Goal: Task Accomplishment & Management: Contribute content

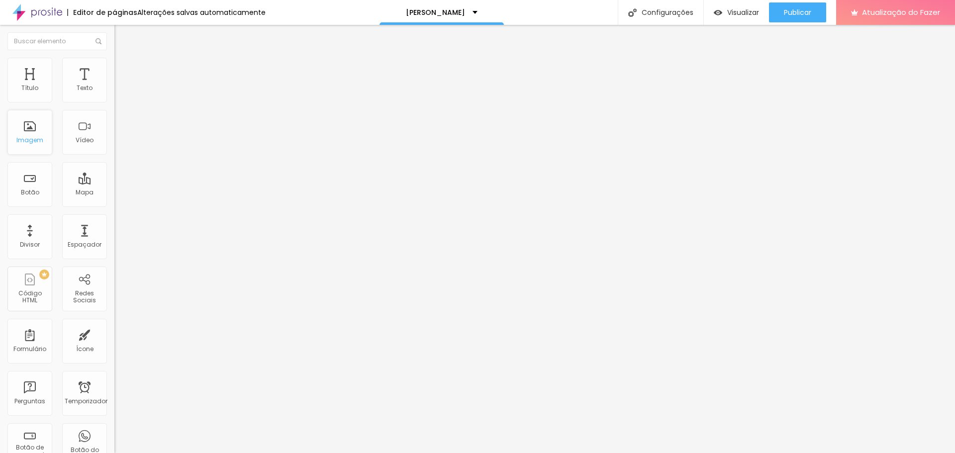
click at [37, 140] on font "Imagem" at bounding box center [29, 140] width 27 height 8
click at [120, 86] on font "Adicionar imagem" at bounding box center [149, 81] width 58 height 8
click at [218, 453] on div at bounding box center [477, 459] width 955 height 0
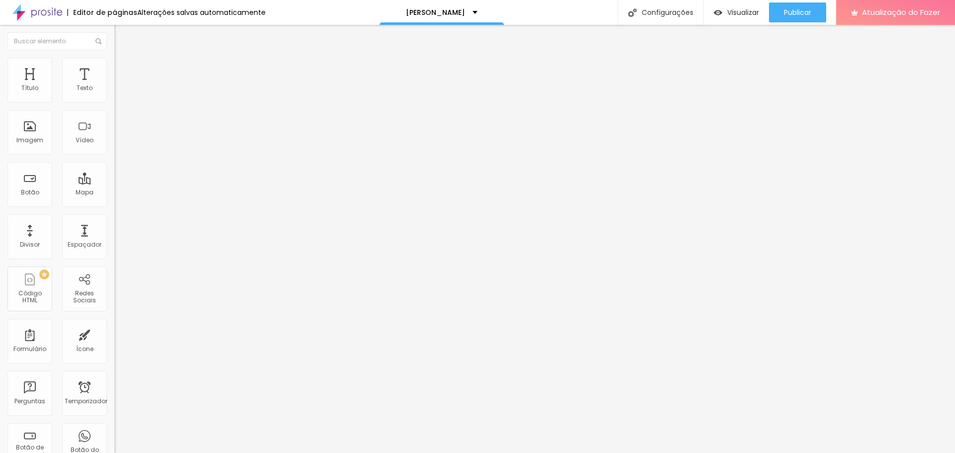
scroll to position [538, 0]
drag, startPoint x: 101, startPoint y: 158, endPoint x: 283, endPoint y: 181, distance: 182.4
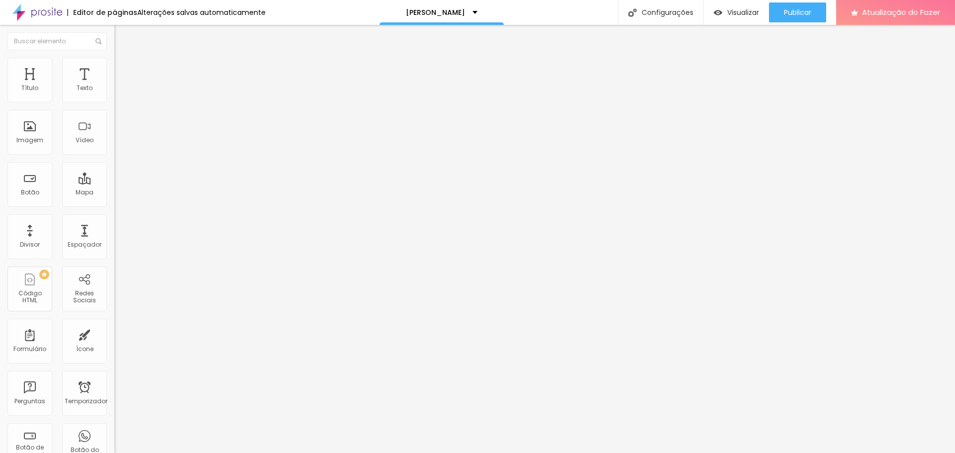
click at [793, 15] on font "Publicar" at bounding box center [797, 12] width 27 height 10
click at [114, 156] on font "Original" at bounding box center [126, 151] width 24 height 8
click at [114, 162] on span "Cinema" at bounding box center [126, 157] width 25 height 8
click at [114, 164] on div "Cinema 16:9" at bounding box center [171, 159] width 114 height 9
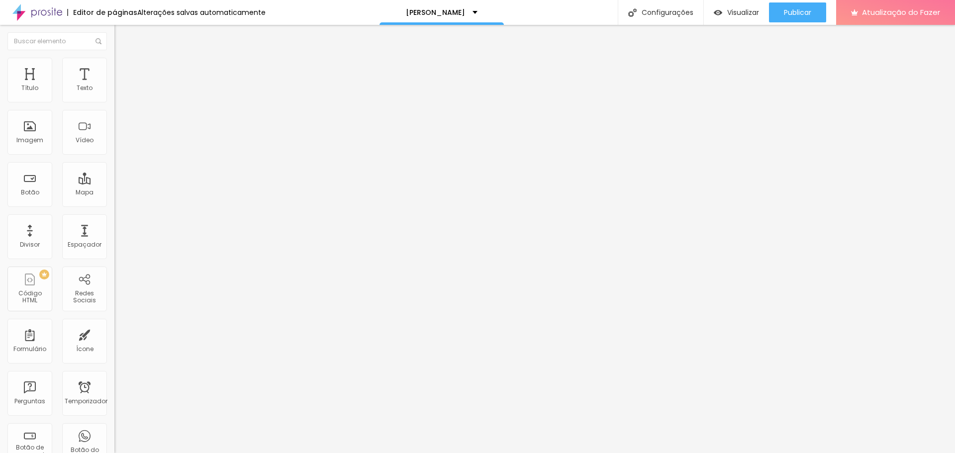
click at [114, 170] on div "Padrão 4:3" at bounding box center [171, 167] width 114 height 6
click at [114, 176] on div "Quadrado 1:1" at bounding box center [171, 173] width 114 height 6
click at [114, 182] on div "Original" at bounding box center [171, 179] width 114 height 6
click at [123, 67] on font "Estilo" at bounding box center [130, 64] width 15 height 8
type input "95"
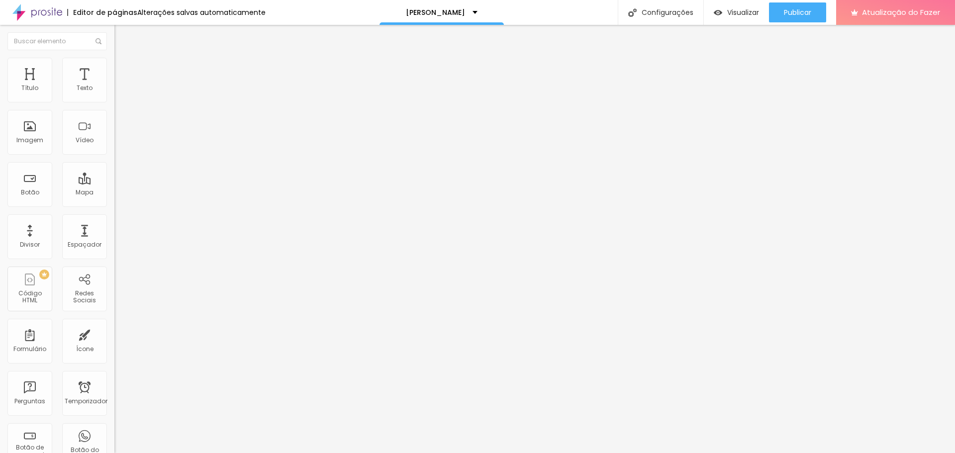
type input "95"
type input "90"
type input "85"
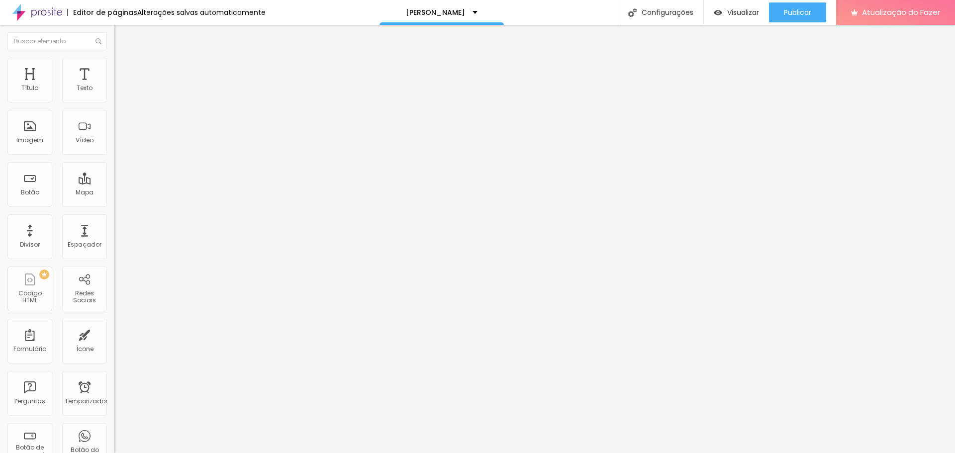
type input "80"
type input "75"
type input "70"
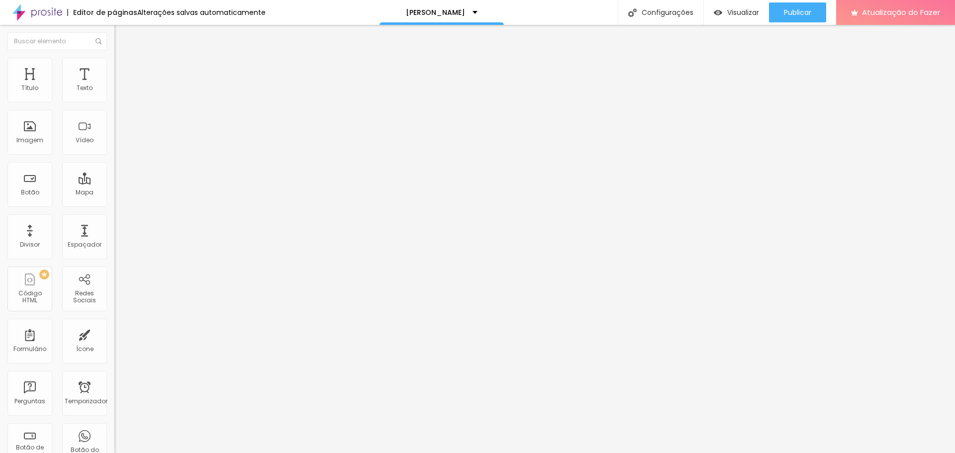
type input "70"
type input "65"
type input "60"
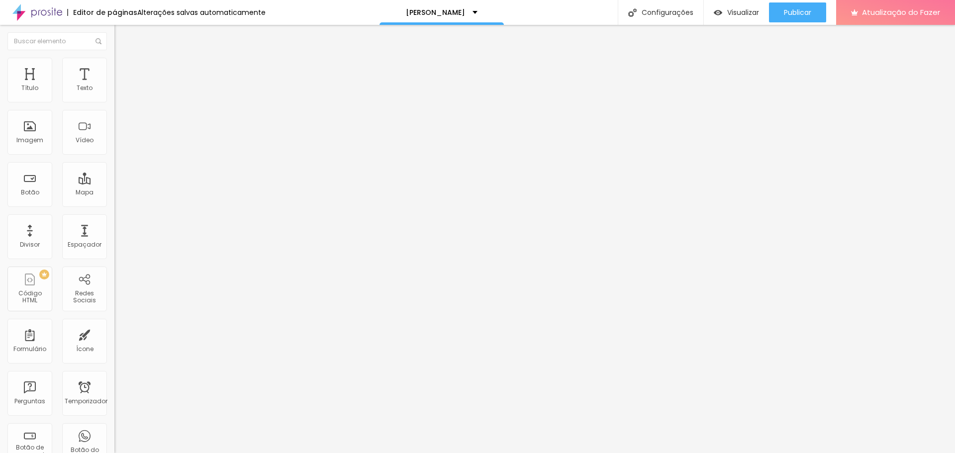
type input "55"
type input "50"
type input "45"
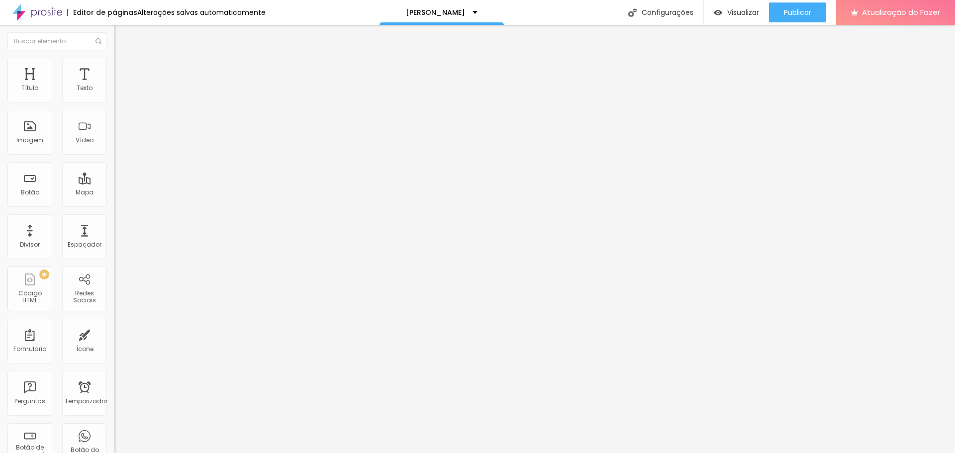
type input "45"
type input "40"
type input "35"
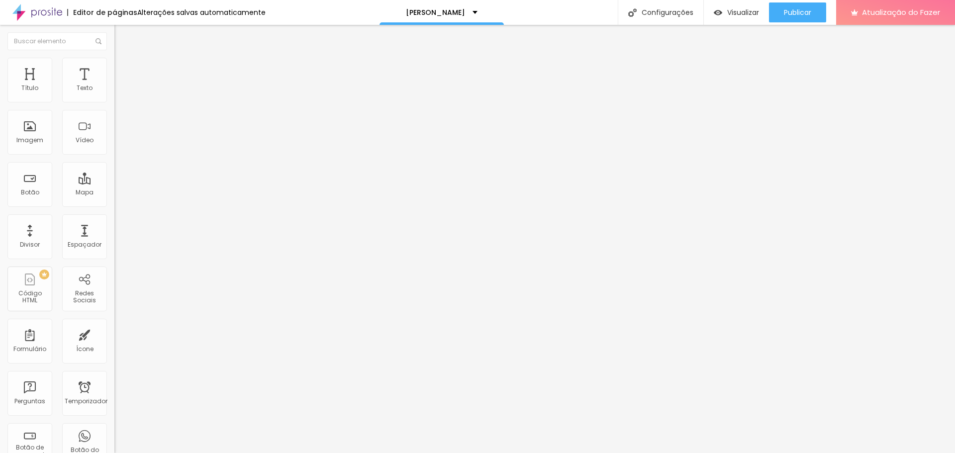
type input "30"
type input "25"
type input "20"
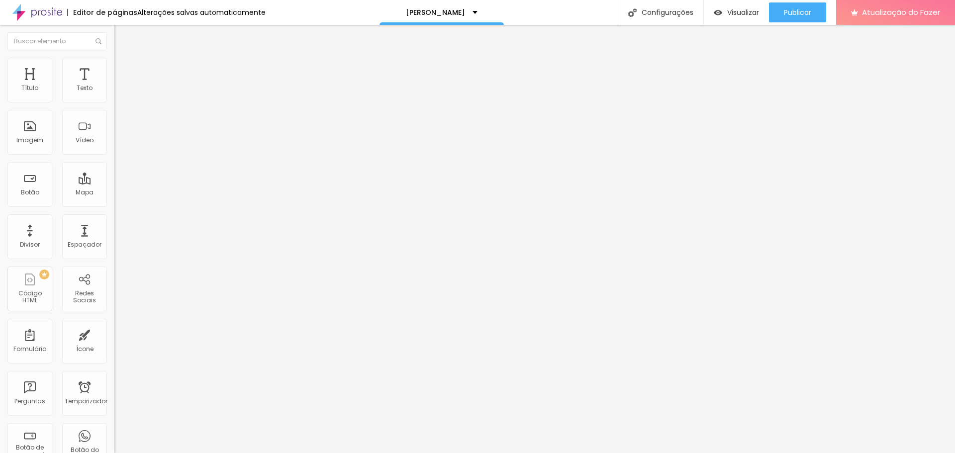
type input "20"
type input "15"
type input "20"
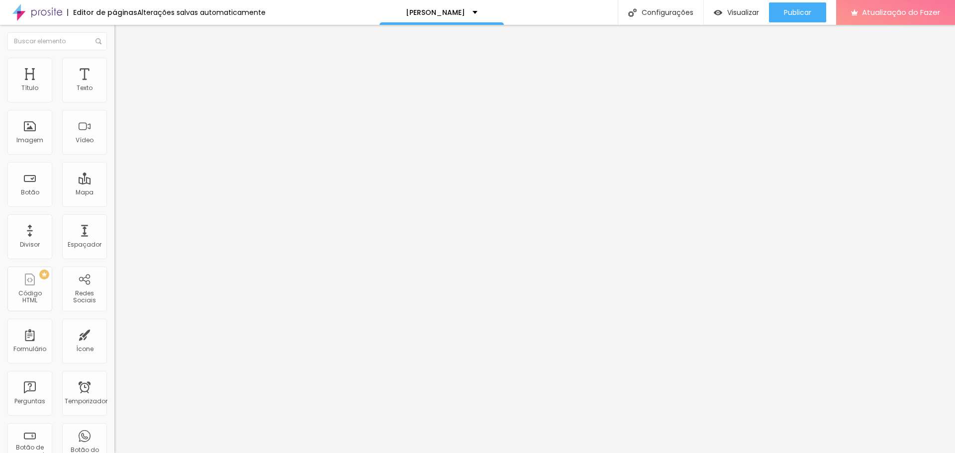
type input "30"
type input "40"
type input "45"
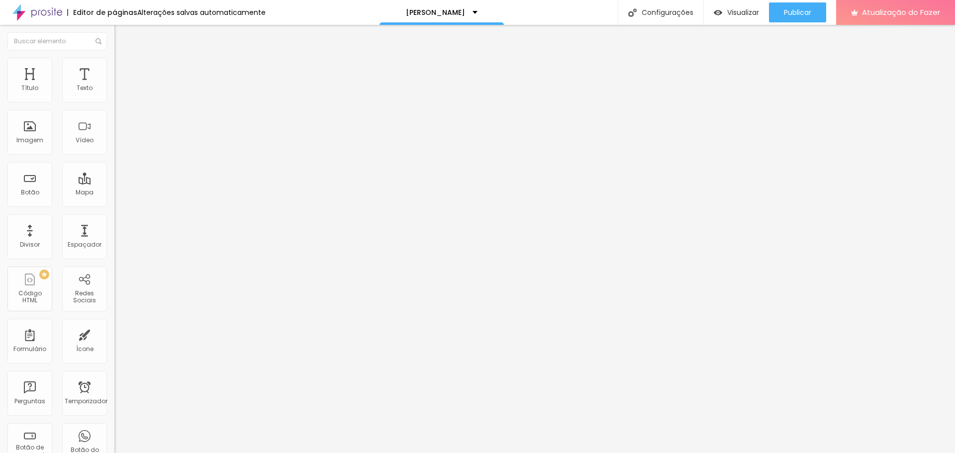
type input "45"
type input "50"
type input "45"
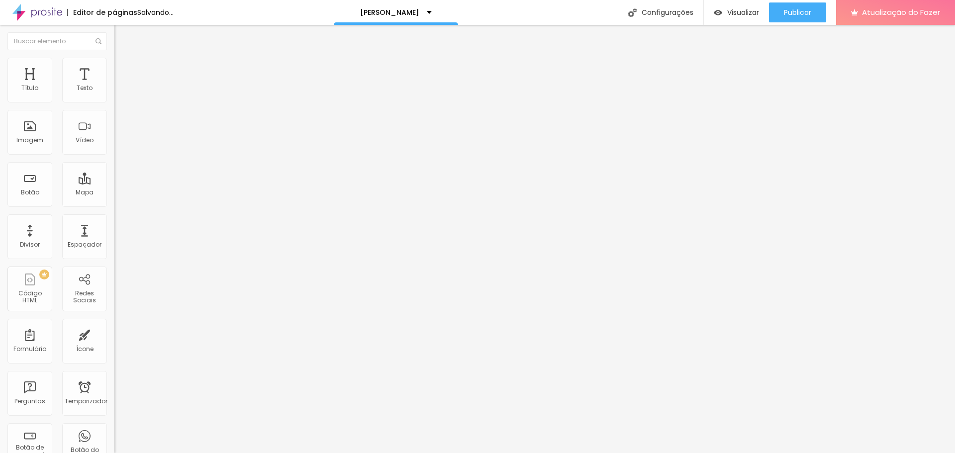
type input "40"
type input "35"
type input "45"
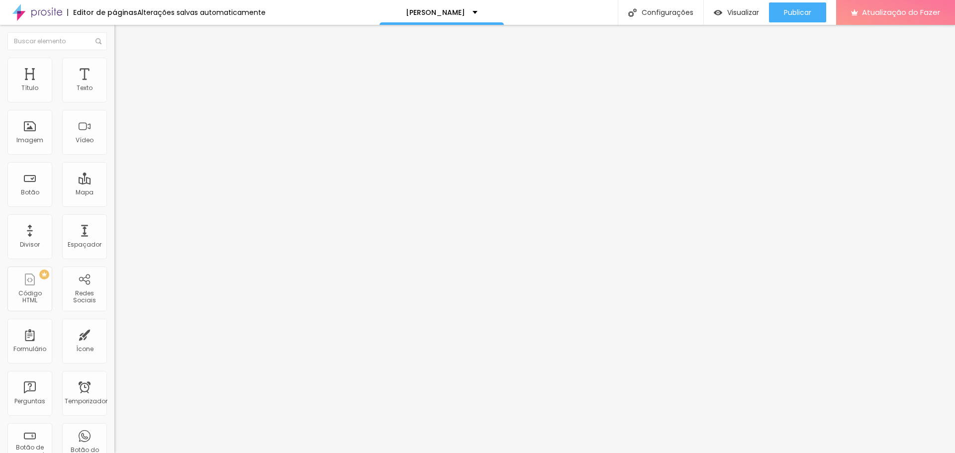
type input "45"
type input "55"
type input "70"
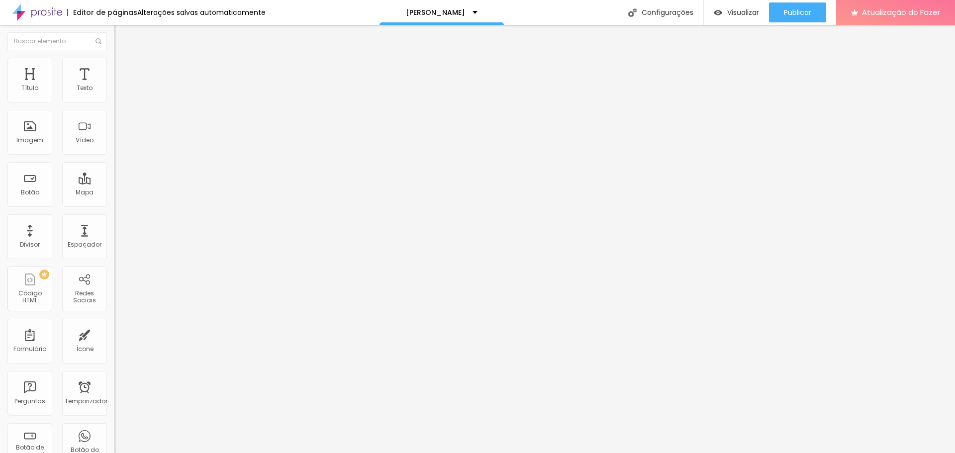
type input "80"
type input "85"
type input "90"
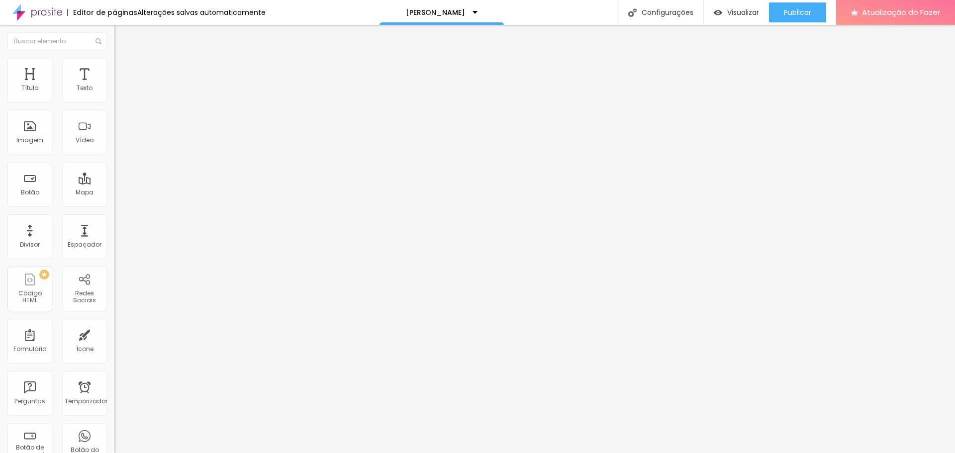
type input "90"
type input "95"
type input "100"
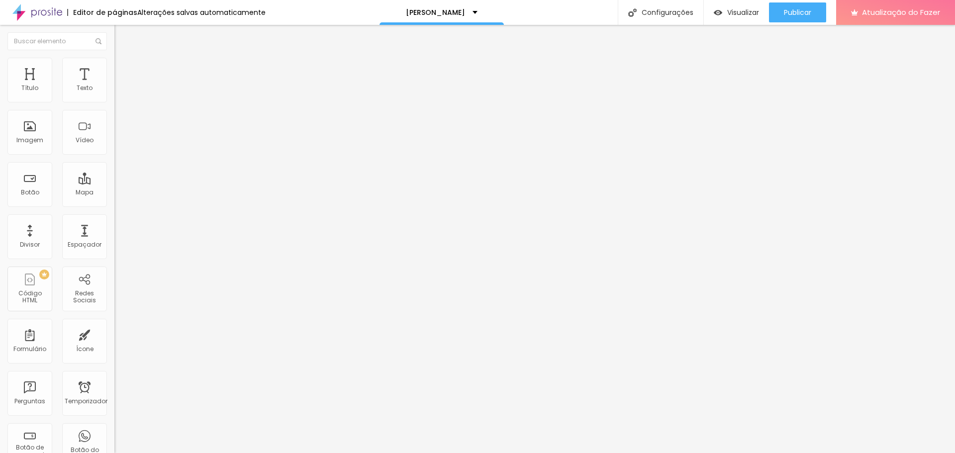
type input "95"
type input "90"
type input "85"
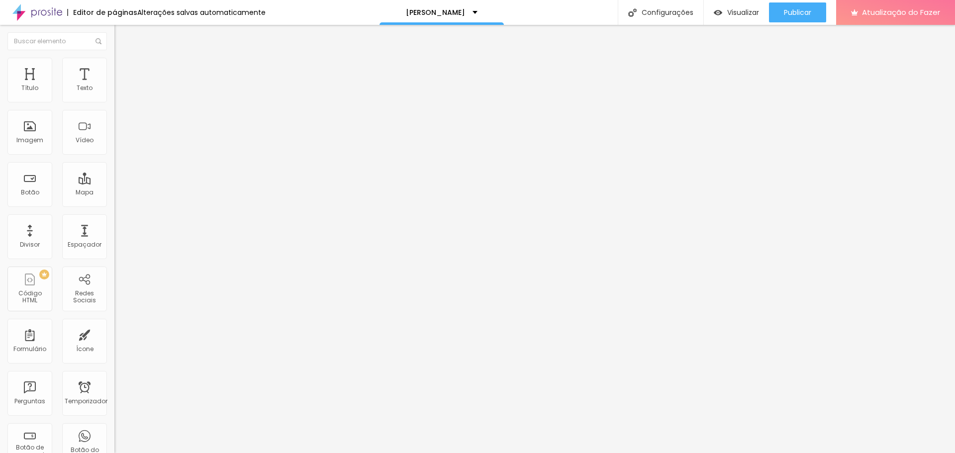
type input "85"
type input "80"
type input "70"
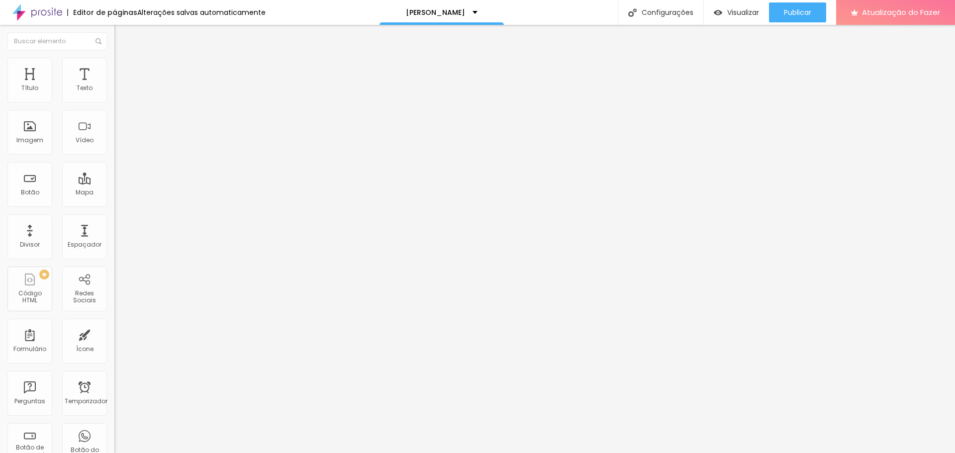
type input "60"
type input "55"
type input "50"
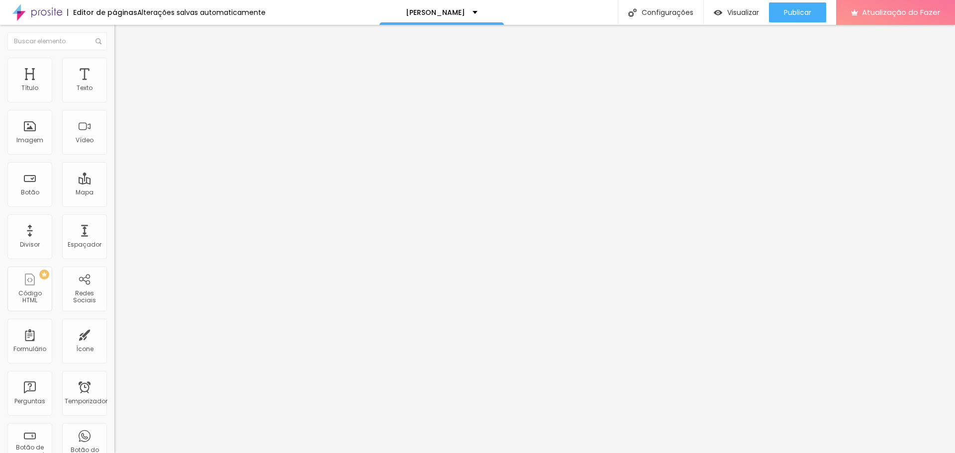
type input "50"
type input "45"
type input "40"
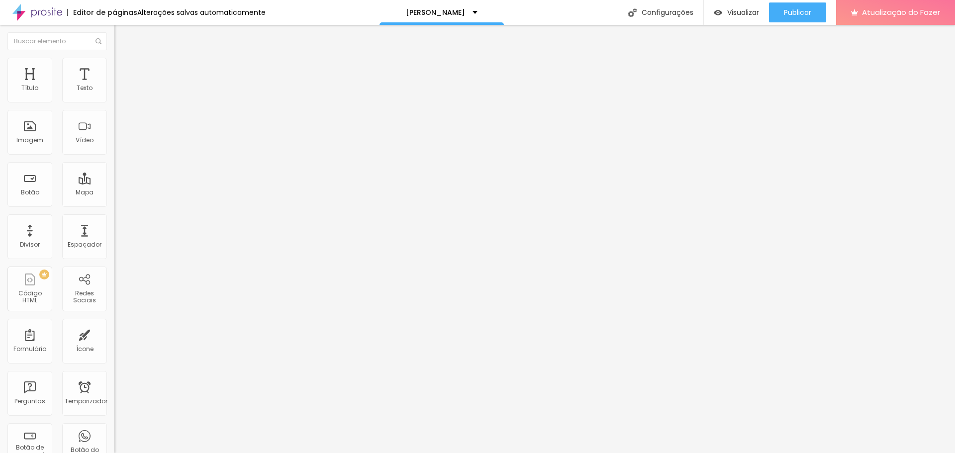
type input "35"
type input "30"
type input "35"
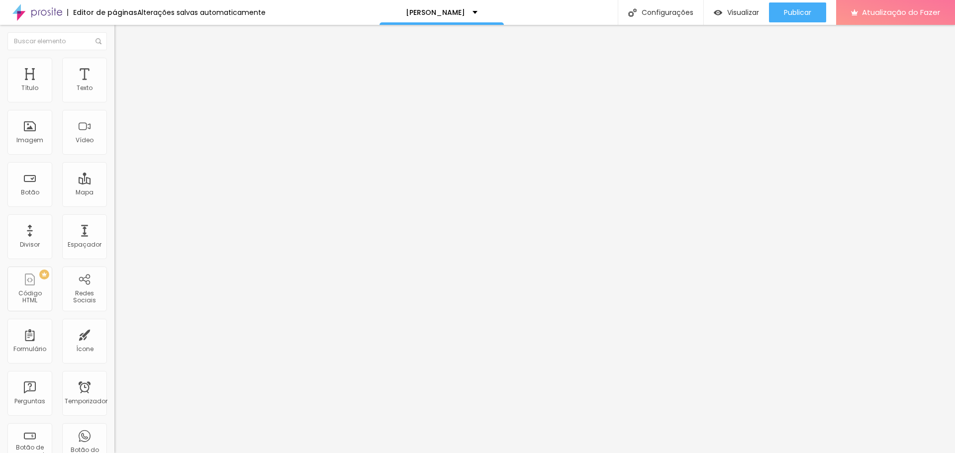
type input "35"
type input "40"
type input "35"
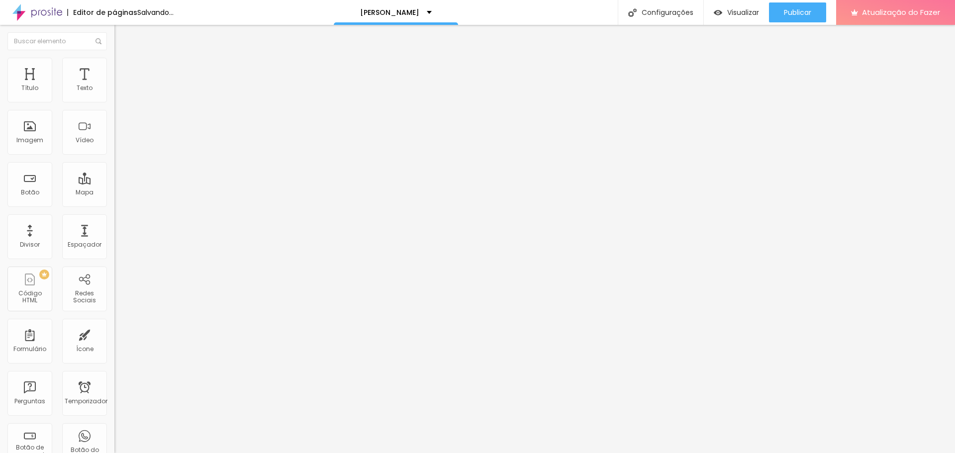
type input "30"
drag, startPoint x: 100, startPoint y: 109, endPoint x: 30, endPoint y: 115, distance: 70.9
type input "30"
click at [114, 102] on input "range" at bounding box center [146, 98] width 64 height 8
type input "5"
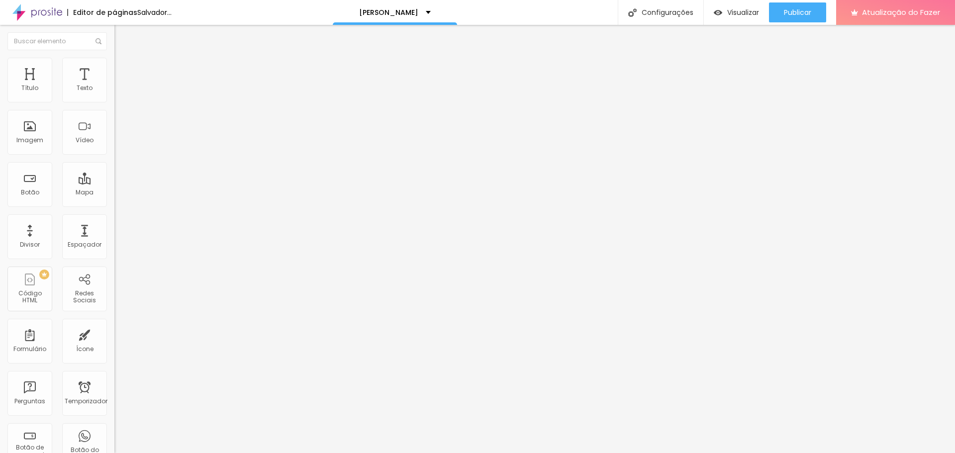
type input "5"
type input "16"
type input "25"
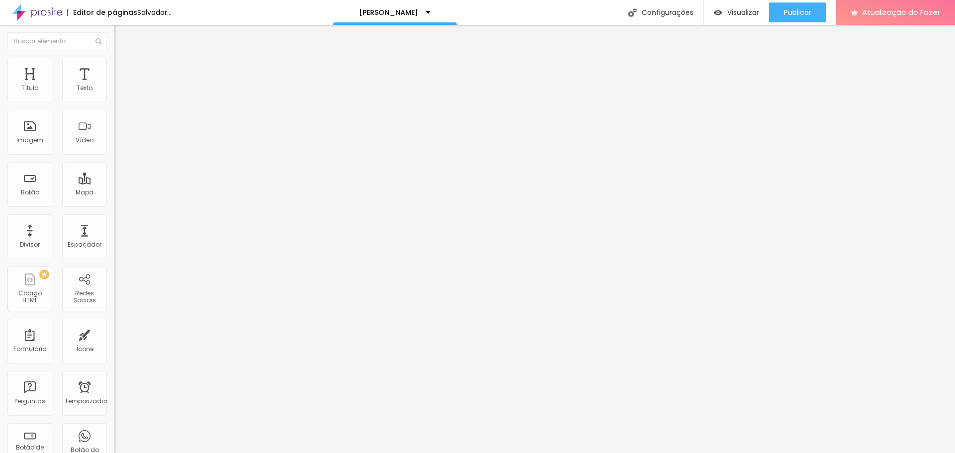
type input "33"
type input "38"
type input "43"
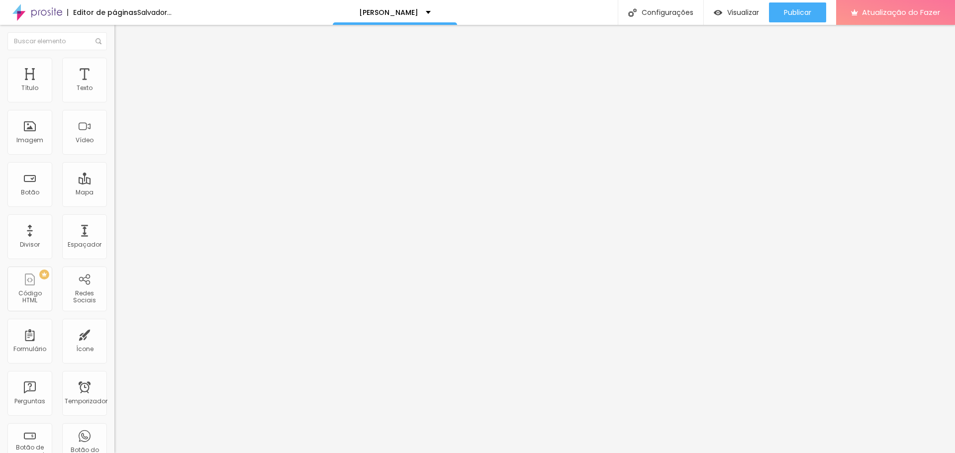
type input "43"
type input "48"
type input "56"
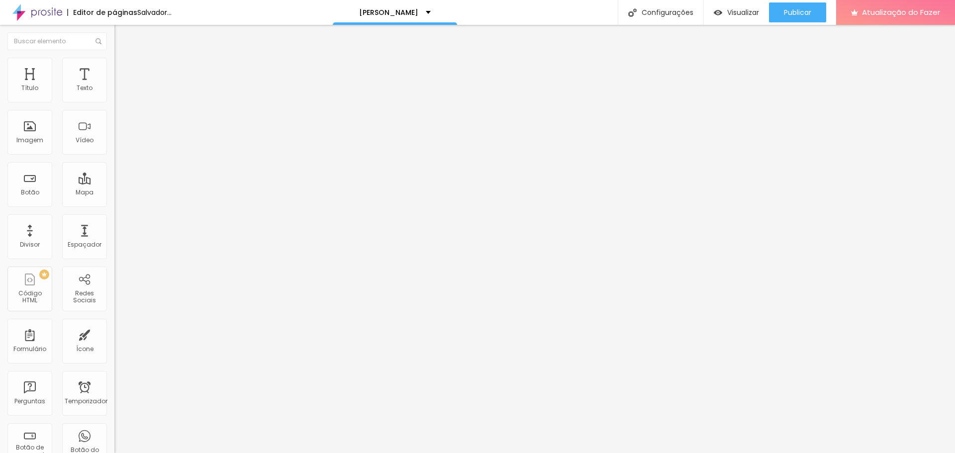
type input "61"
type input "64"
type input "66"
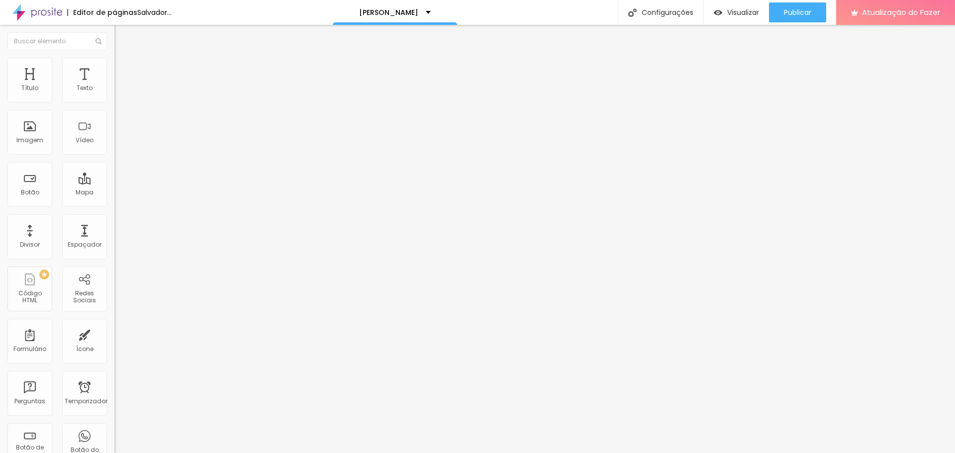
type input "66"
type input "67"
type input "72"
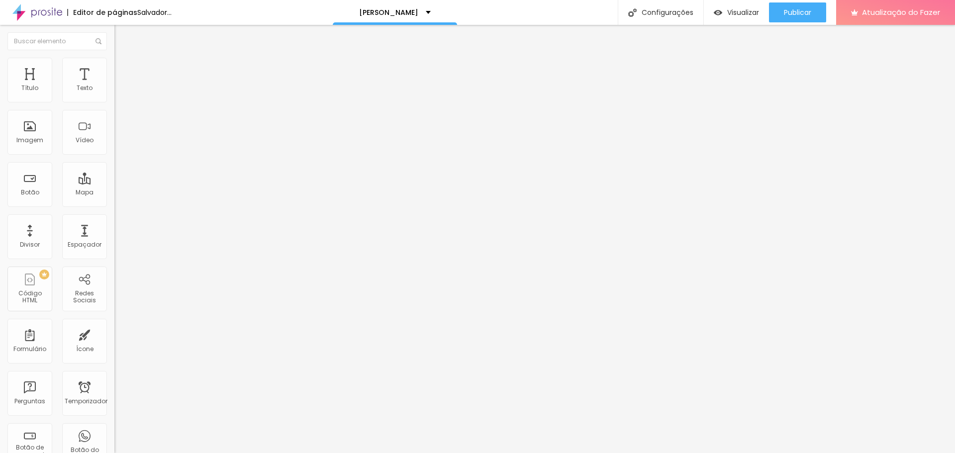
type input "74"
type input "76"
type input "77"
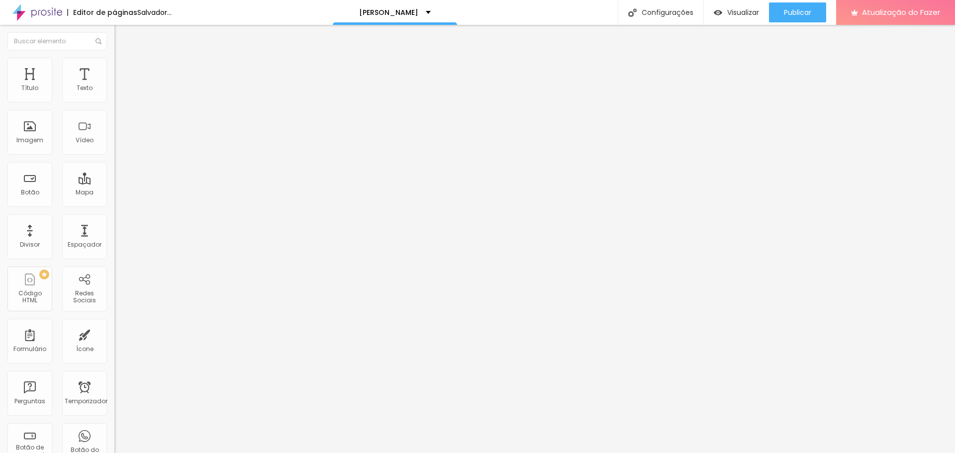
type input "77"
type input "79"
type input "81"
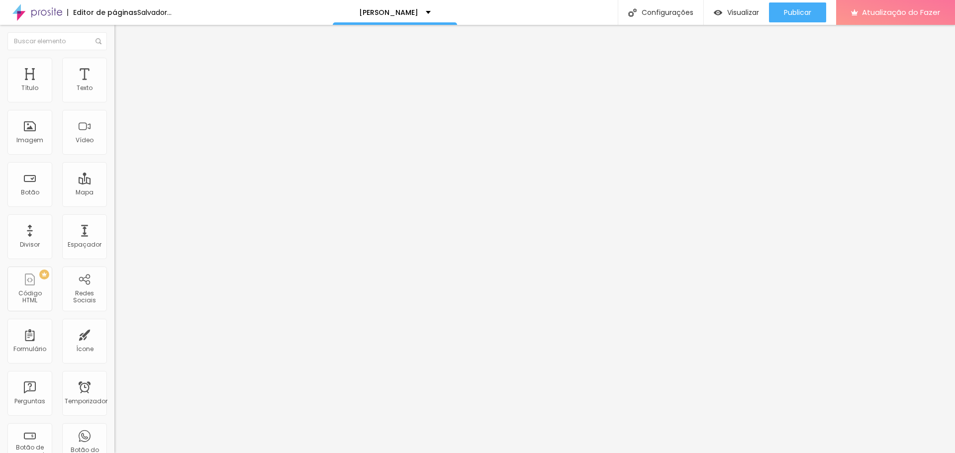
type input "79"
type input "77"
type input "74"
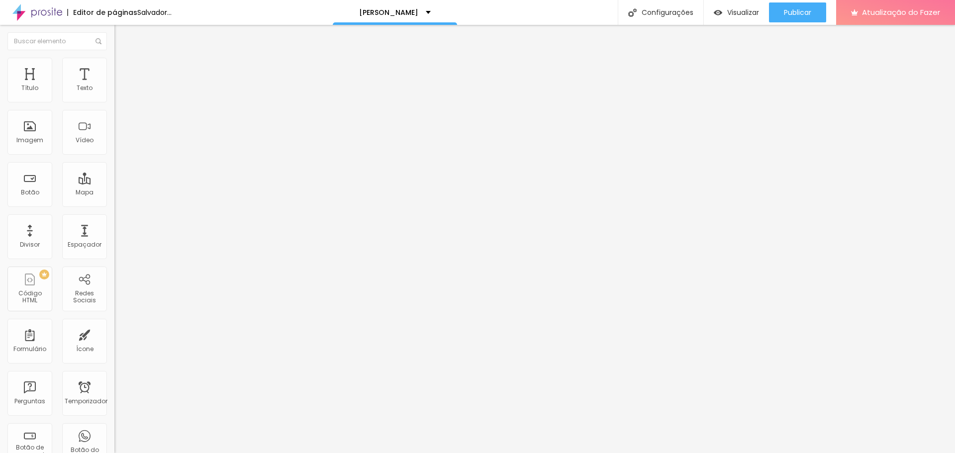
type input "74"
type input "72"
type input "71"
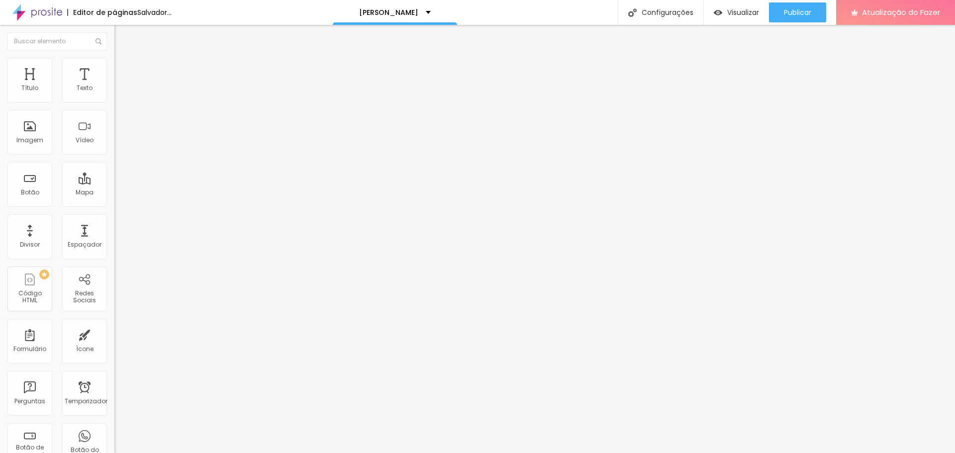
type input "67"
type input "66"
type input "64"
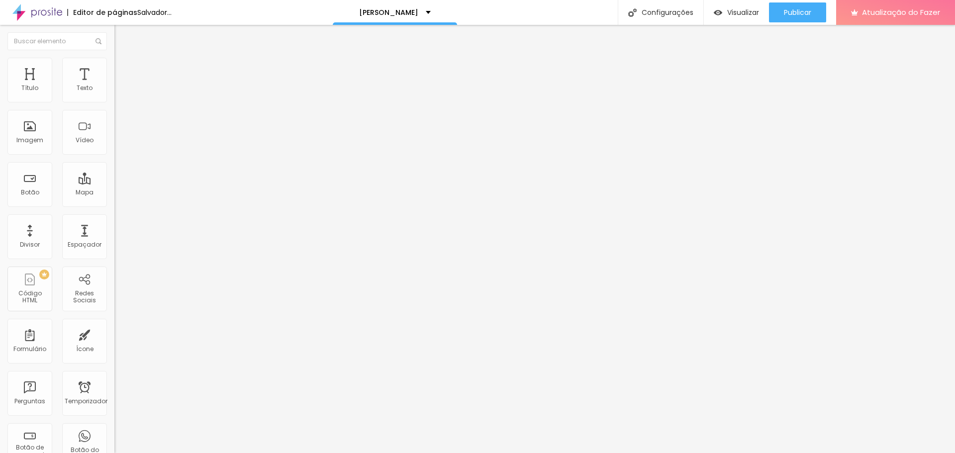
type input "64"
type input "61"
type input "59"
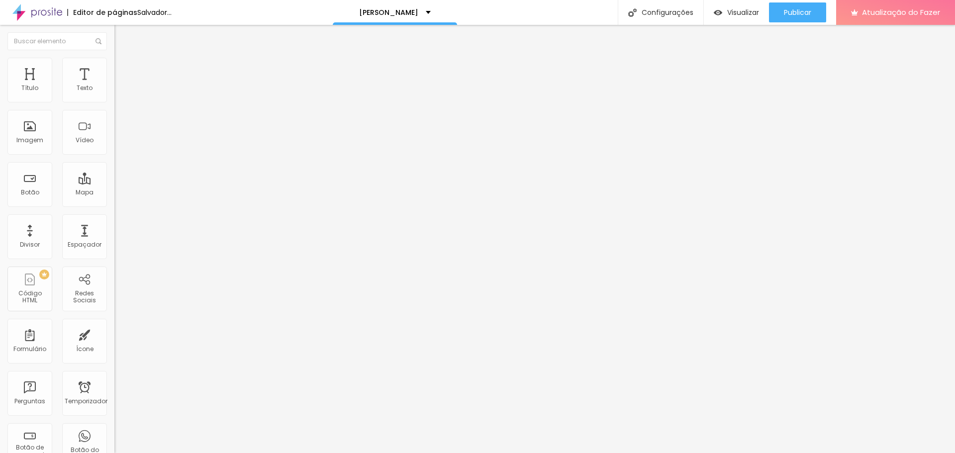
type input "56"
type input "54"
type input "51"
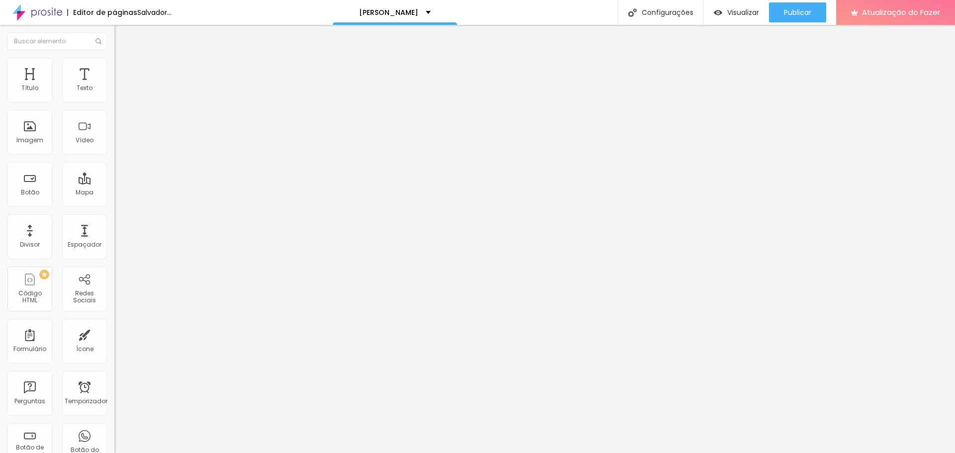
type input "51"
type input "46"
type input "39"
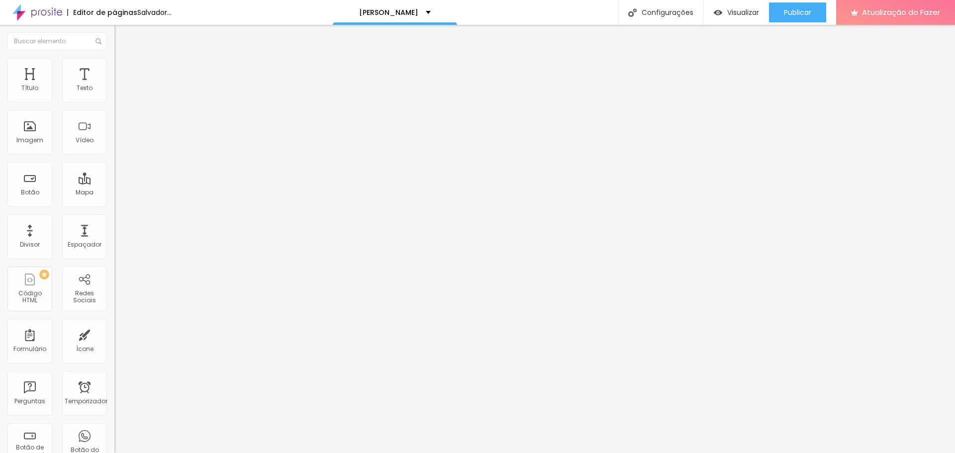
type input "38"
type input "36"
type input "35"
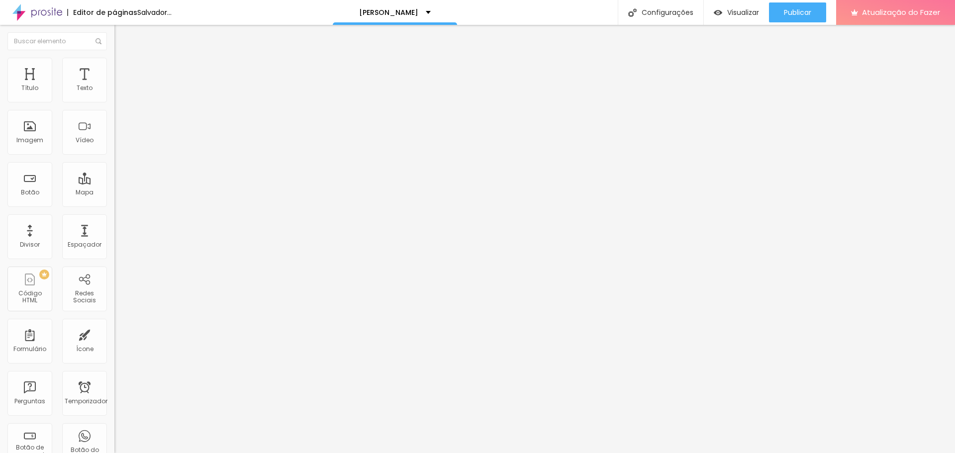
type input "35"
type input "31"
type input "30"
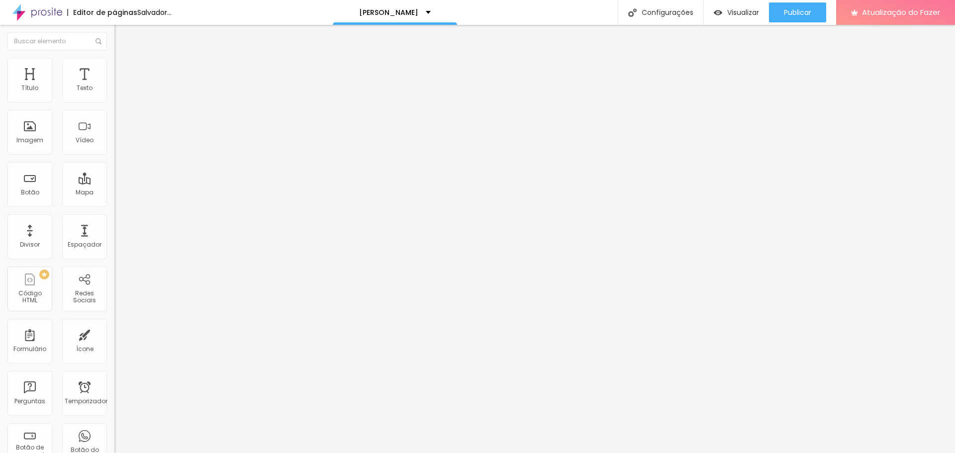
type input "28"
type input "26"
type input "23"
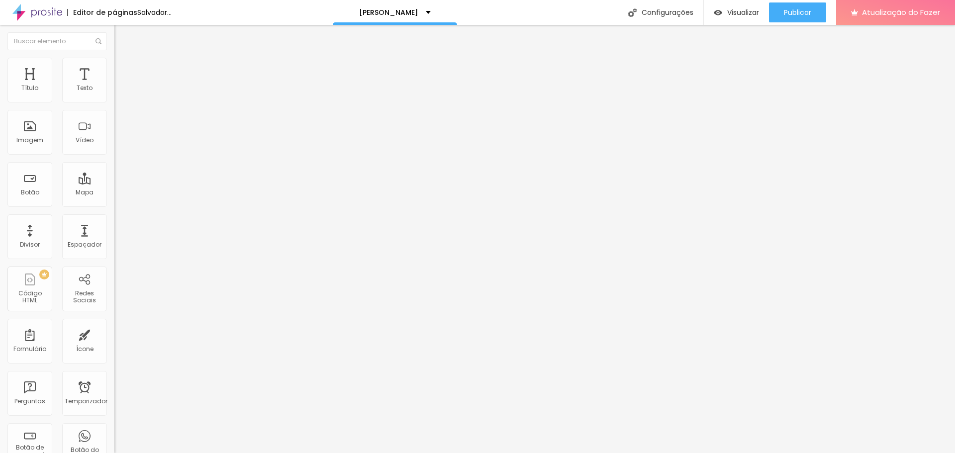
type input "23"
type input "21"
type input "20"
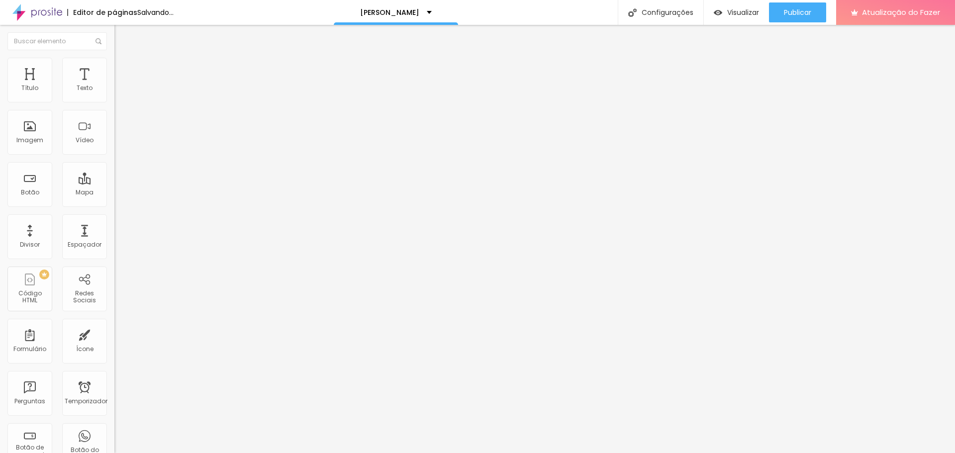
type input "18"
type input "16"
type input "15"
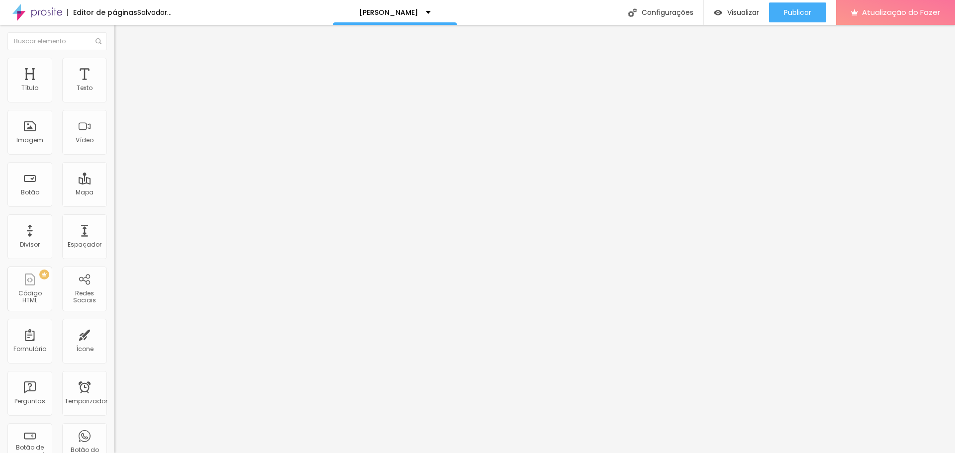
type input "15"
type input "11"
type input "10"
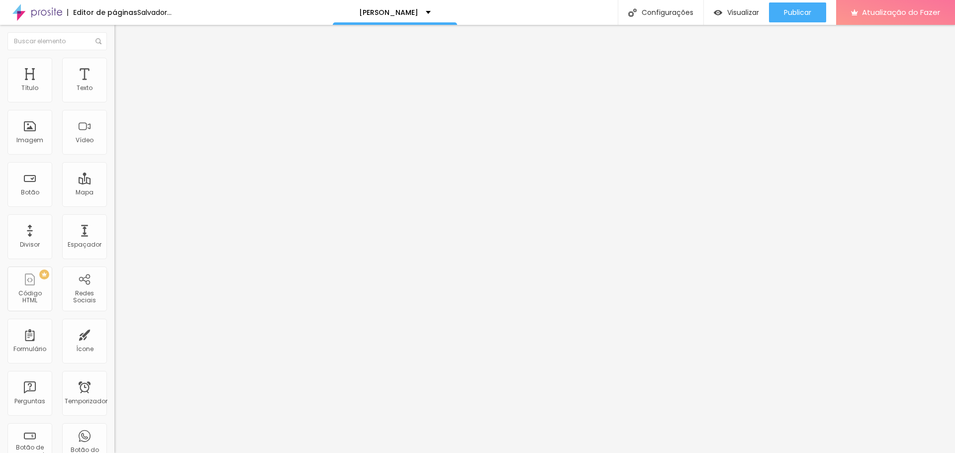
type input "8"
type input "7"
type input "5"
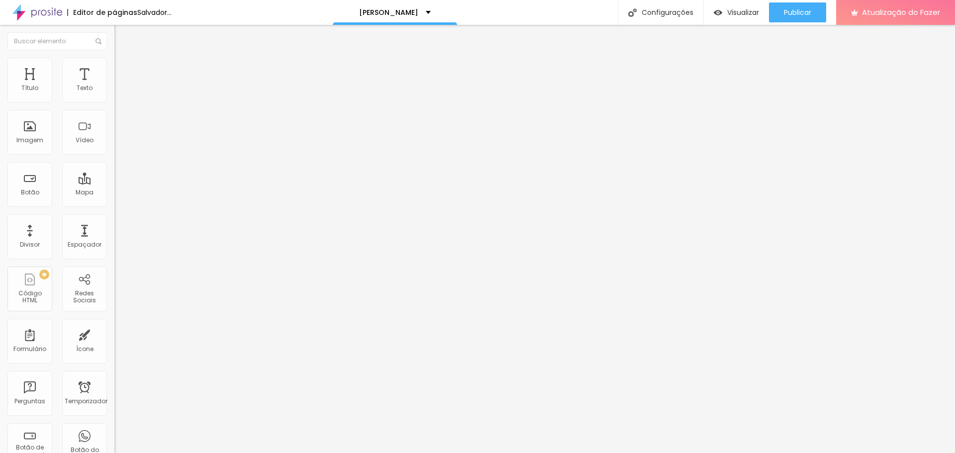
drag, startPoint x: 24, startPoint y: 126, endPoint x: 26, endPoint y: 132, distance: 6.5
click at [114, 218] on input "range" at bounding box center [146, 222] width 64 height 8
click at [118, 269] on icon "button" at bounding box center [121, 272] width 6 height 6
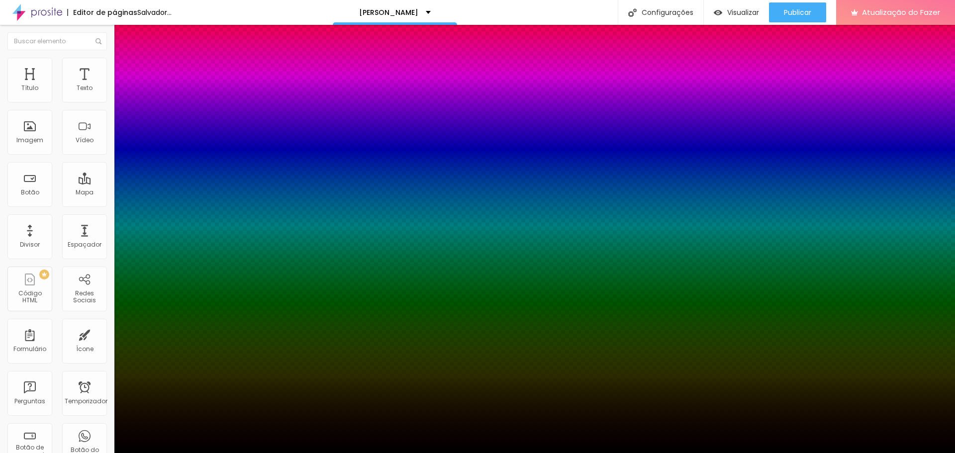
click at [177, 453] on div at bounding box center [477, 459] width 955 height 0
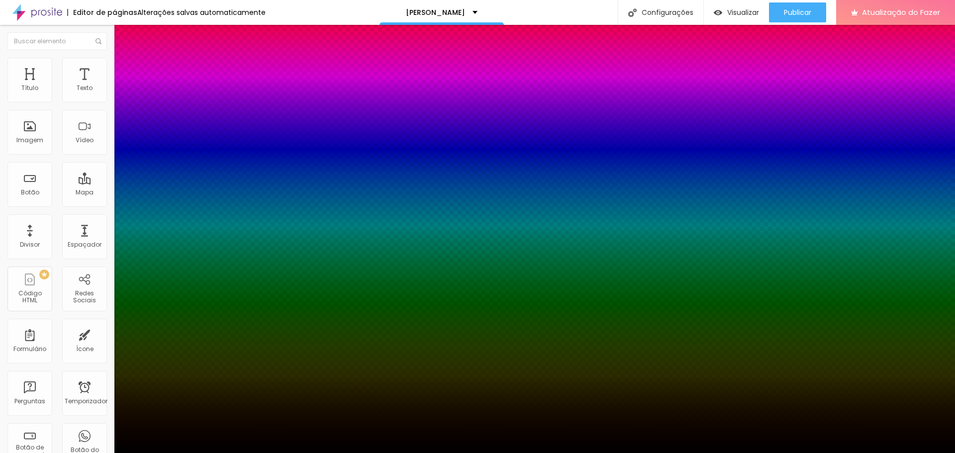
drag, startPoint x: 150, startPoint y: 271, endPoint x: 201, endPoint y: 279, distance: 51.8
click at [185, 453] on div at bounding box center [477, 453] width 955 height 0
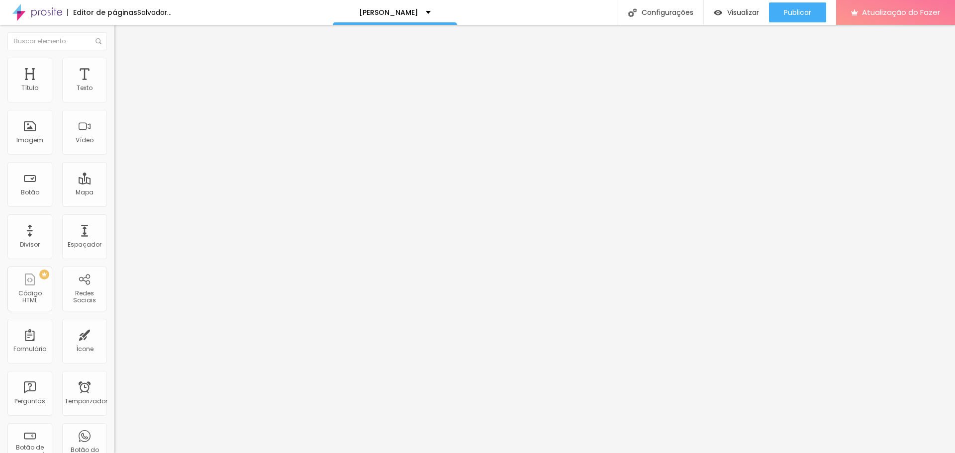
click at [123, 69] on font "Estilo" at bounding box center [130, 64] width 15 height 8
click at [114, 68] on li "Avançado" at bounding box center [171, 73] width 114 height 10
click at [795, 16] on font "Publicar" at bounding box center [797, 12] width 27 height 10
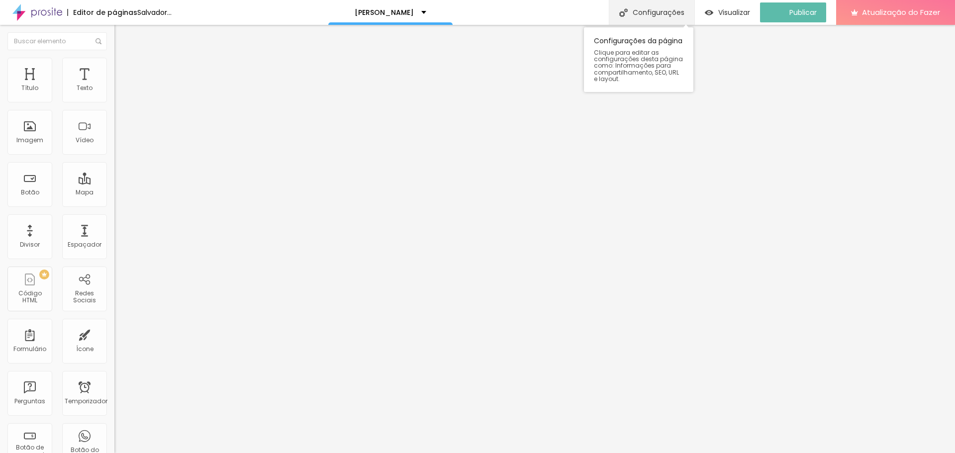
click at [661, 13] on font "Configurações" at bounding box center [659, 12] width 52 height 10
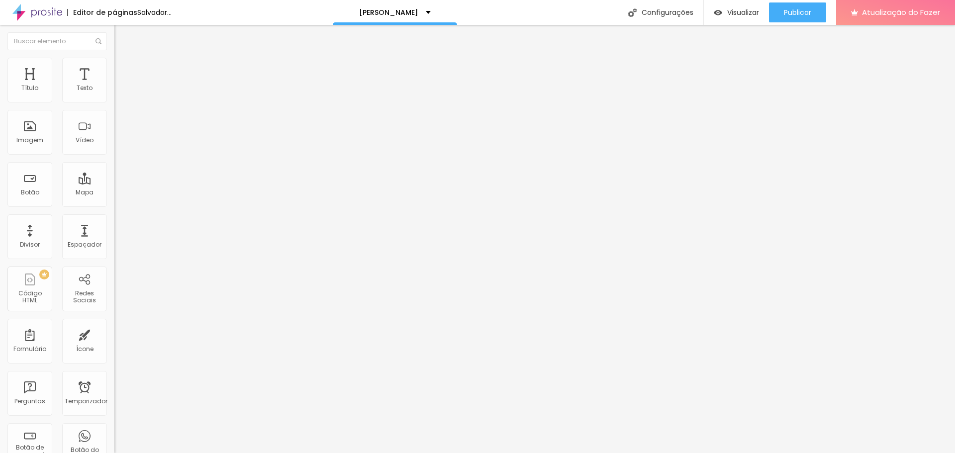
click at [642, 9] on font "Configurações" at bounding box center [668, 12] width 52 height 10
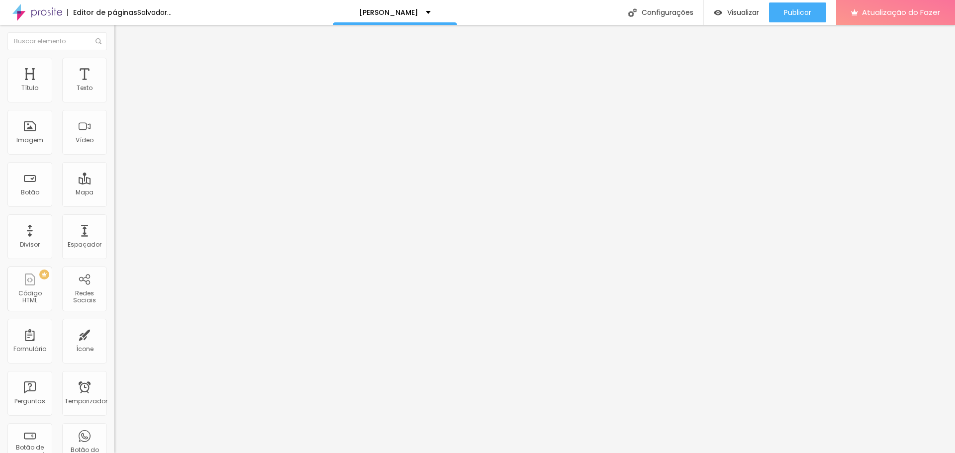
click at [114, 58] on li "Conteúdo" at bounding box center [171, 53] width 114 height 10
click at [114, 41] on button "Editar nulo" at bounding box center [171, 36] width 114 height 23
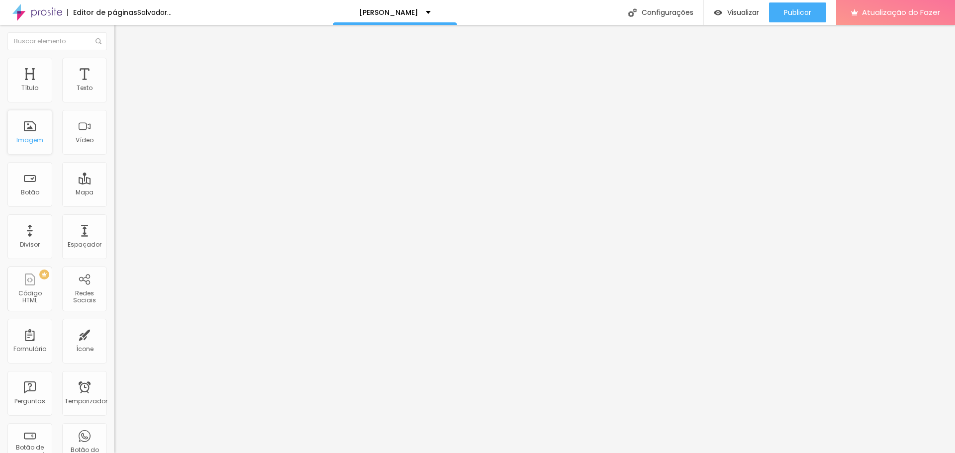
click at [25, 138] on font "Imagem" at bounding box center [29, 140] width 27 height 8
click at [120, 86] on font "Adicionar imagem" at bounding box center [149, 81] width 58 height 8
click at [114, 64] on img at bounding box center [118, 62] width 9 height 9
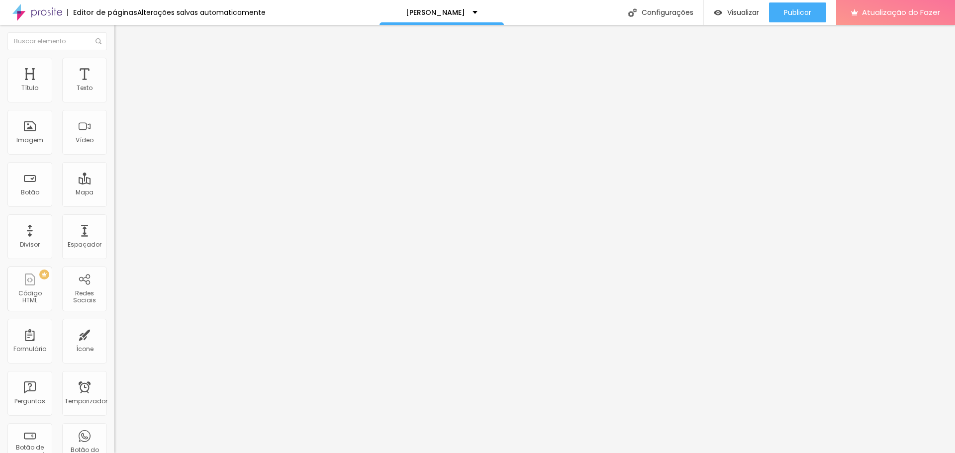
drag, startPoint x: 25, startPoint y: 126, endPoint x: 0, endPoint y: 128, distance: 25.0
click at [114, 218] on input "range" at bounding box center [146, 222] width 64 height 8
click at [114, 68] on img at bounding box center [118, 72] width 9 height 9
click at [114, 64] on li "Estilo" at bounding box center [171, 63] width 114 height 10
click at [122, 269] on icon "button" at bounding box center [123, 270] width 2 height 2
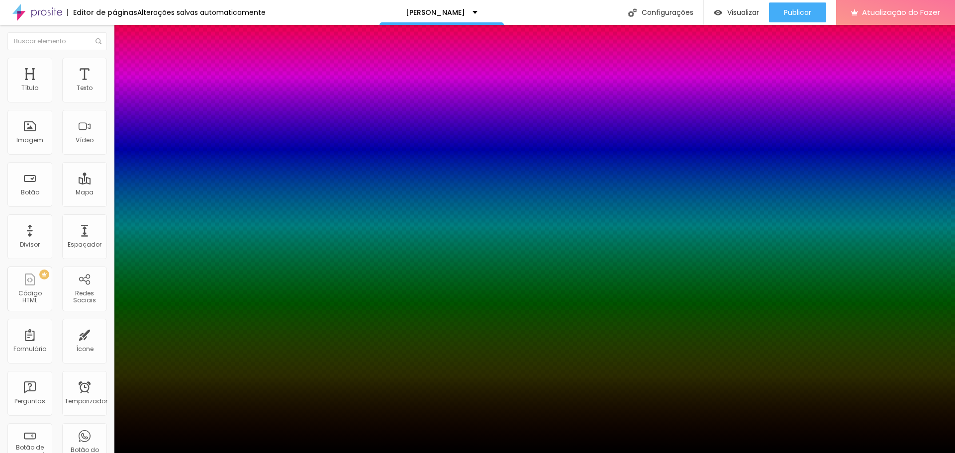
click at [187, 453] on div at bounding box center [477, 459] width 955 height 0
click at [29, 453] on div at bounding box center [477, 453] width 955 height 0
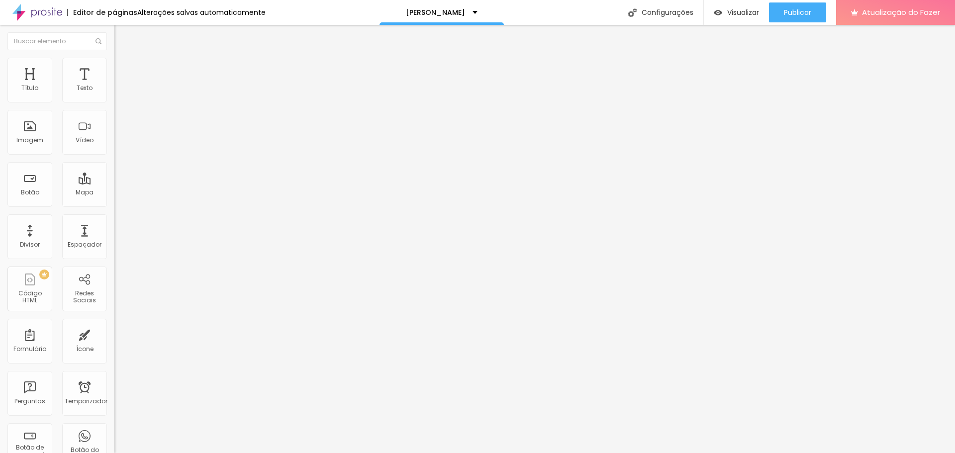
click at [114, 35] on button "Editar nulo" at bounding box center [171, 36] width 114 height 23
click at [114, 64] on li "Estilo" at bounding box center [171, 63] width 114 height 10
click at [114, 65] on li "Estilo" at bounding box center [171, 63] width 114 height 10
click at [114, 102] on input "range" at bounding box center [146, 98] width 64 height 8
click at [800, 10] on font "Publicar" at bounding box center [797, 12] width 27 height 10
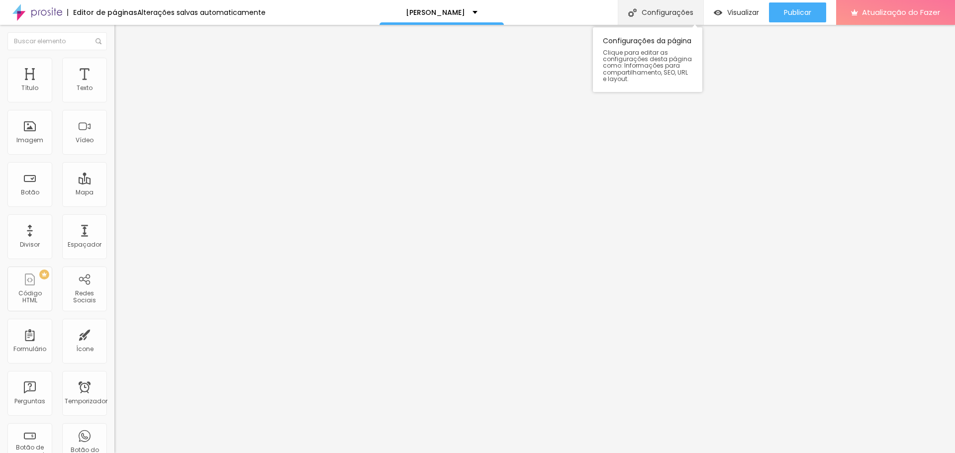
click at [663, 12] on font "Configurações" at bounding box center [668, 12] width 52 height 10
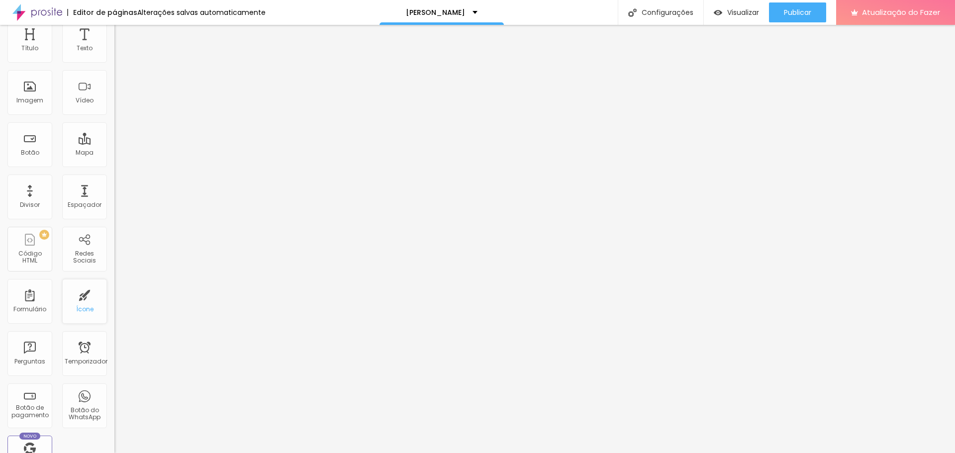
scroll to position [0, 0]
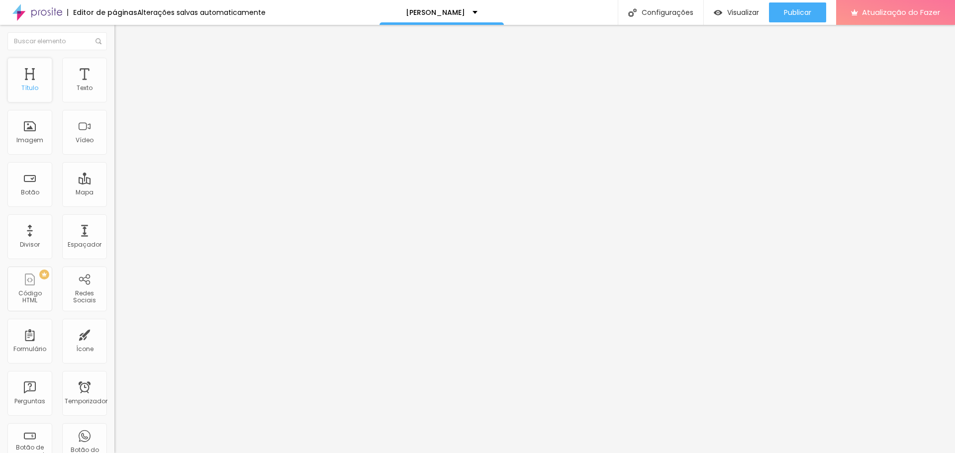
click at [32, 89] on font "Título" at bounding box center [29, 88] width 17 height 8
click at [114, 94] on font "Título 2" at bounding box center [130, 88] width 33 height 12
click at [114, 110] on font "Título 4" at bounding box center [127, 105] width 27 height 10
click at [114, 123] on span "Titulo 6" at bounding box center [123, 118] width 19 height 8
click at [114, 86] on font "Título 1" at bounding box center [130, 79] width 33 height 14
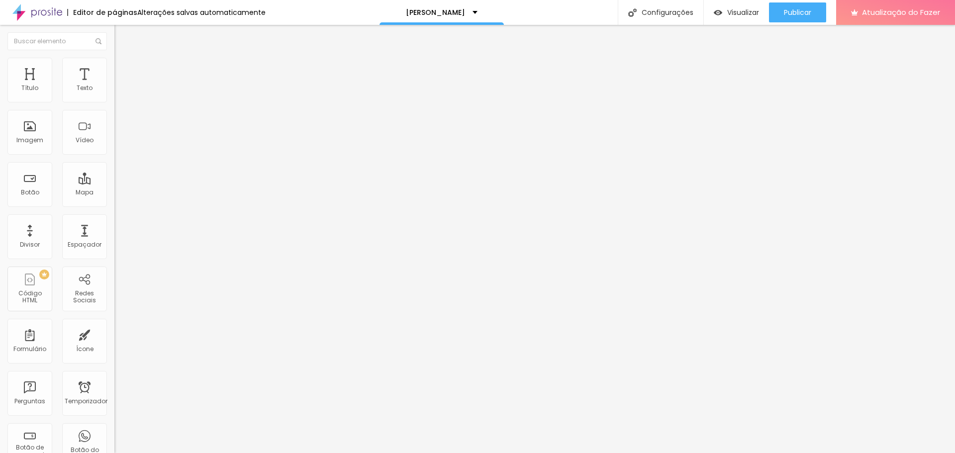
click at [114, 91] on font "Encaixotado" at bounding box center [133, 86] width 39 height 8
click at [114, 106] on span "Completo" at bounding box center [129, 101] width 30 height 8
click at [807, 8] on font "Publicar" at bounding box center [797, 12] width 27 height 10
click at [114, 38] on button "Editar nulo" at bounding box center [171, 36] width 114 height 23
click at [123, 67] on font "Estilo" at bounding box center [130, 64] width 15 height 8
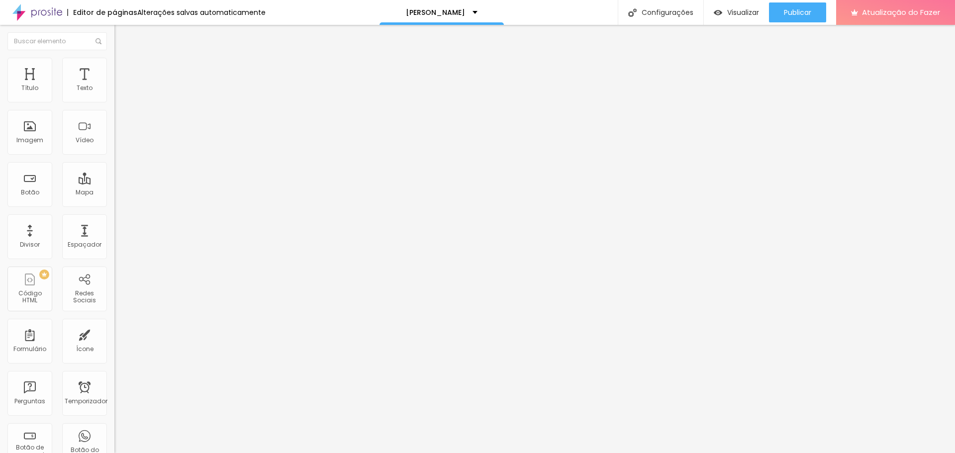
type input "33"
click at [114, 218] on input "range" at bounding box center [146, 222] width 64 height 8
type input "28"
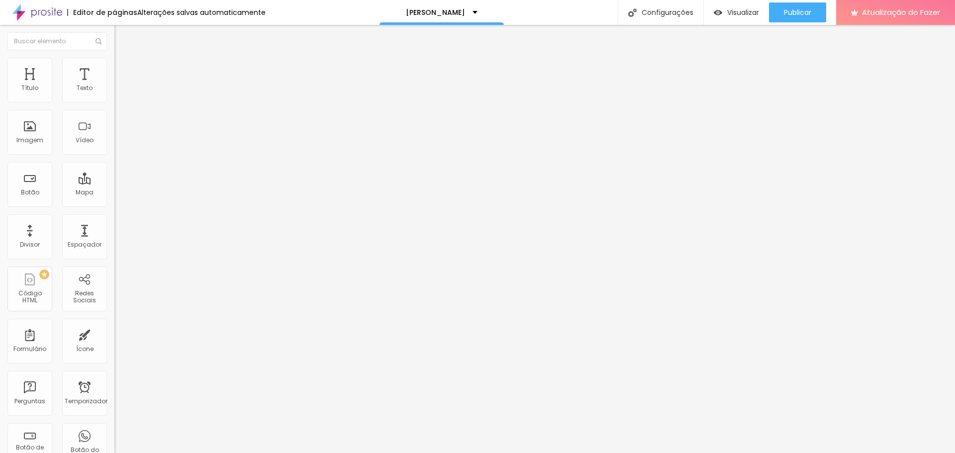
type input "21"
type input "15"
type input "8"
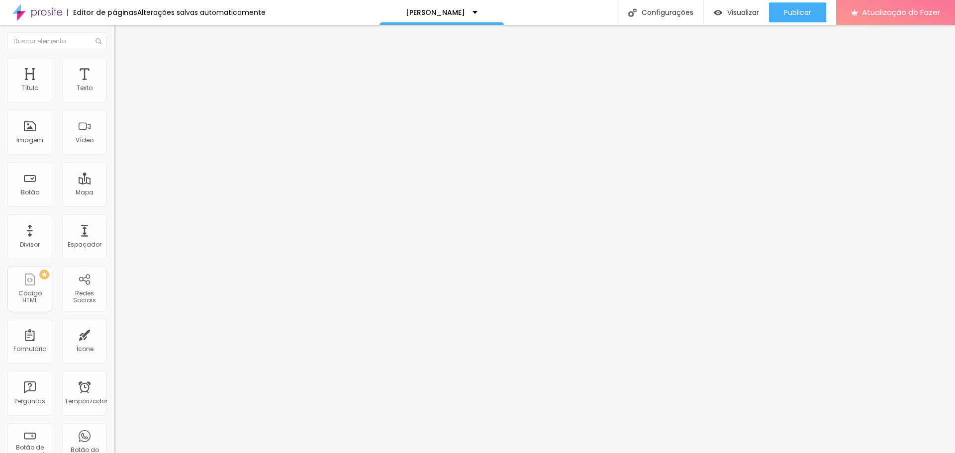
type input "8"
type input "0"
drag, startPoint x: 33, startPoint y: 125, endPoint x: 0, endPoint y: 117, distance: 34.3
type input "0"
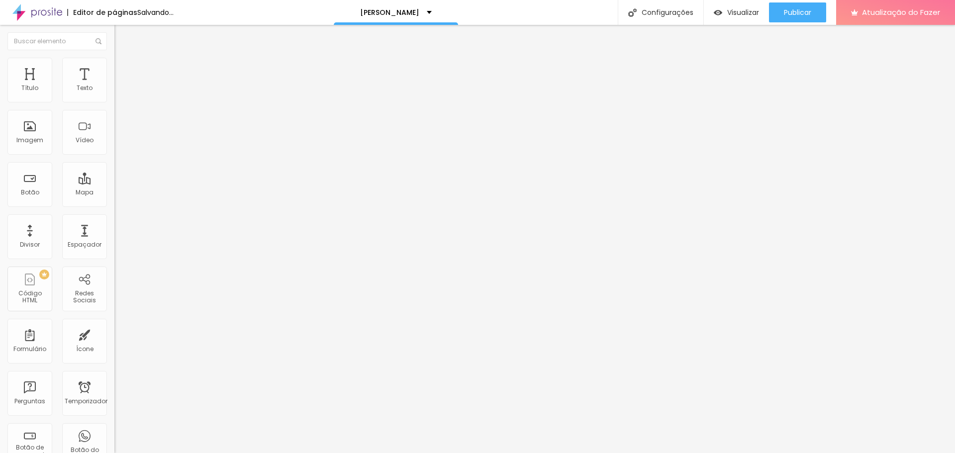
click at [114, 218] on input "range" at bounding box center [146, 222] width 64 height 8
type input "40"
click at [114, 102] on input "range" at bounding box center [146, 98] width 64 height 8
type input "35"
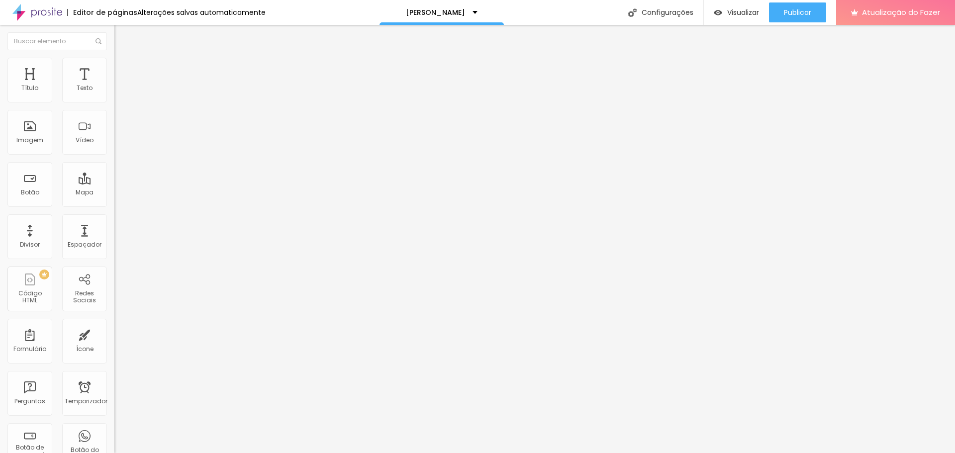
type input "35"
type input "30"
drag, startPoint x: 36, startPoint y: 107, endPoint x: 29, endPoint y: 105, distance: 7.4
type input "30"
click at [114, 102] on input "range" at bounding box center [146, 98] width 64 height 8
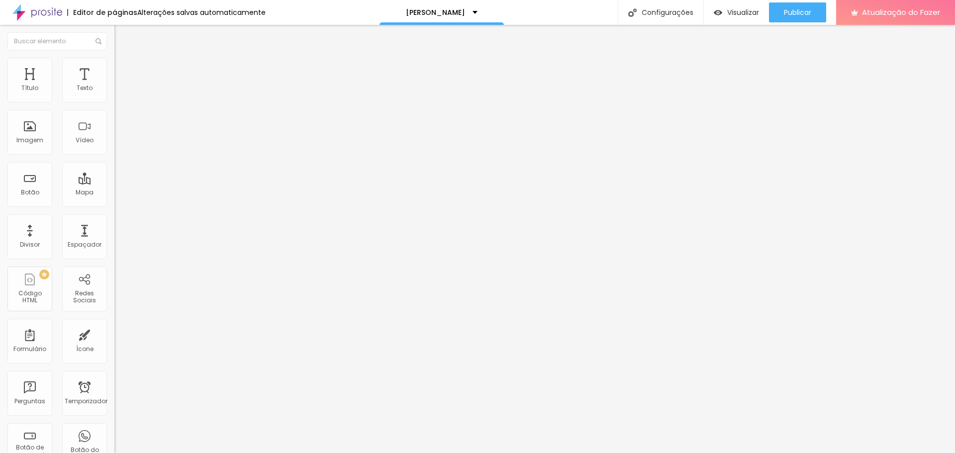
drag, startPoint x: 15, startPoint y: 70, endPoint x: 19, endPoint y: 85, distance: 15.9
click at [123, 59] on font "Conteúdo" at bounding box center [138, 54] width 31 height 8
click at [120, 86] on font "Adicionar imagem" at bounding box center [149, 81] width 58 height 8
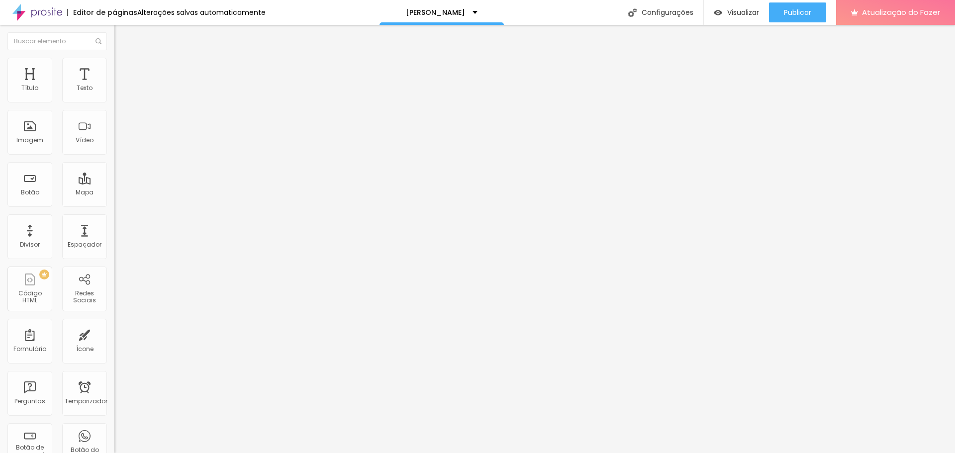
click at [114, 60] on img at bounding box center [118, 62] width 9 height 9
type input "25"
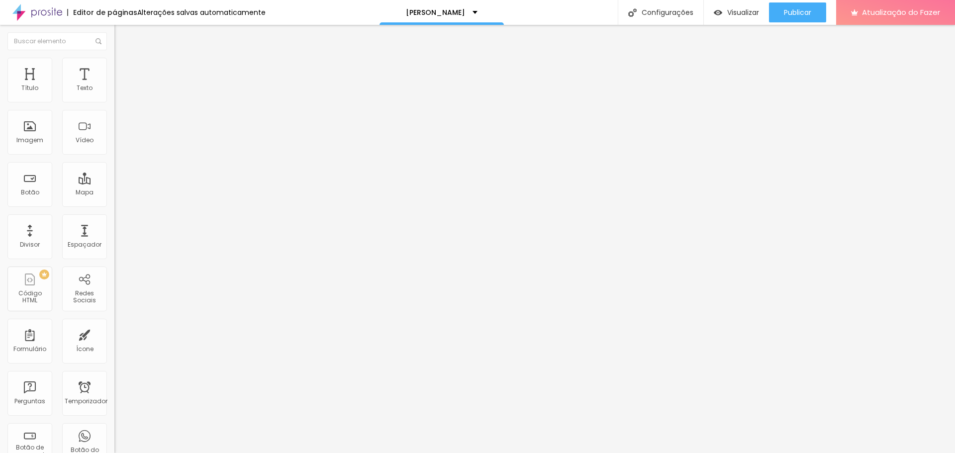
type input "20"
type input "15"
type input "20"
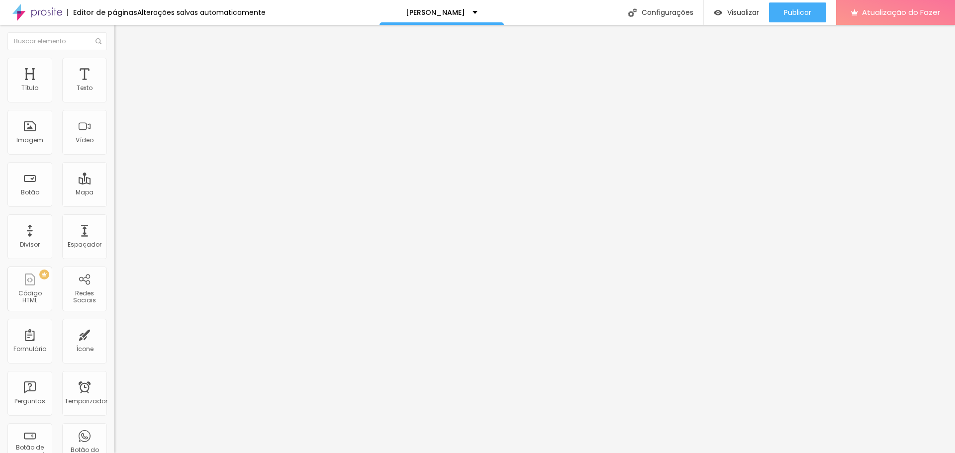
type input "20"
type input "15"
type input "20"
drag, startPoint x: 31, startPoint y: 107, endPoint x: 22, endPoint y: 105, distance: 9.6
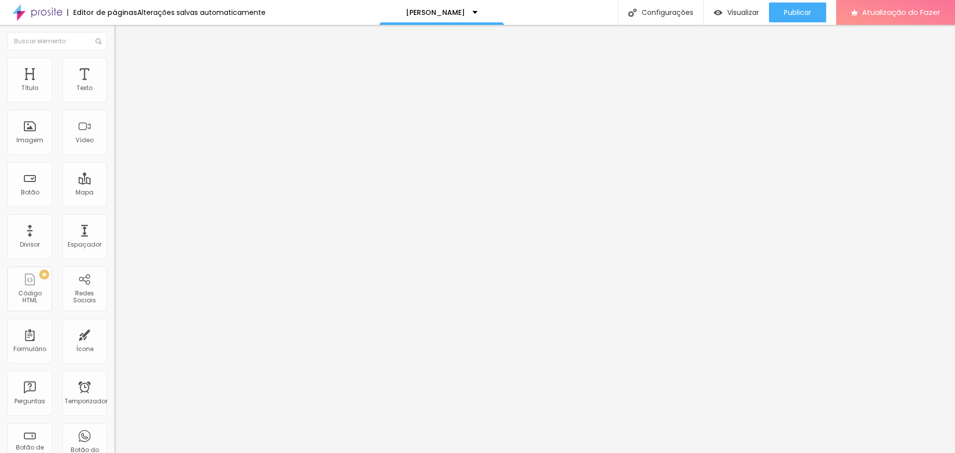
type input "20"
click at [114, 102] on input "range" at bounding box center [146, 98] width 64 height 8
click at [123, 59] on font "Conteúdo" at bounding box center [138, 54] width 31 height 8
click at [798, 12] on font "Publicar" at bounding box center [797, 12] width 27 height 10
click at [114, 156] on font "Original" at bounding box center [126, 151] width 24 height 8
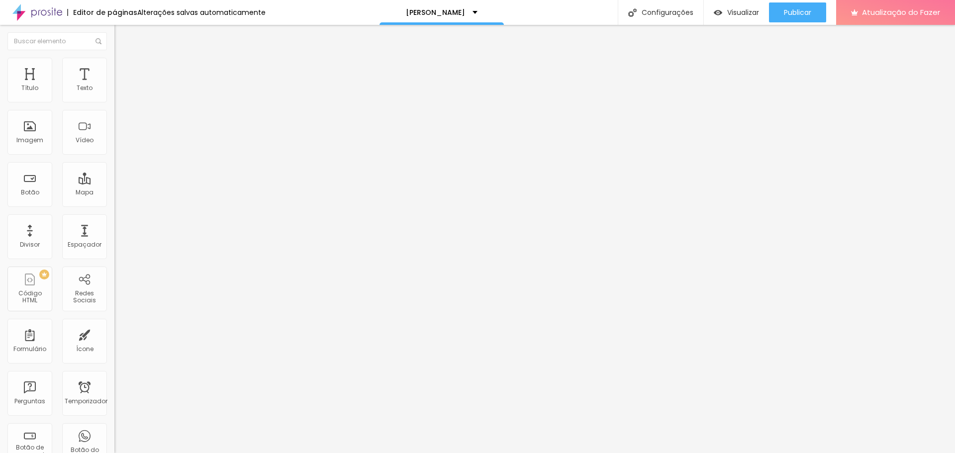
click at [114, 162] on span "Cinema" at bounding box center [126, 157] width 25 height 8
click at [114, 170] on div "Padrão 4:3" at bounding box center [171, 167] width 114 height 6
click at [114, 177] on font "Quadrado" at bounding box center [130, 173] width 32 height 8
click at [114, 182] on div "Original" at bounding box center [171, 179] width 114 height 6
click at [114, 68] on img at bounding box center [118, 72] width 9 height 9
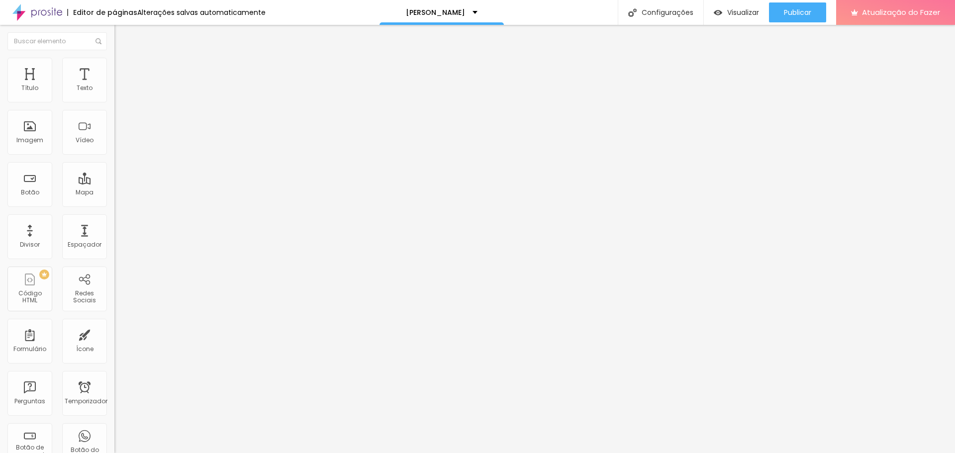
click at [114, 59] on li "Estilo" at bounding box center [171, 63] width 114 height 10
drag, startPoint x: 26, startPoint y: 68, endPoint x: 27, endPoint y: 86, distance: 17.9
click at [123, 59] on font "Conteúdo" at bounding box center [138, 54] width 31 height 8
click at [122, 34] on div "Editar nulo" at bounding box center [148, 36] width 52 height 8
drag, startPoint x: 57, startPoint y: 65, endPoint x: 61, endPoint y: 79, distance: 14.4
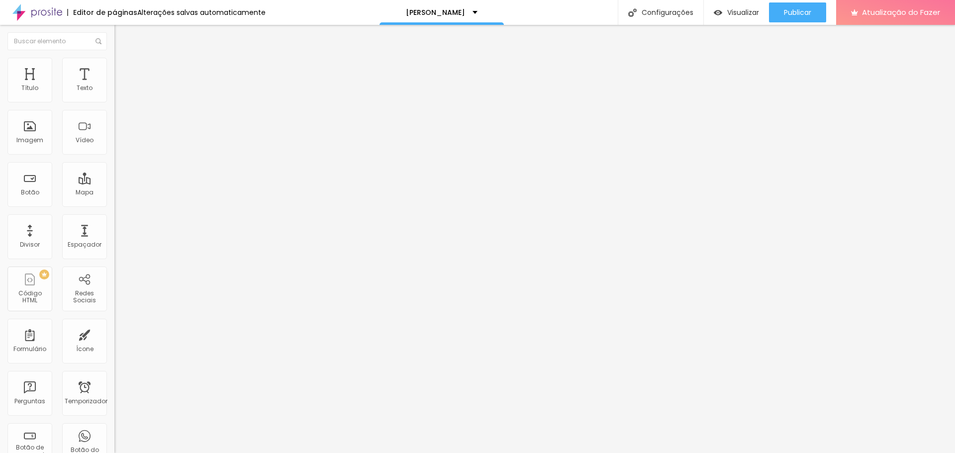
click at [114, 65] on li "Estilo" at bounding box center [171, 63] width 114 height 10
type input "20"
click at [114, 102] on input "range" at bounding box center [146, 98] width 64 height 8
drag, startPoint x: 15, startPoint y: 66, endPoint x: 18, endPoint y: 74, distance: 9.0
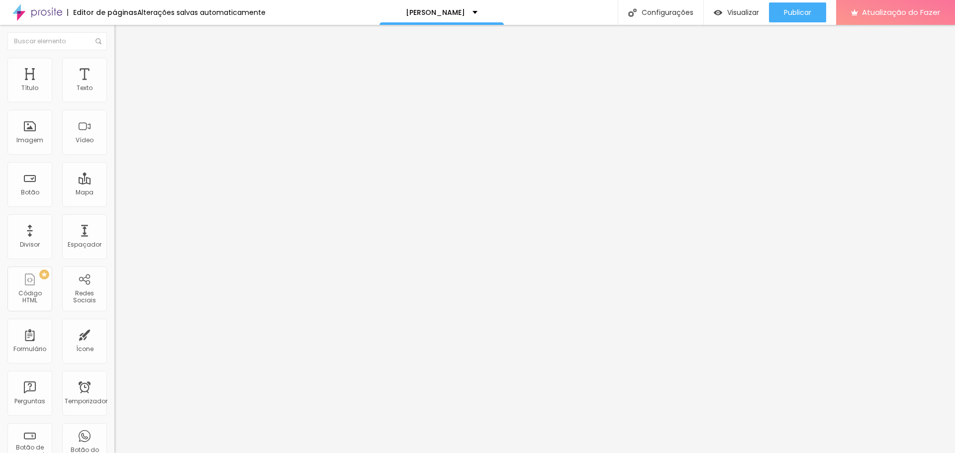
click at [114, 58] on li "Conteúdo" at bounding box center [171, 53] width 114 height 10
click at [120, 86] on font "Adicionar imagem" at bounding box center [149, 81] width 58 height 8
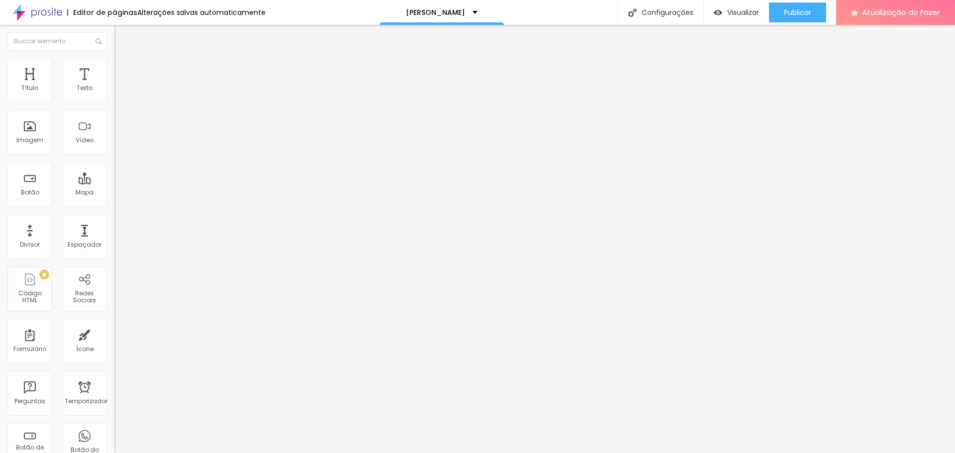
click at [120, 86] on font "Adicionar imagem" at bounding box center [149, 81] width 58 height 8
click at [122, 37] on img "button" at bounding box center [126, 36] width 8 height 8
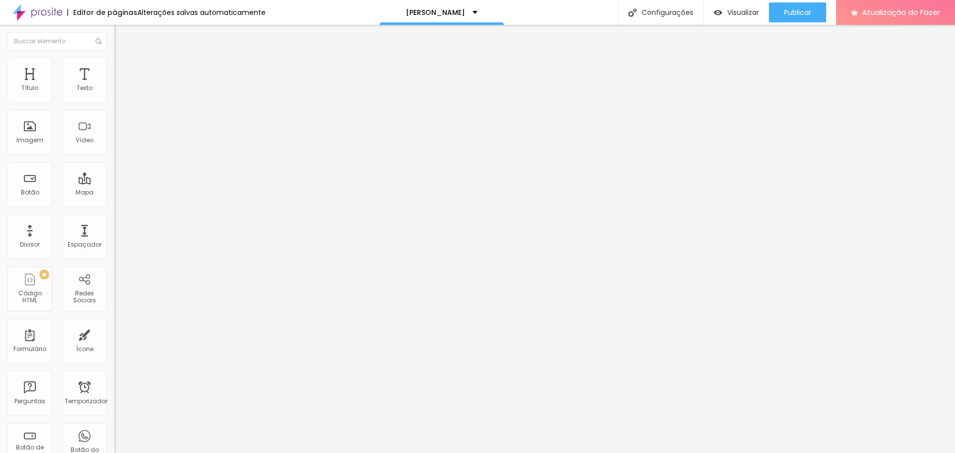
click at [114, 65] on li "Estilo" at bounding box center [171, 63] width 114 height 10
type input "20"
click at [114, 102] on input "range" at bounding box center [146, 98] width 64 height 8
click at [114, 58] on li "Conteúdo" at bounding box center [171, 53] width 114 height 10
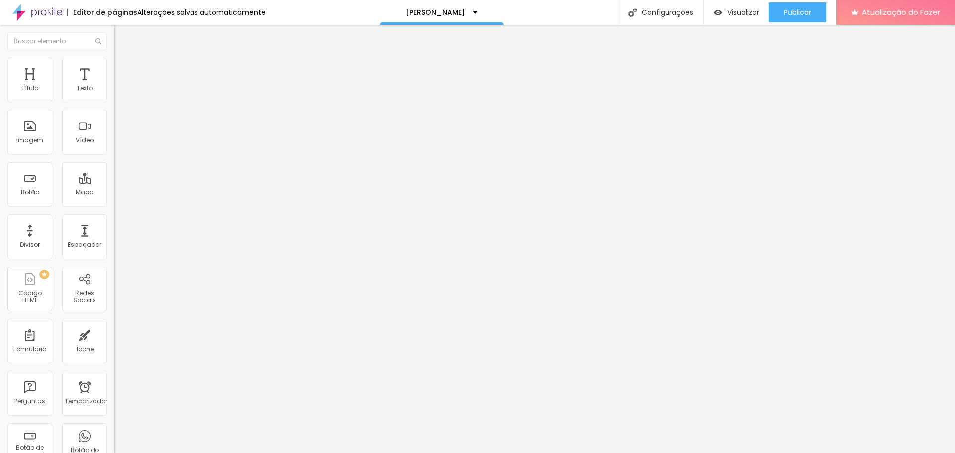
click at [114, 86] on span "Adicionar imagem" at bounding box center [146, 81] width 64 height 8
click at [794, 3] on div "Publicar" at bounding box center [797, 12] width 27 height 20
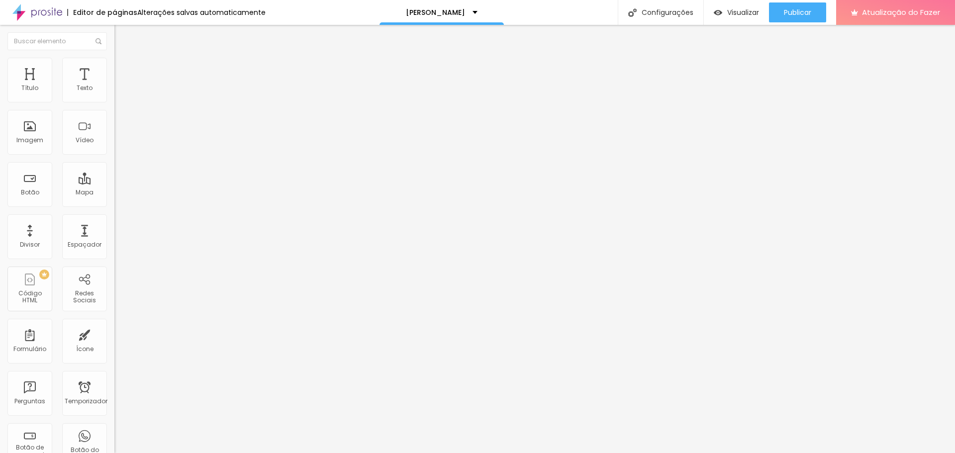
click at [122, 35] on img "button" at bounding box center [126, 36] width 8 height 8
click at [114, 62] on img at bounding box center [118, 62] width 9 height 9
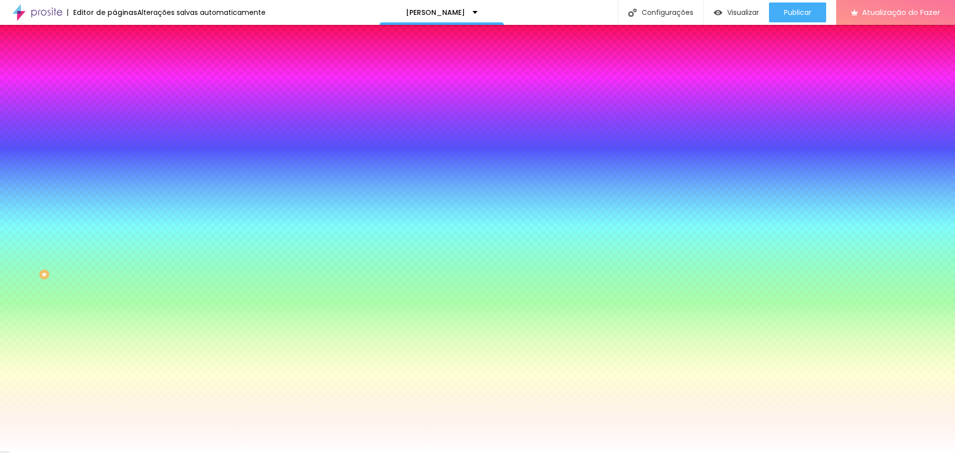
click at [114, 68] on li "Avançado" at bounding box center [171, 73] width 114 height 10
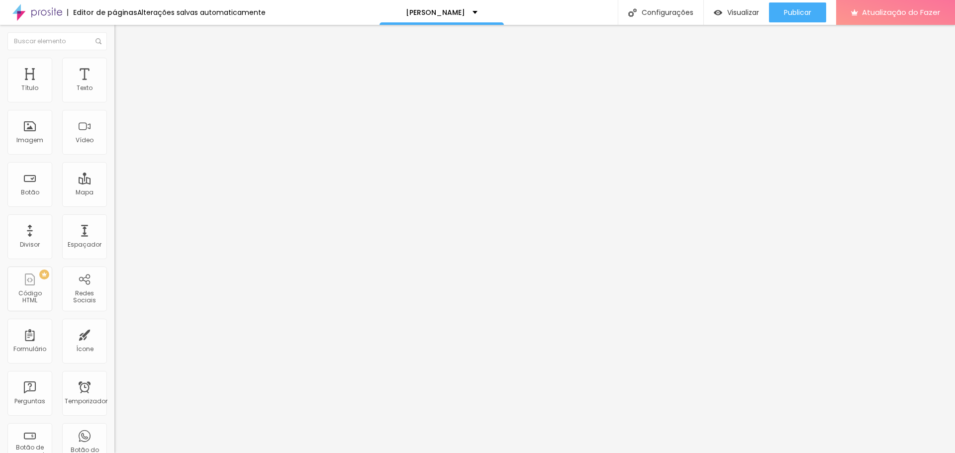
type input "15"
type input "10"
type input "5"
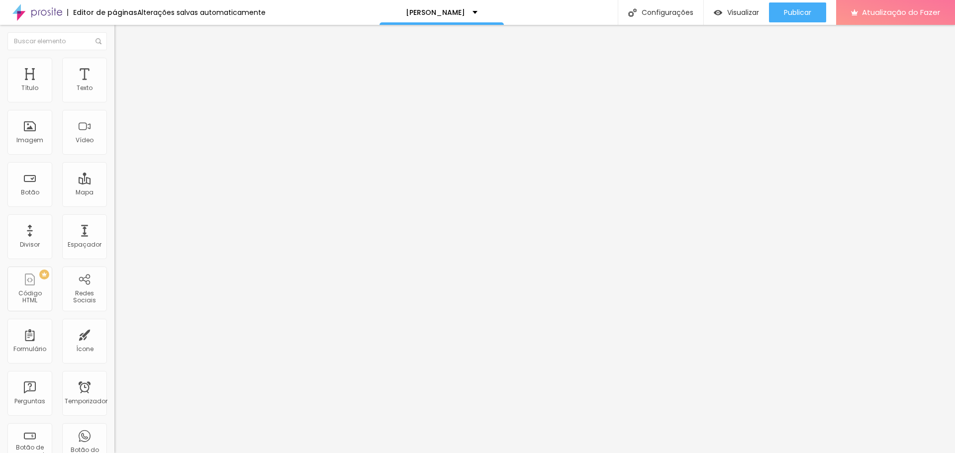
type input "5"
type input "10"
type input "15"
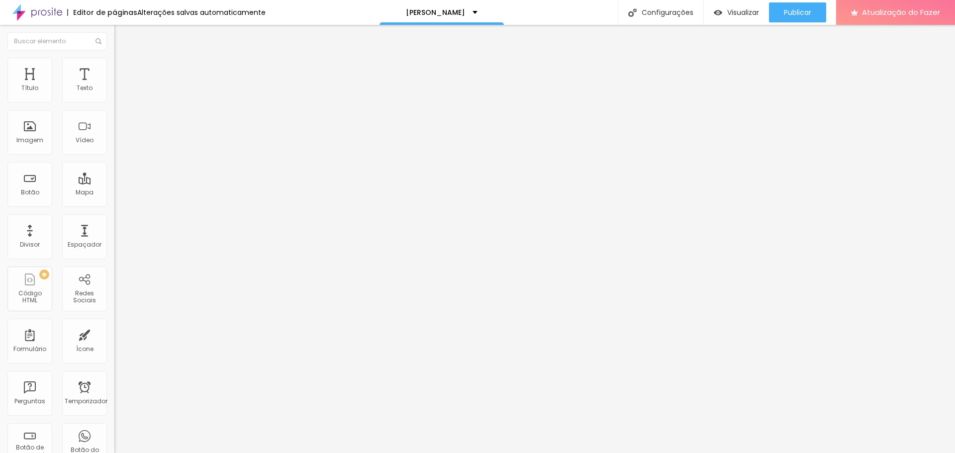
type input "20"
type input "25"
type input "30"
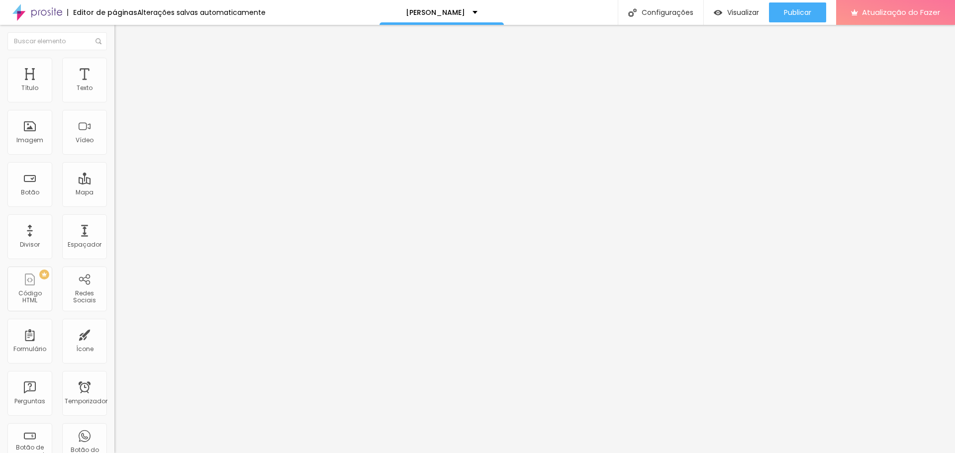
type input "30"
type input "35"
type input "40"
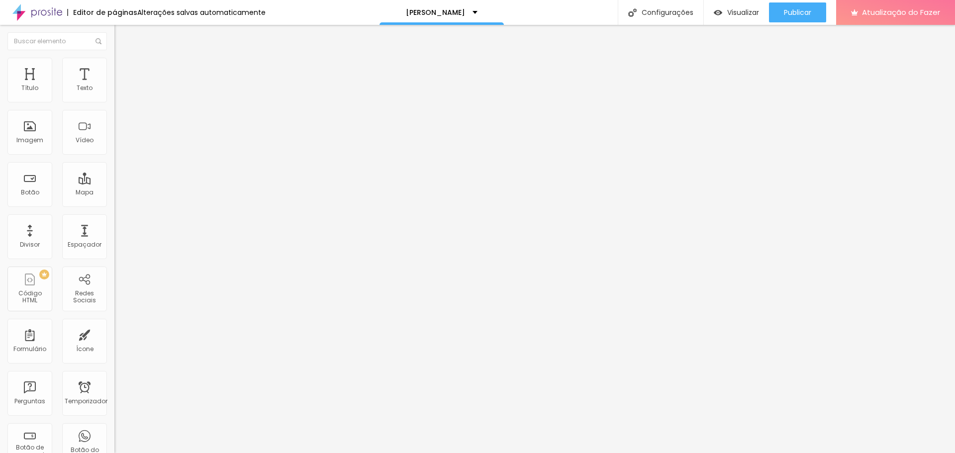
type input "45"
type input "50"
type input "40"
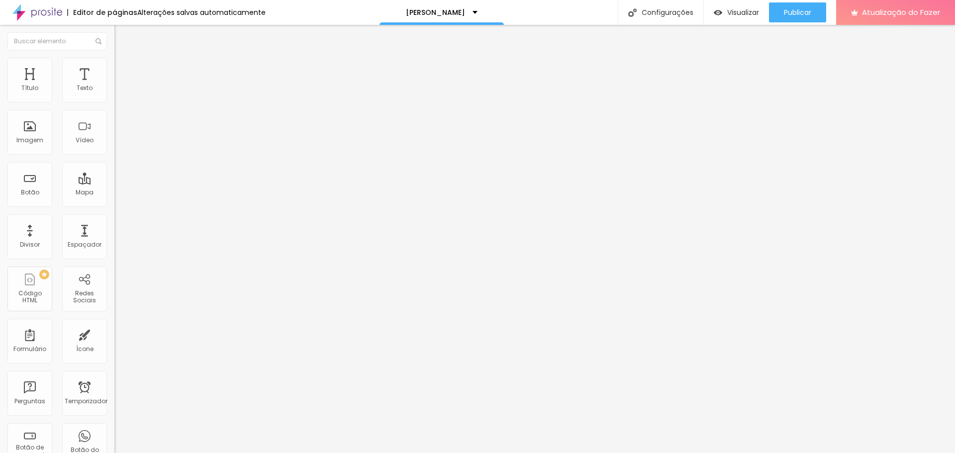
type input "40"
type input "35"
type input "30"
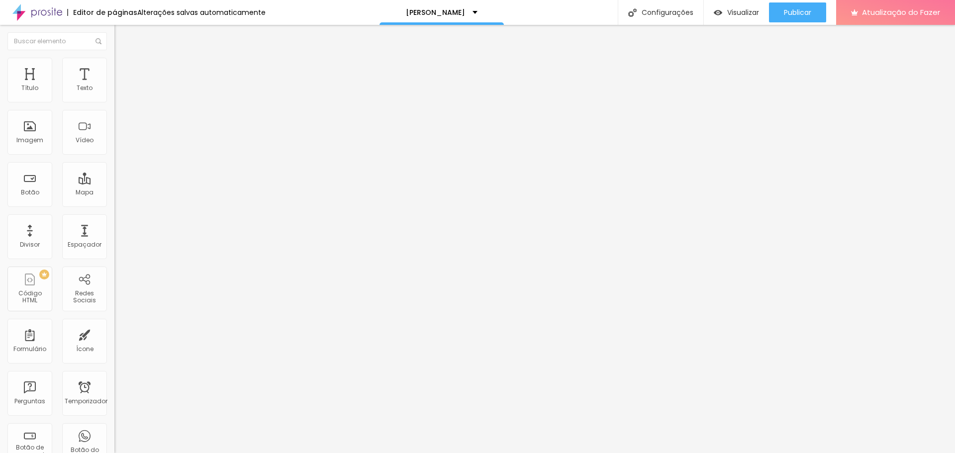
type input "25"
type input "20"
type input "15"
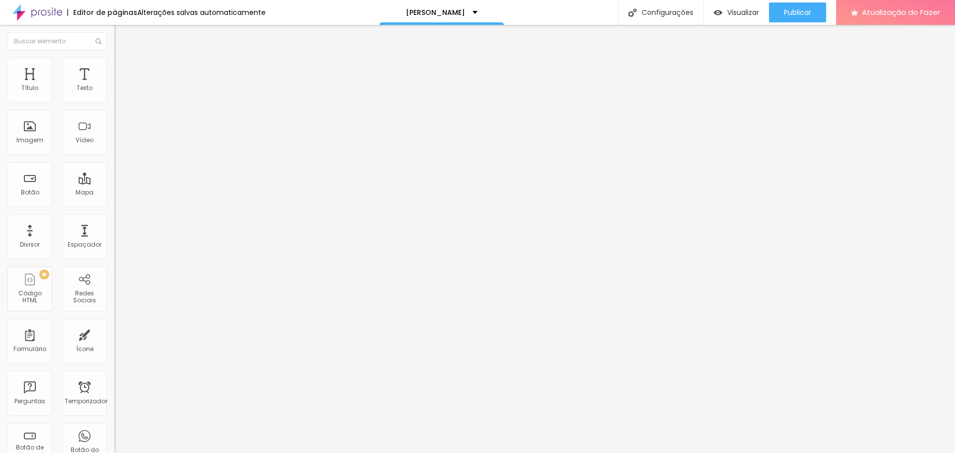
type input "15"
type input "10"
type input "5"
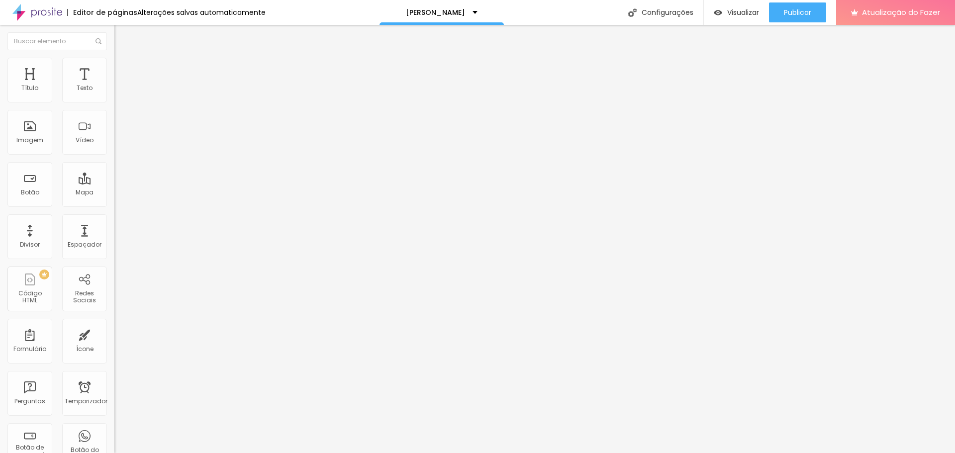
type input "0"
type input "5"
type input "10"
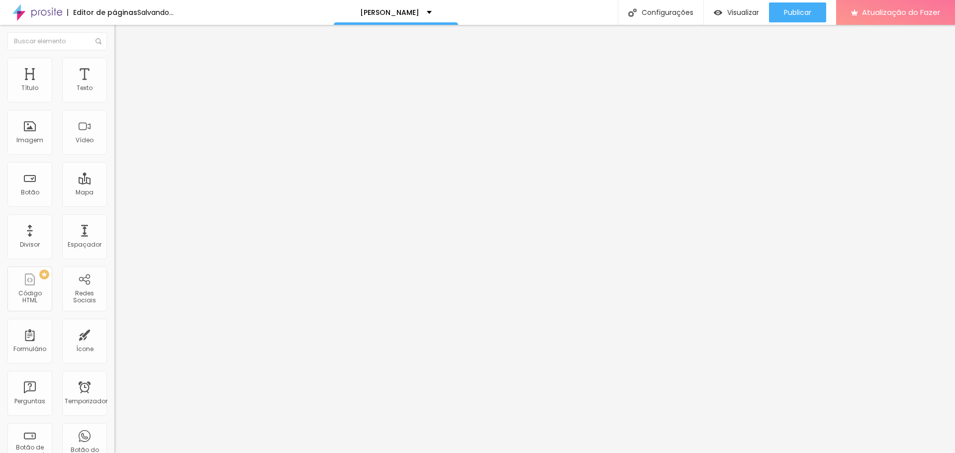
type input "10"
type input "15"
type input "20"
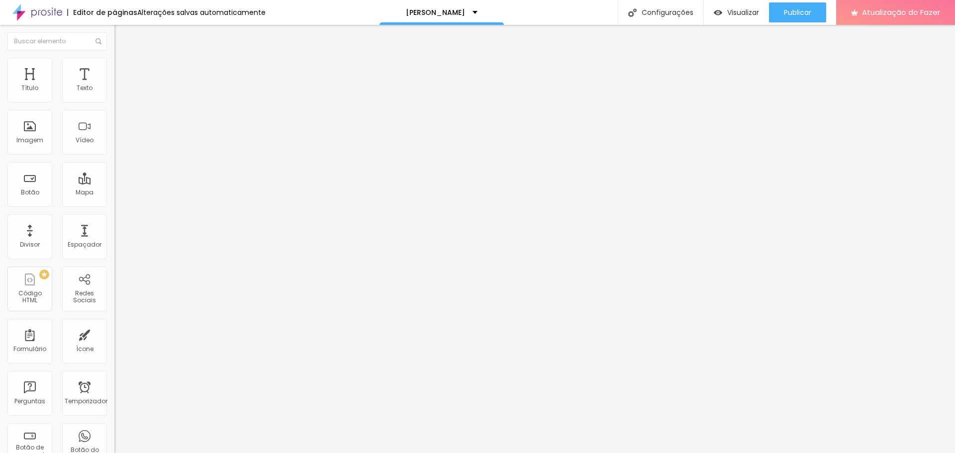
drag, startPoint x: 40, startPoint y: 97, endPoint x: 41, endPoint y: 105, distance: 8.6
click at [114, 193] on input "range" at bounding box center [146, 197] width 64 height 8
click at [114, 66] on li "Estilo" at bounding box center [171, 63] width 114 height 10
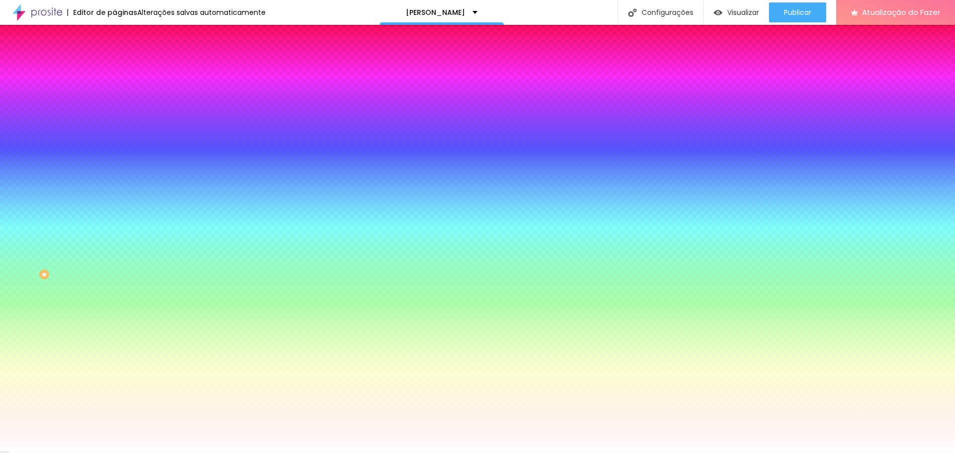
click at [114, 95] on div at bounding box center [171, 95] width 114 height 0
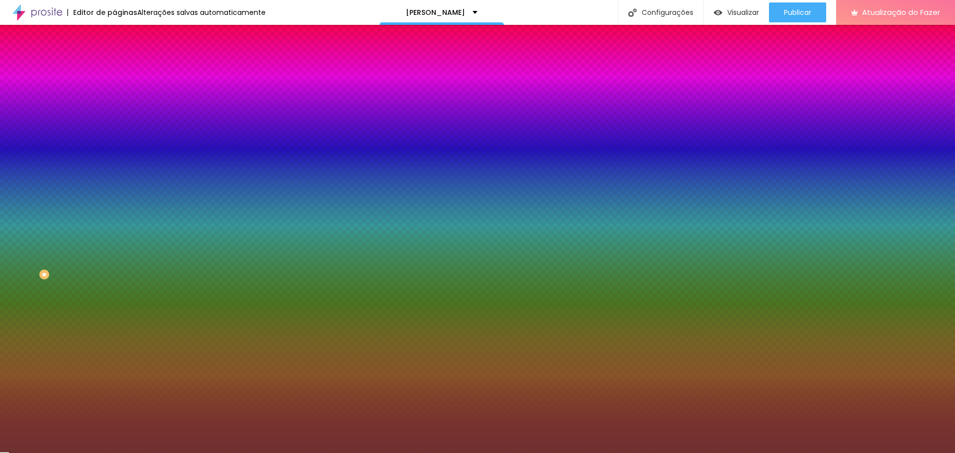
drag, startPoint x: 36, startPoint y: 139, endPoint x: 64, endPoint y: 151, distance: 30.3
click at [52, 155] on div at bounding box center [477, 226] width 955 height 453
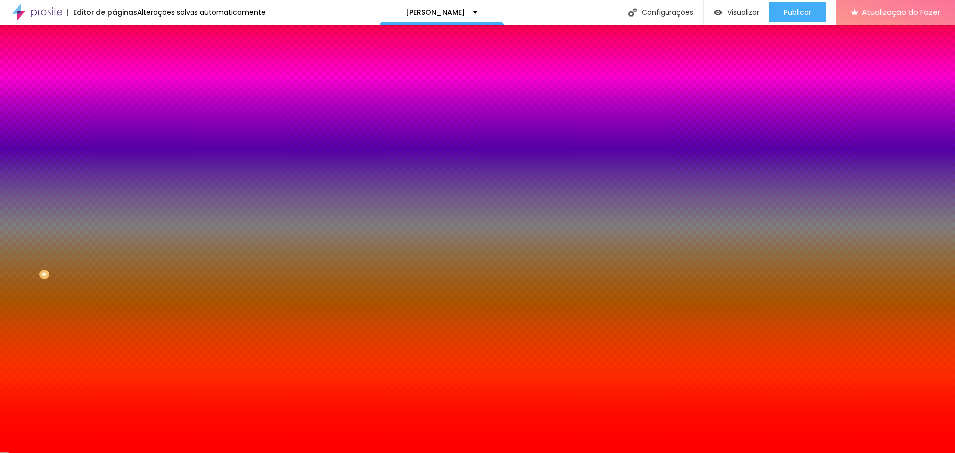
click at [114, 102] on input "#FF0000" at bounding box center [173, 100] width 119 height 10
paste input "AE"
drag, startPoint x: 97, startPoint y: 98, endPoint x: 77, endPoint y: 99, distance: 19.4
click at [114, 99] on input "#AE" at bounding box center [173, 100] width 119 height 10
click at [114, 95] on div at bounding box center [171, 95] width 114 height 0
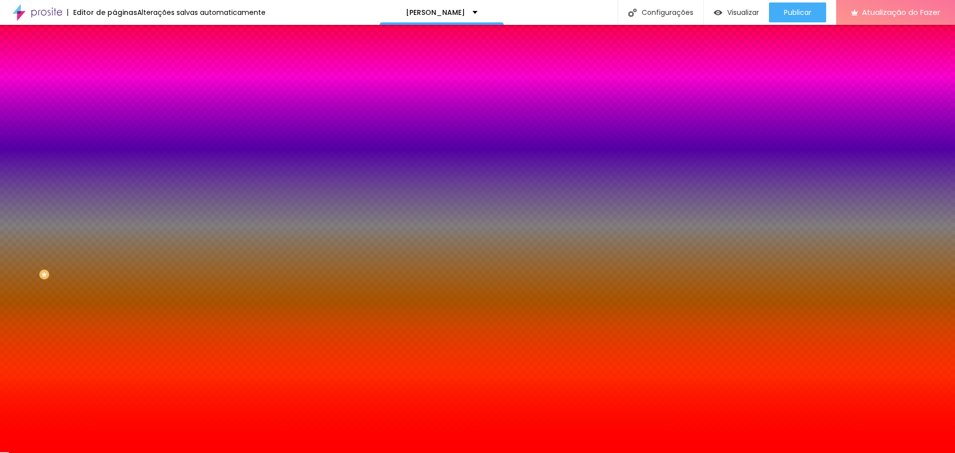
click at [114, 95] on div at bounding box center [171, 95] width 114 height 0
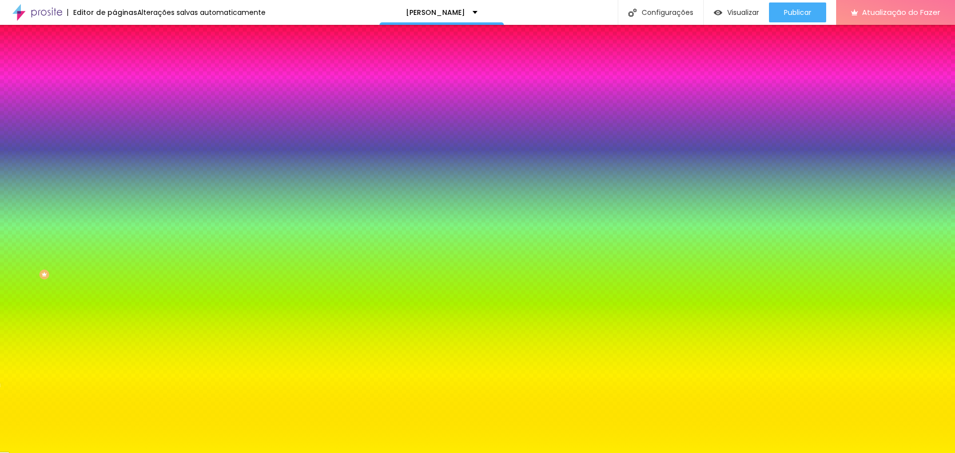
click at [88, 175] on div at bounding box center [477, 226] width 955 height 453
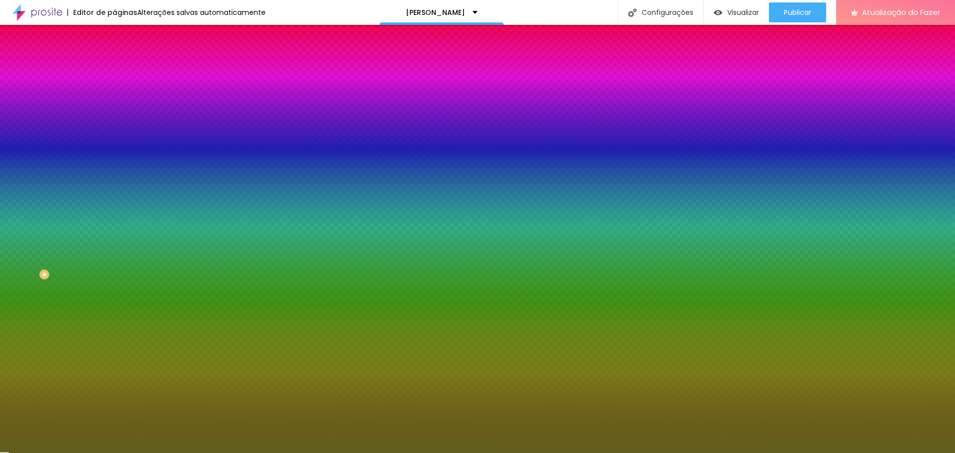
drag, startPoint x: 63, startPoint y: 151, endPoint x: 62, endPoint y: 159, distance: 8.1
click at [62, 159] on div at bounding box center [477, 226] width 955 height 453
click at [102, 162] on div at bounding box center [477, 226] width 955 height 453
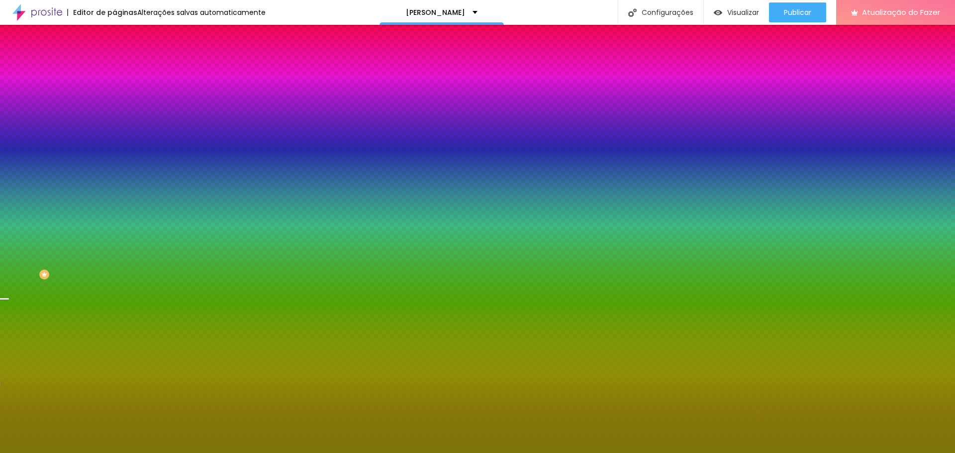
drag, startPoint x: 67, startPoint y: 151, endPoint x: 76, endPoint y: 151, distance: 9.5
click at [76, 151] on div at bounding box center [477, 226] width 955 height 453
type input "#7C6F08"
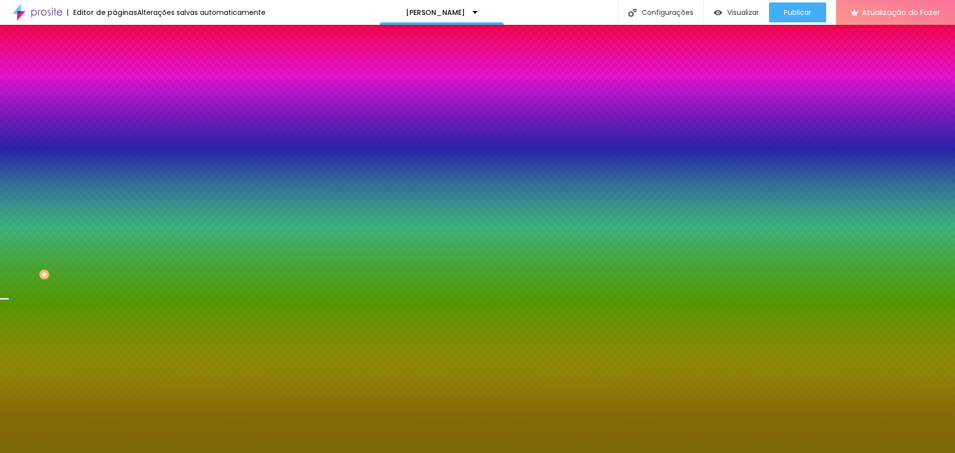
click at [89, 177] on div at bounding box center [477, 226] width 955 height 453
click at [114, 89] on div "Cor de fundo Voltar ao padrão #7C6F08" at bounding box center [171, 91] width 114 height 27
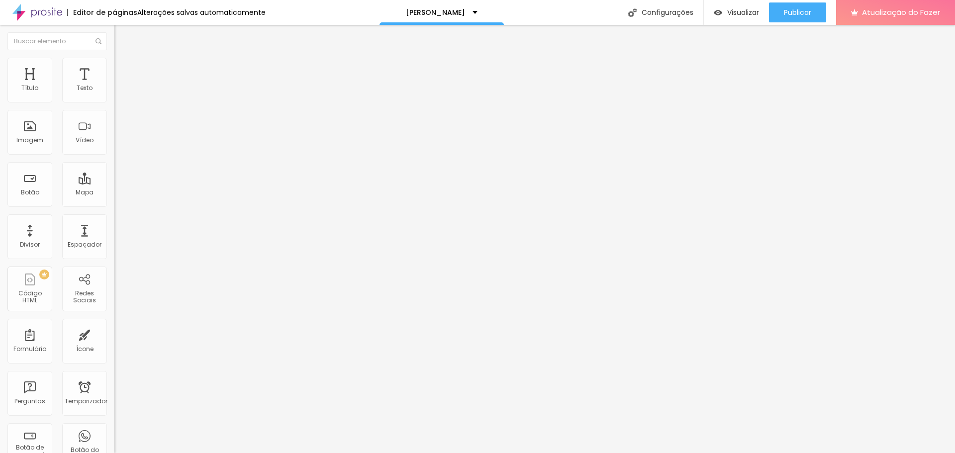
drag, startPoint x: 47, startPoint y: 65, endPoint x: 52, endPoint y: 66, distance: 5.1
click at [114, 66] on ul "Conteúdo Estilo Avançado" at bounding box center [171, 63] width 114 height 30
click at [114, 61] on li "Estilo" at bounding box center [171, 63] width 114 height 10
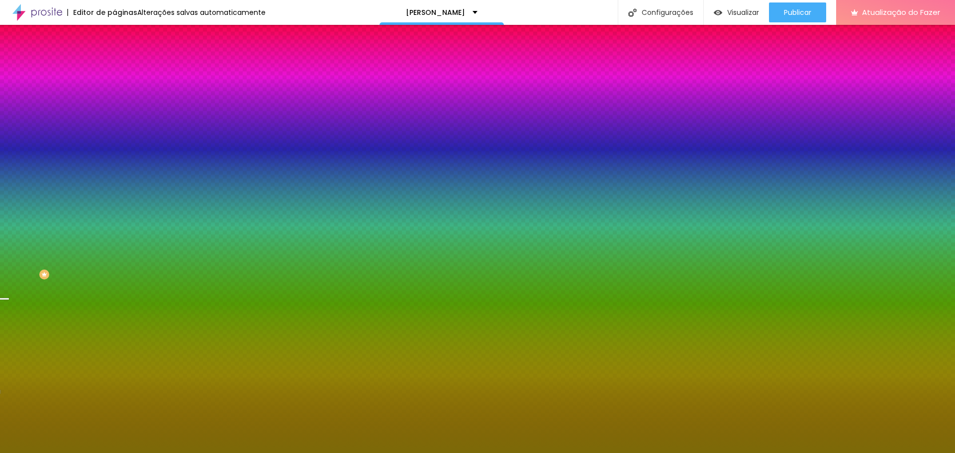
click at [114, 95] on div at bounding box center [171, 95] width 114 height 0
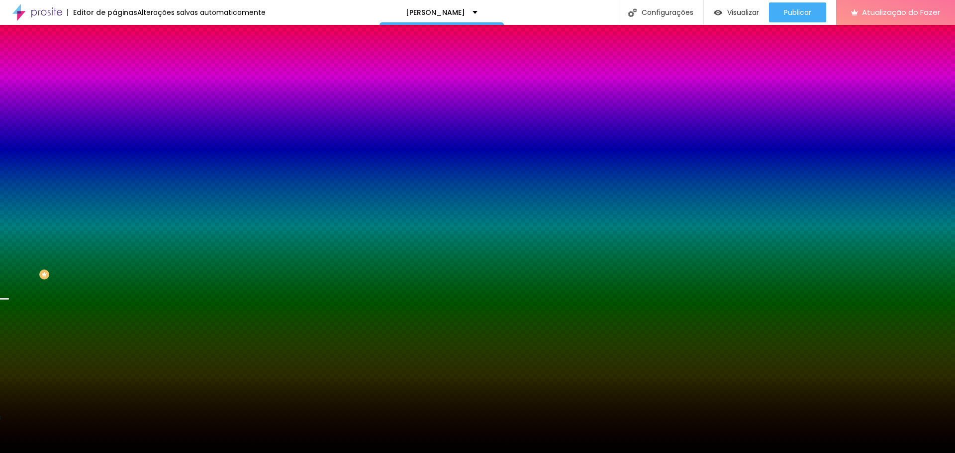
drag, startPoint x: 44, startPoint y: 147, endPoint x: 30, endPoint y: 189, distance: 44.2
click at [114, 193] on div "Editar nulo Conteúdo Estilo Avançado Cor de fundo Voltar ao padrão #000000 Somb…" at bounding box center [171, 239] width 114 height 428
click at [114, 95] on div at bounding box center [171, 95] width 114 height 0
drag, startPoint x: 101, startPoint y: 175, endPoint x: 95, endPoint y: 195, distance: 22.0
click at [114, 200] on div "Editar nulo Conteúdo Estilo Avançado Cor de fundo Voltar ao padrão #000000 Somb…" at bounding box center [171, 239] width 114 height 428
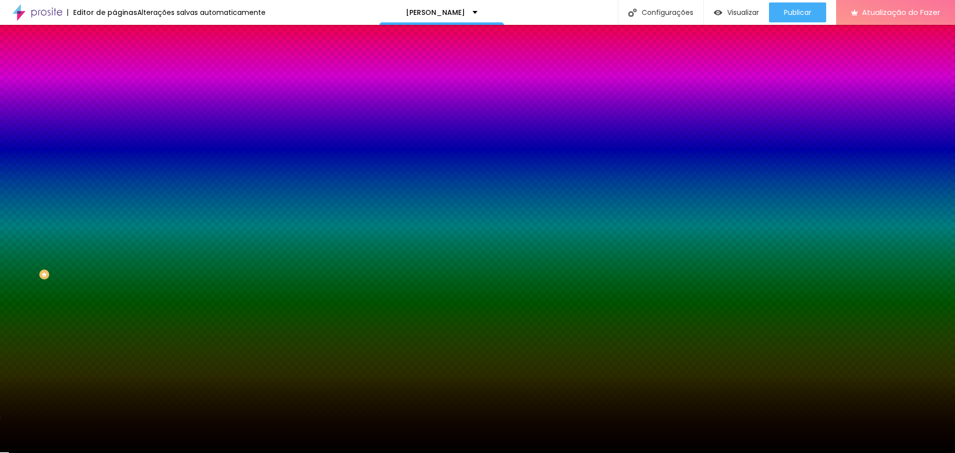
click at [114, 95] on div at bounding box center [171, 95] width 114 height 0
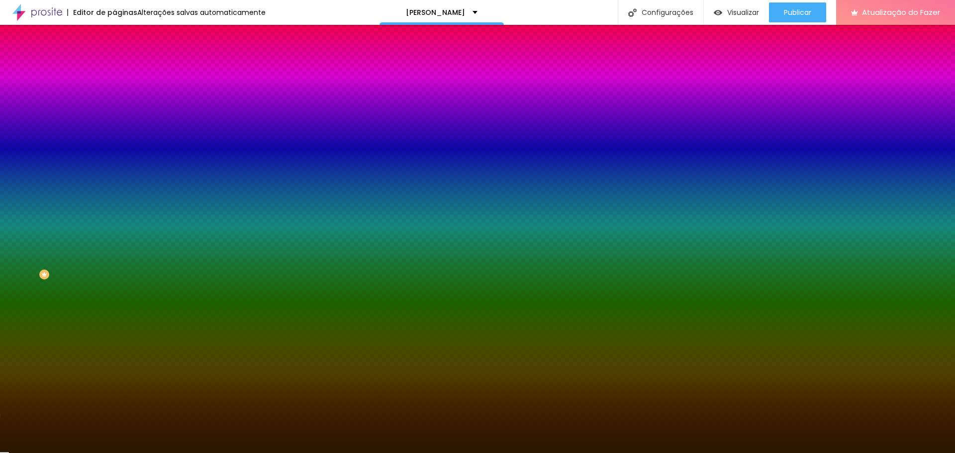
drag, startPoint x: 24, startPoint y: 174, endPoint x: 86, endPoint y: 175, distance: 61.7
click at [114, 105] on div at bounding box center [171, 105] width 114 height 0
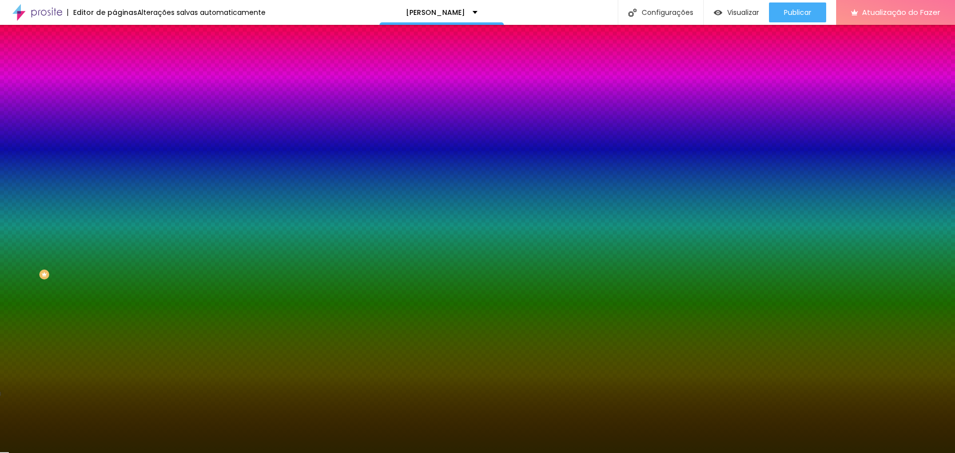
click at [114, 105] on div at bounding box center [171, 105] width 114 height 0
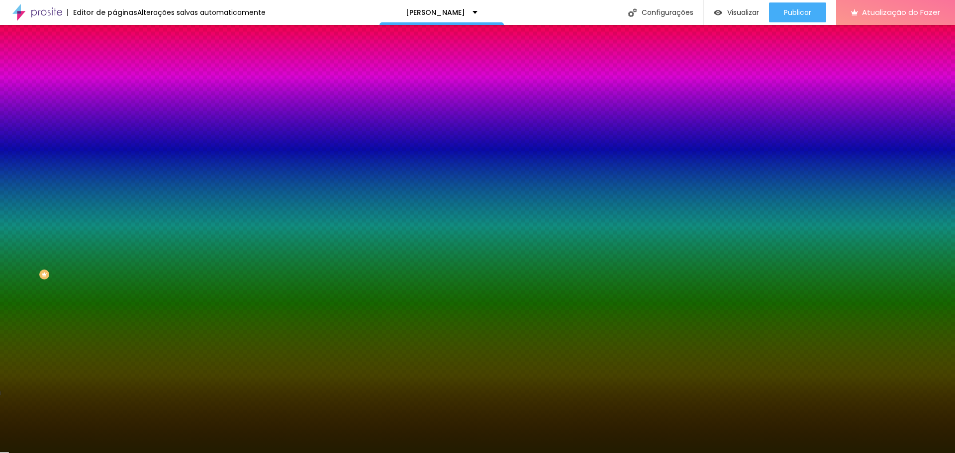
drag, startPoint x: 80, startPoint y: 173, endPoint x: 86, endPoint y: 177, distance: 6.8
click at [114, 105] on div at bounding box center [171, 105] width 114 height 0
click at [87, 180] on div at bounding box center [477, 226] width 955 height 453
click at [90, 177] on div at bounding box center [477, 226] width 955 height 453
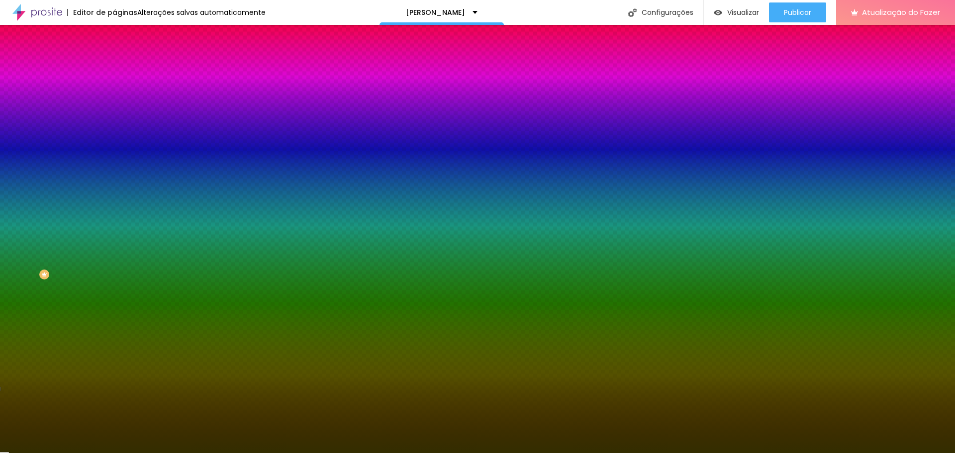
type input "#332D00"
drag, startPoint x: 79, startPoint y: 177, endPoint x: 84, endPoint y: 173, distance: 6.4
click at [114, 105] on div at bounding box center [171, 105] width 114 height 0
click at [114, 68] on li "Avançado" at bounding box center [171, 73] width 114 height 10
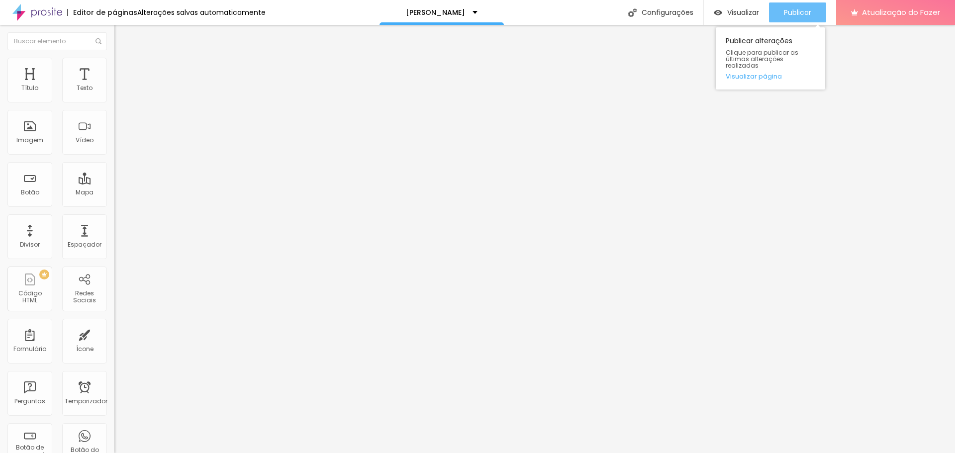
click at [790, 14] on font "Publicar" at bounding box center [797, 12] width 27 height 10
click at [114, 59] on img at bounding box center [118, 62] width 9 height 9
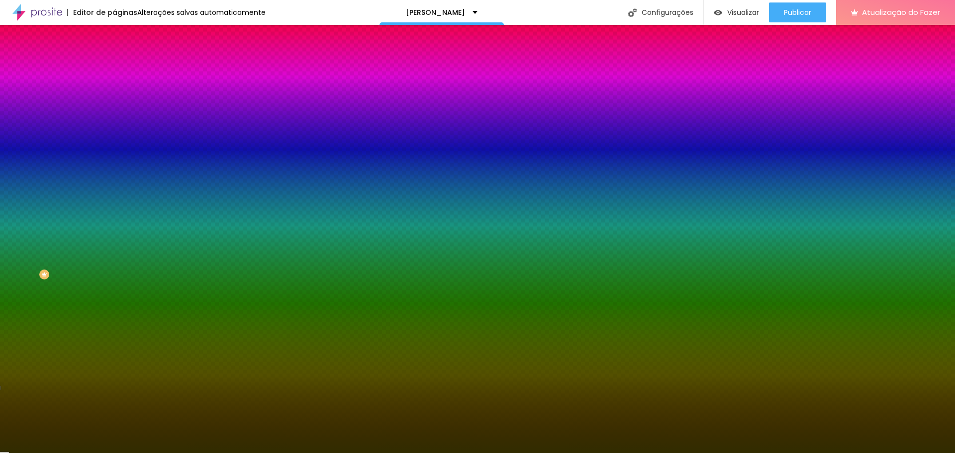
click at [114, 95] on div at bounding box center [171, 95] width 114 height 0
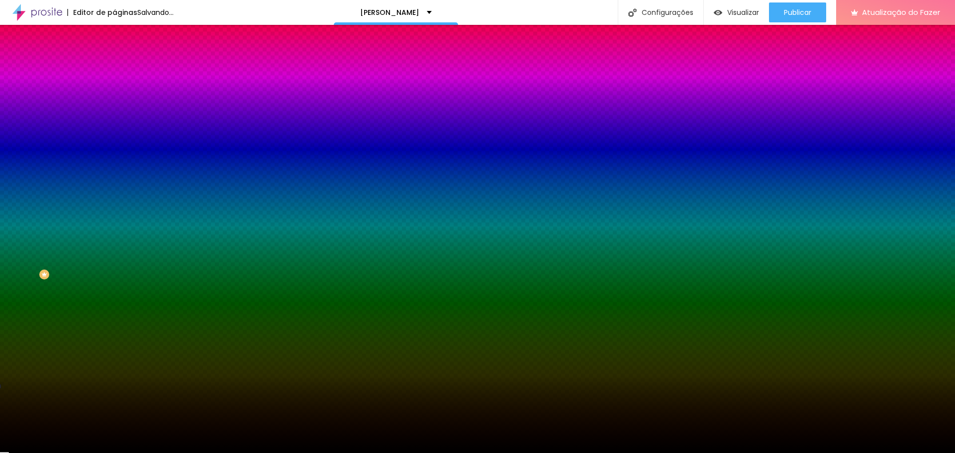
type input "#000000"
drag, startPoint x: 79, startPoint y: 179, endPoint x: 80, endPoint y: 202, distance: 23.9
click at [114, 211] on div "Editar nulo Conteúdo Estilo Avançado Cor de fundo Voltar ao padrão #000000 Somb…" at bounding box center [171, 239] width 114 height 428
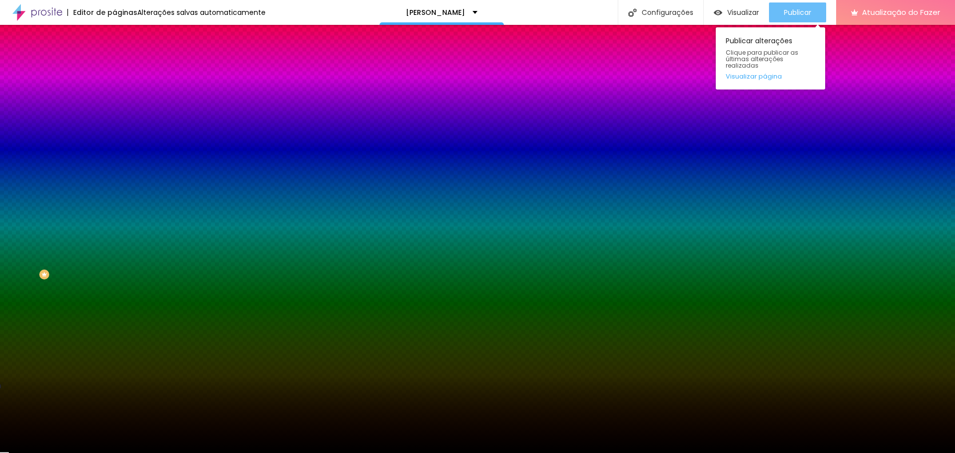
click at [786, 6] on div "Publicar" at bounding box center [797, 12] width 27 height 20
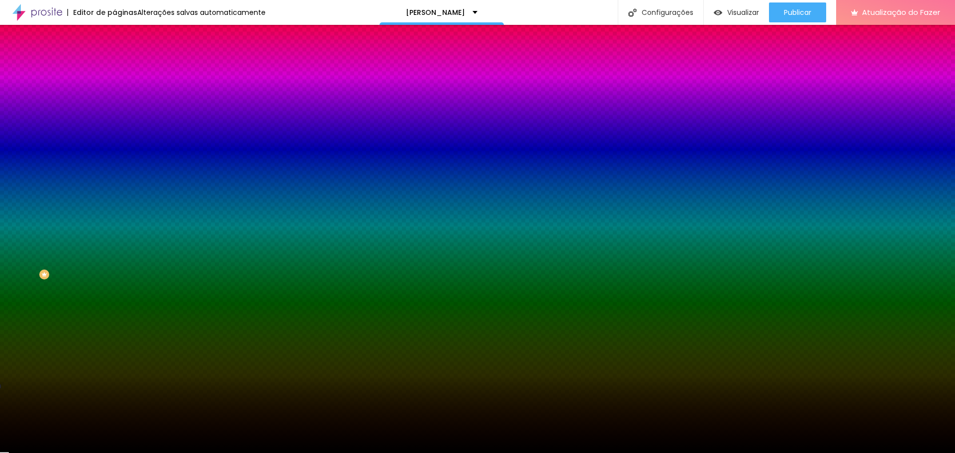
click at [114, 68] on li "Avançado" at bounding box center [171, 73] width 114 height 10
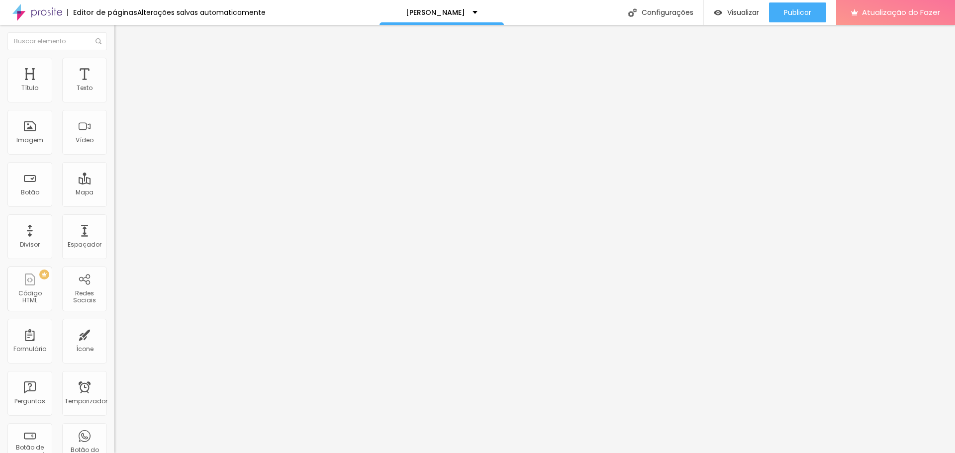
click at [114, 57] on img at bounding box center [118, 52] width 9 height 9
click at [114, 65] on li "Estilo" at bounding box center [171, 63] width 114 height 10
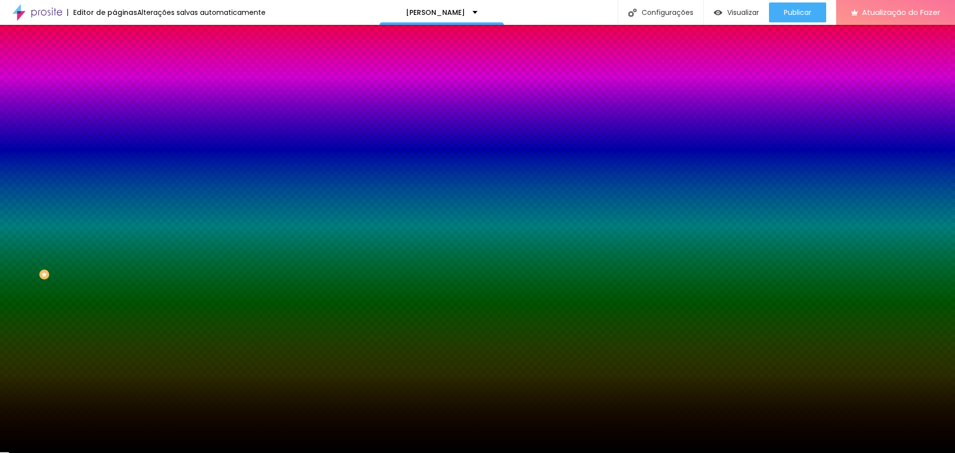
click at [114, 128] on button "button" at bounding box center [121, 133] width 14 height 10
click at [97, 453] on div at bounding box center [477, 453] width 955 height 0
click at [114, 150] on div "Voltar ao padrão" at bounding box center [171, 155] width 114 height 22
click at [114, 156] on button "button" at bounding box center [121, 161] width 14 height 10
type input "1"
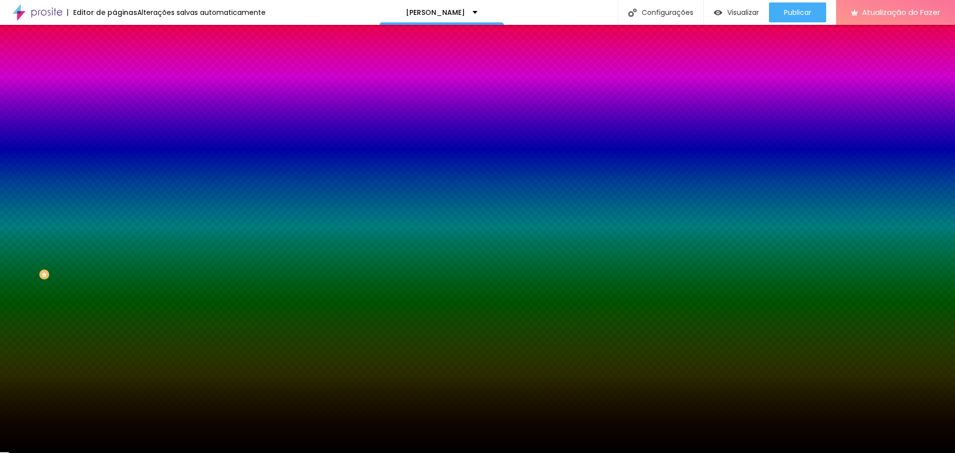
type input "1"
type input "2"
type input "3"
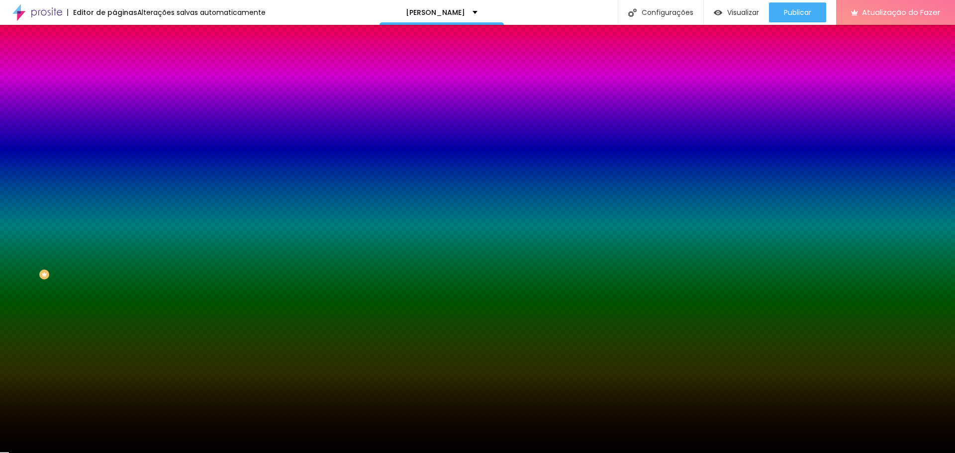
type input "4"
type input "3"
type input "2"
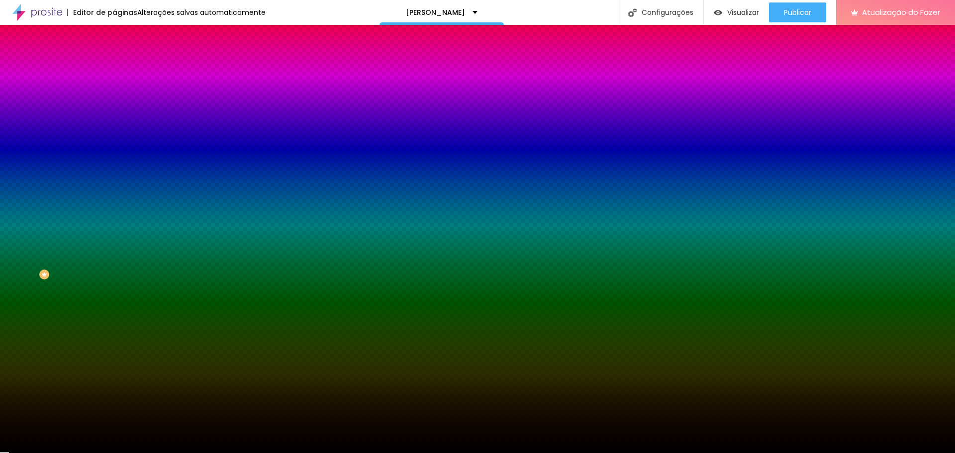
type input "2"
type input "1"
type input "2"
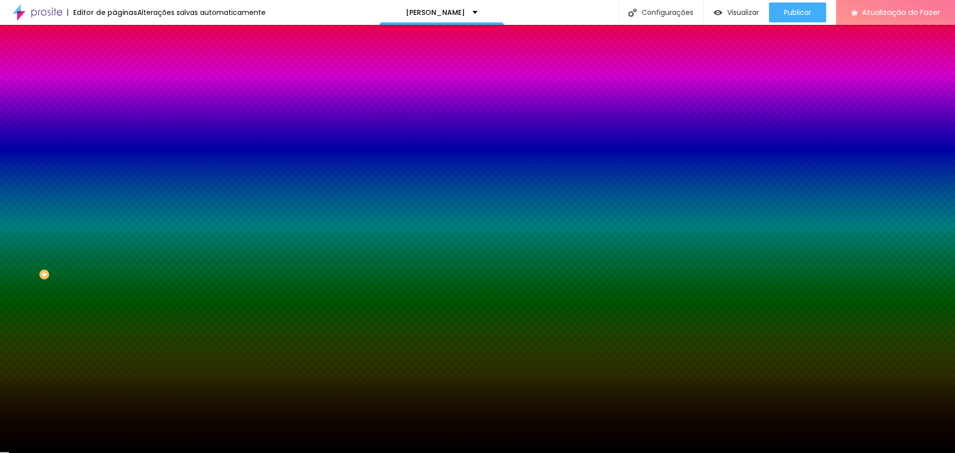
type input "3"
type input "4"
type input "5"
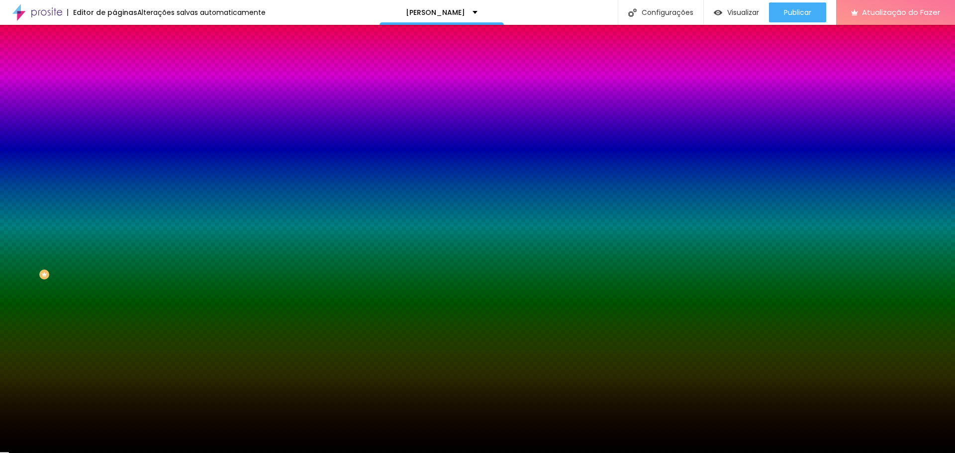
type input "5"
type input "4"
type input "3"
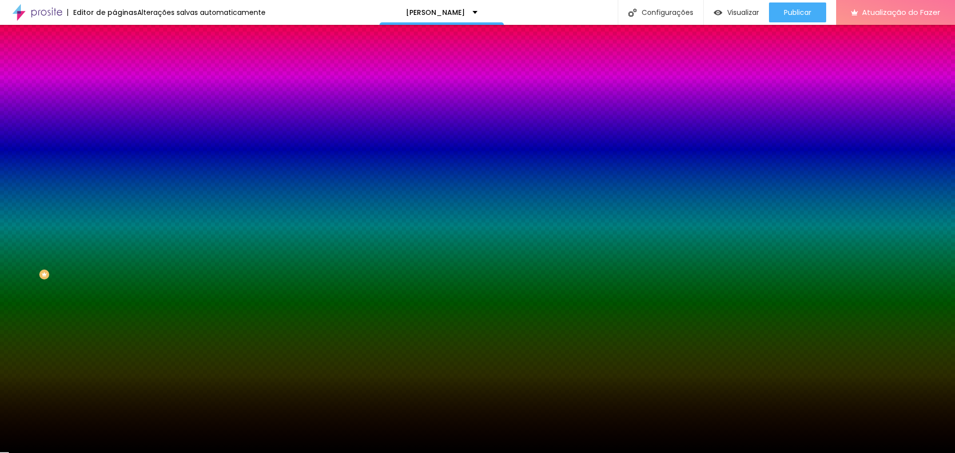
type input "2"
type input "1"
type input "0"
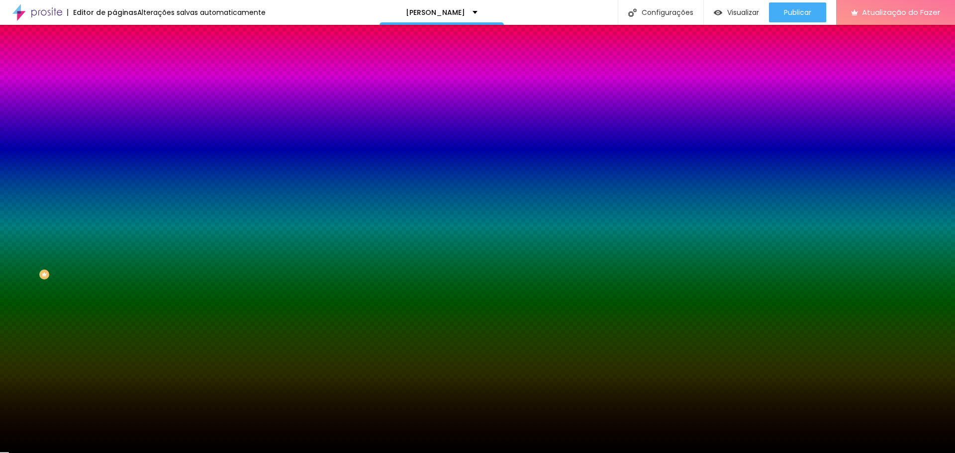
type input "0"
drag, startPoint x: 111, startPoint y: 210, endPoint x: 92, endPoint y: 218, distance: 20.8
type input "#FFFFFF"
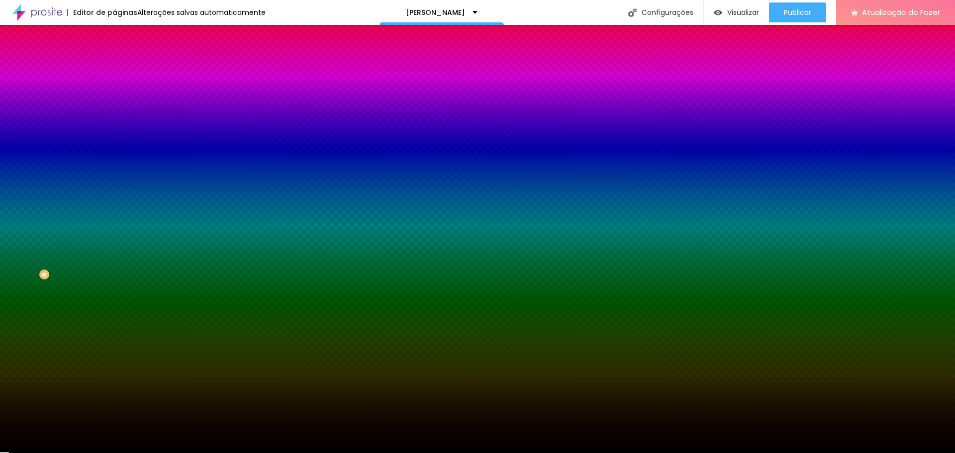
drag, startPoint x: 146, startPoint y: 268, endPoint x: 107, endPoint y: 229, distance: 55.2
type input "1"
type input "2"
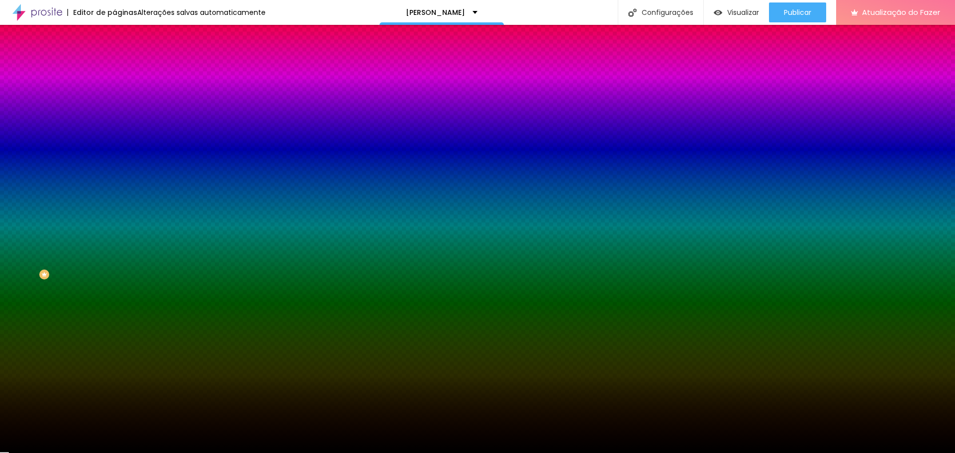
type input "2"
type input "3"
type input "4"
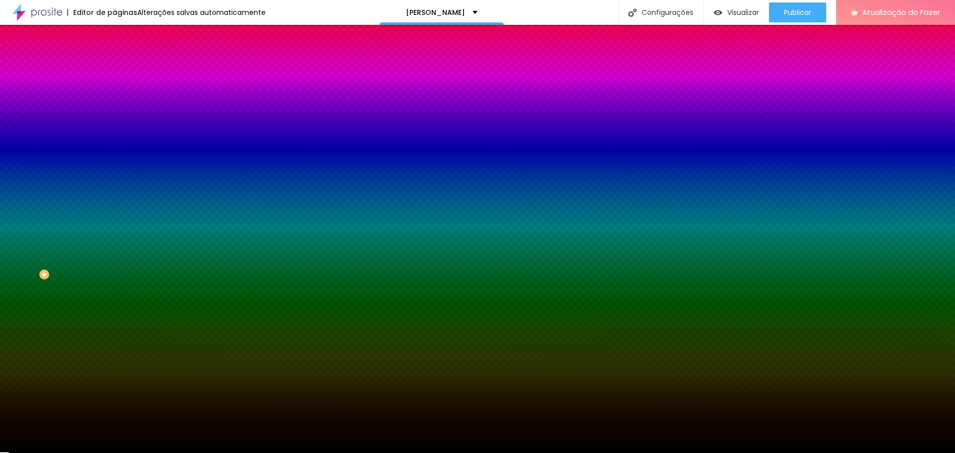
type input "5"
type input "3"
type input "2"
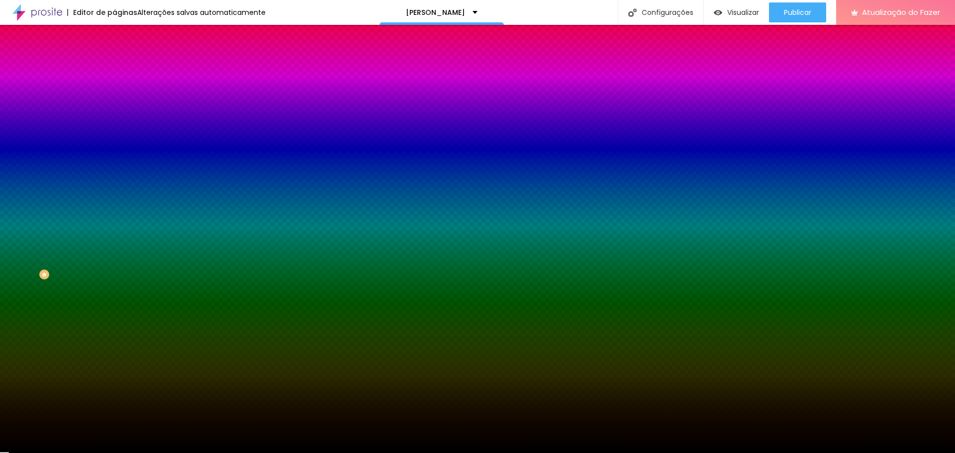
type input "2"
type input "1"
type input "0"
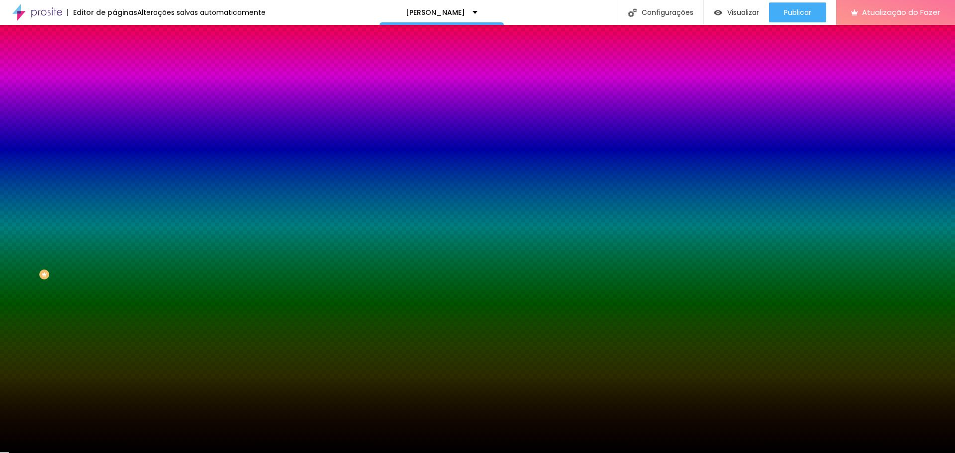
drag, startPoint x: 110, startPoint y: 212, endPoint x: 84, endPoint y: 211, distance: 26.4
type input "1"
type input "3"
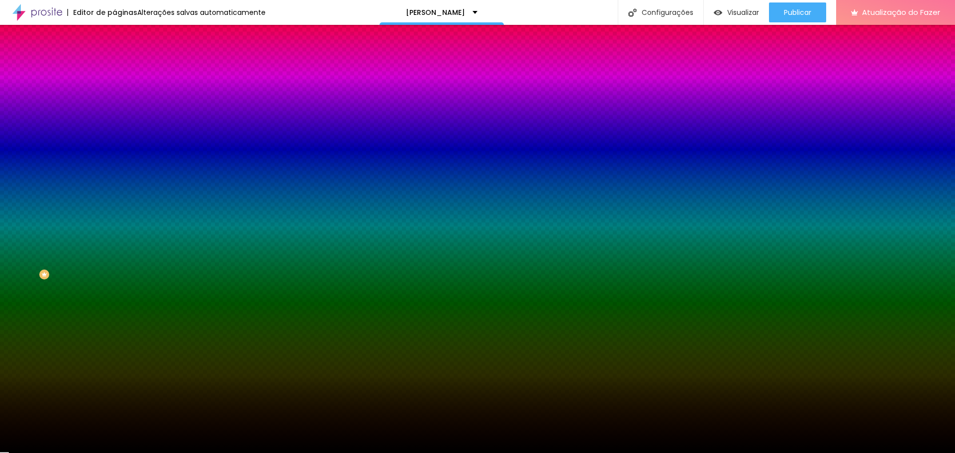
type input "3"
type input "7"
type input "13"
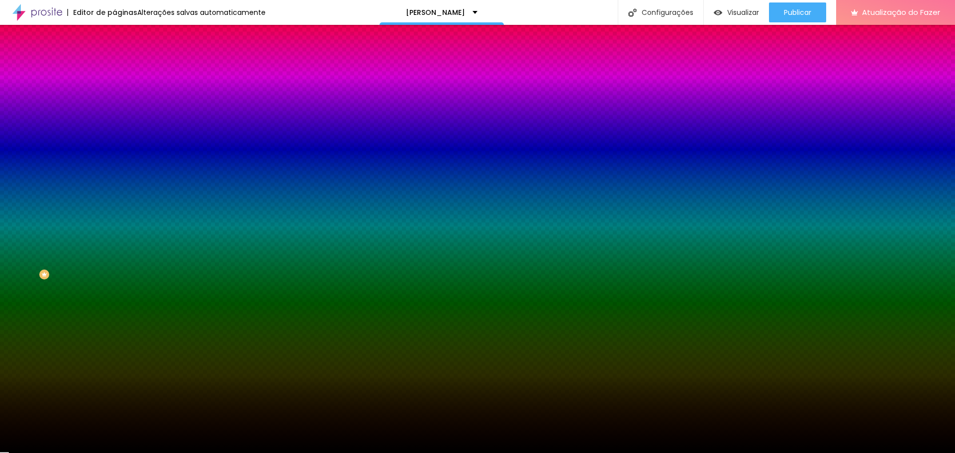
type input "18"
type input "20"
type input "21"
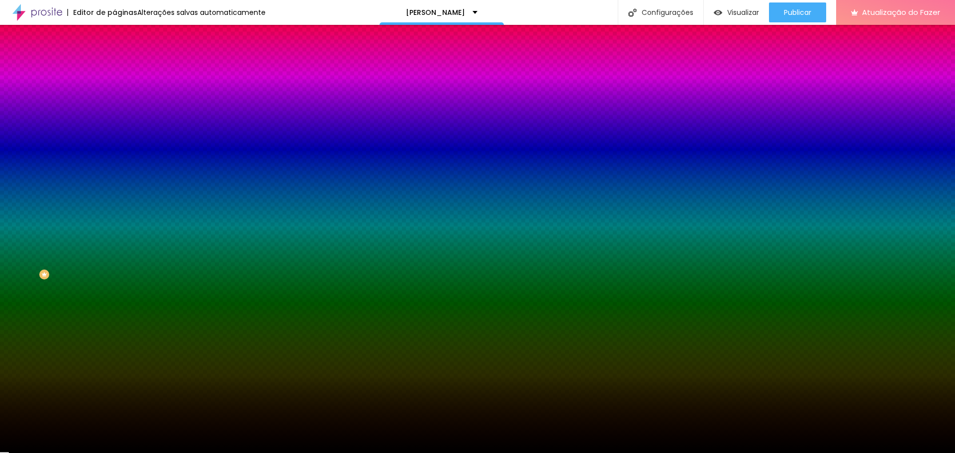
type input "21"
type input "22"
type input "23"
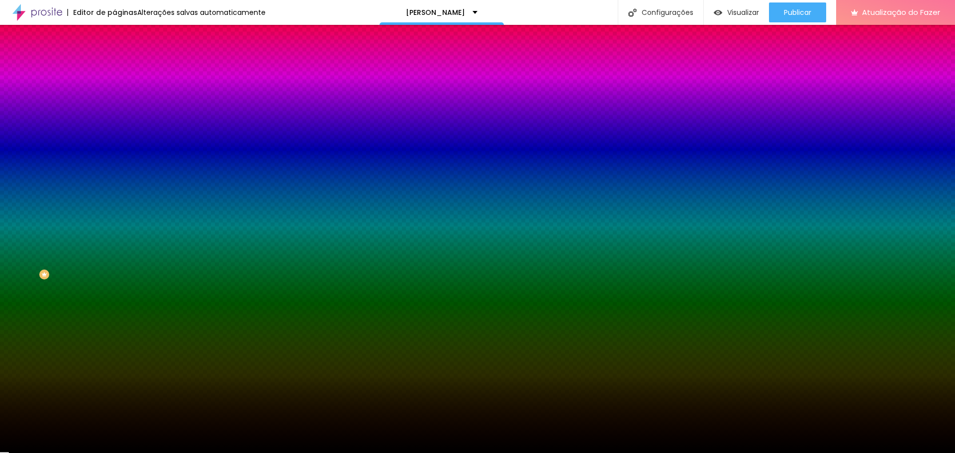
type input "26"
type input "28"
type input "31"
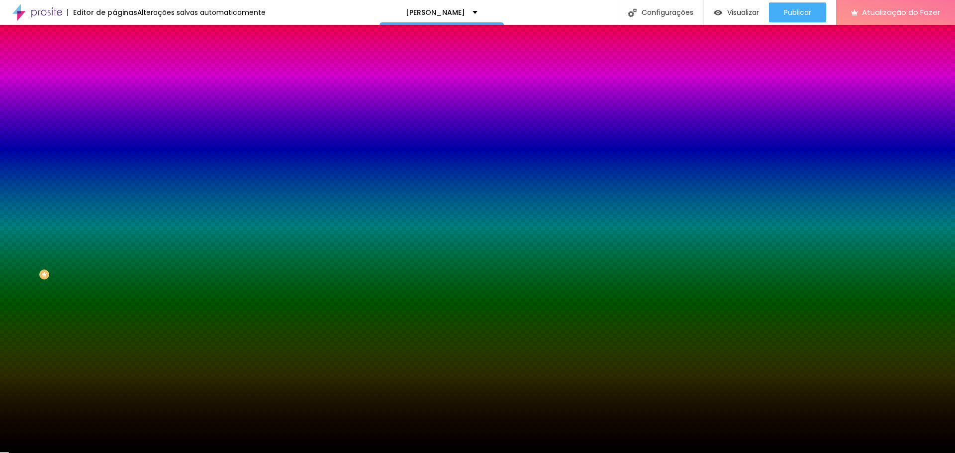
type input "31"
type input "34"
type input "36"
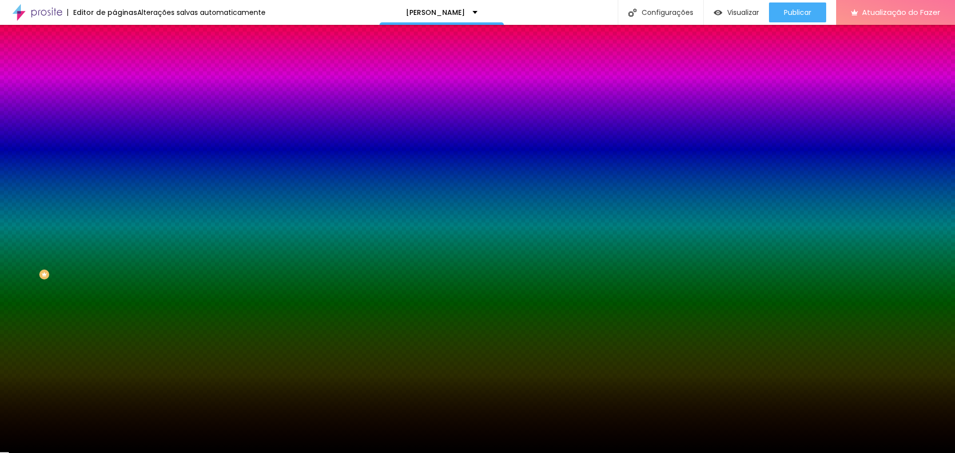
type input "38"
type input "40"
type input "43"
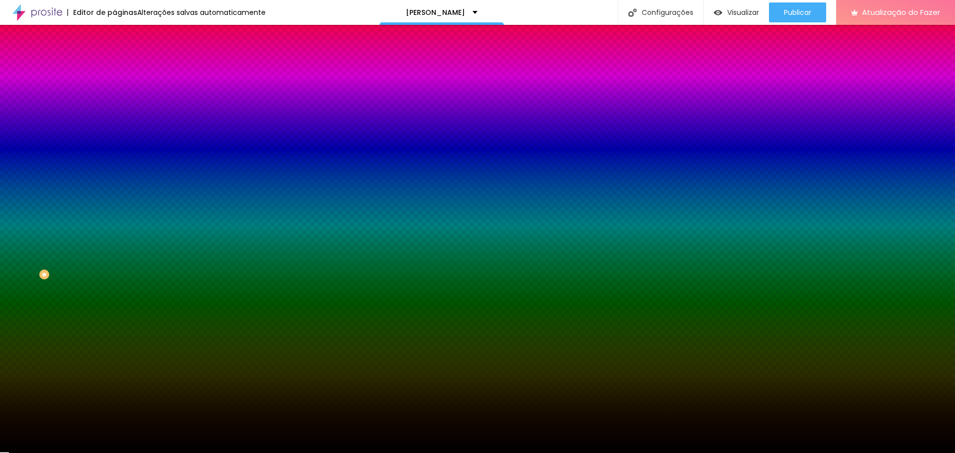
type input "43"
type input "50"
type input "36"
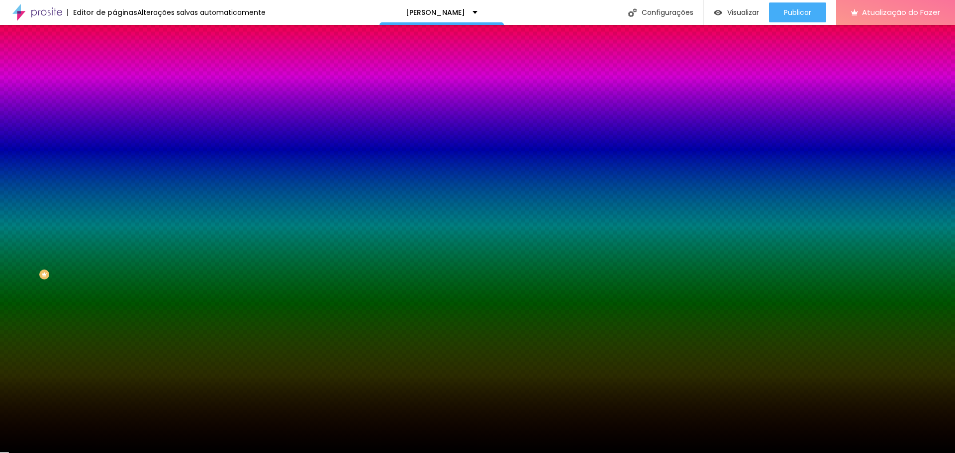
type input "0"
drag, startPoint x: 109, startPoint y: 185, endPoint x: 0, endPoint y: 173, distance: 109.1
click at [24, 453] on div at bounding box center [477, 453] width 955 height 0
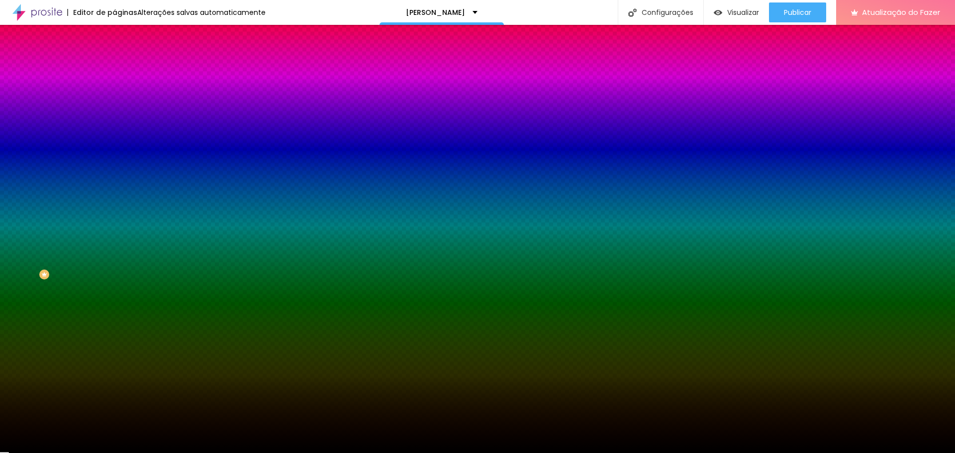
click at [114, 58] on li "Conteúdo" at bounding box center [171, 53] width 114 height 10
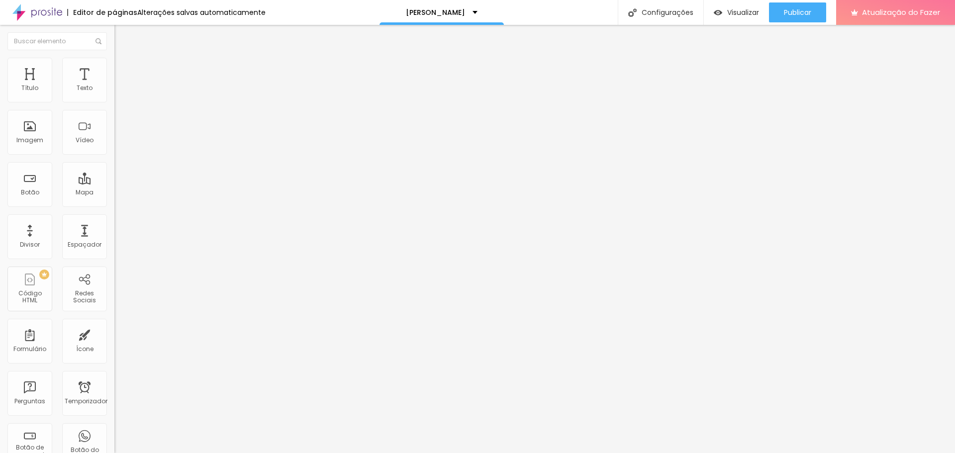
click at [114, 68] on img at bounding box center [118, 72] width 9 height 9
click at [122, 37] on img "button" at bounding box center [126, 36] width 8 height 8
click at [42, 184] on div "Botão" at bounding box center [29, 184] width 45 height 45
click at [33, 177] on div "Botão" at bounding box center [29, 184] width 45 height 45
click at [114, 65] on li "Estilo" at bounding box center [171, 63] width 114 height 10
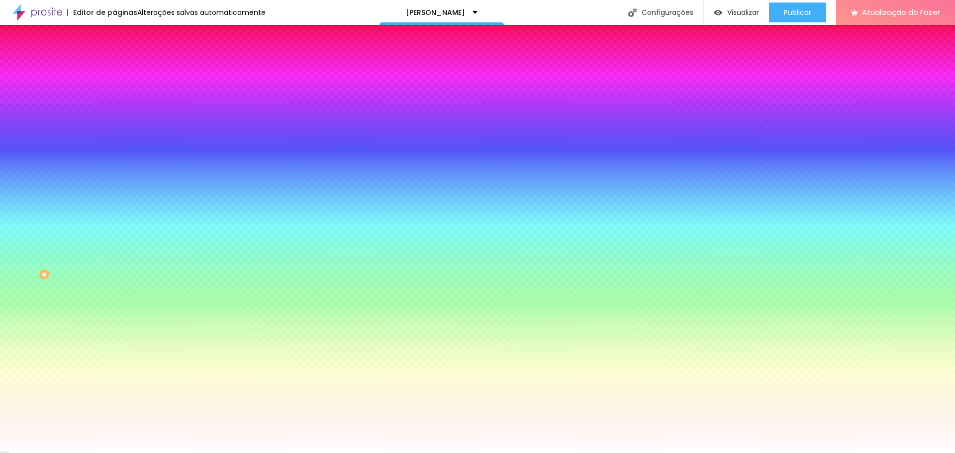
click at [123, 70] on font "Avançado" at bounding box center [139, 74] width 33 height 8
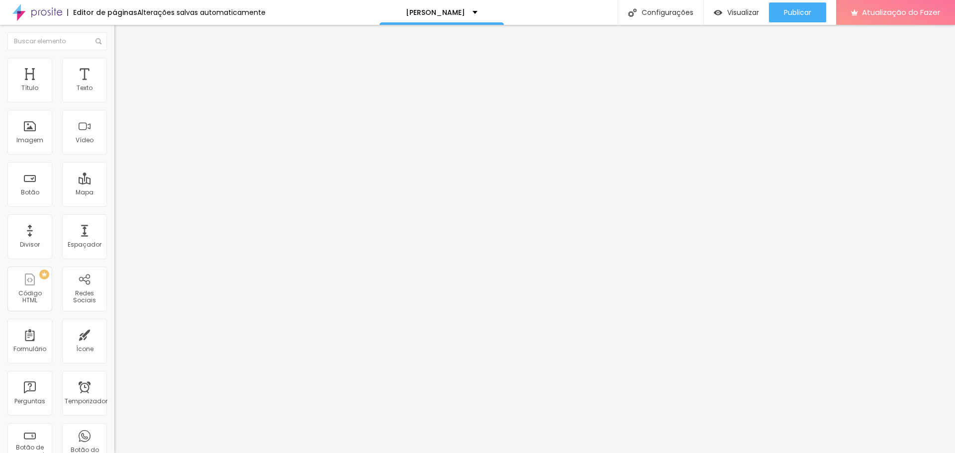
click at [114, 204] on input "https://" at bounding box center [173, 199] width 119 height 10
paste input "cdn.alboompro.com/671bf5849a1b6d00010f46a6_68ae1a5baee572000114a593/xlarge/img_…"
type input "https://cdn.alboompro.com/671bf5849a1b6d00010f46a6_68ae1a5baee572000114a593/xla…"
click at [114, 68] on li "Avançado" at bounding box center [171, 73] width 114 height 10
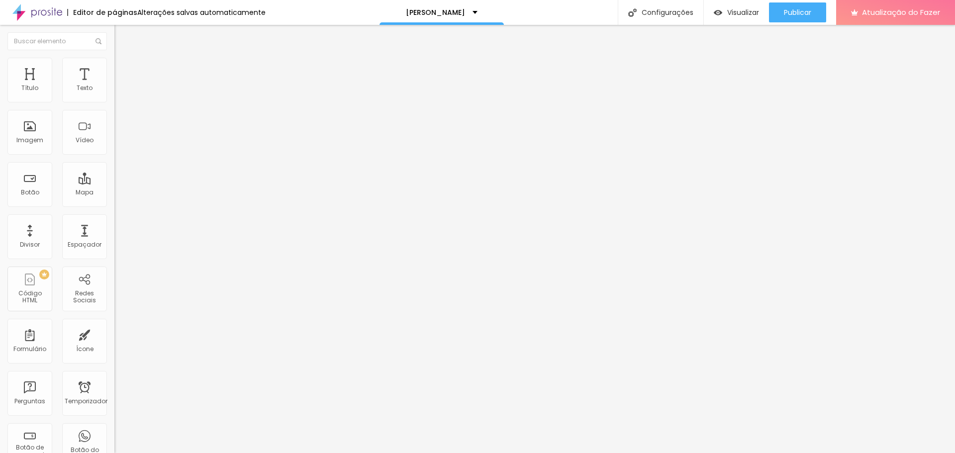
scroll to position [0, 0]
click at [123, 67] on font "Estilo" at bounding box center [130, 64] width 15 height 8
click at [114, 58] on li "Conteúdo" at bounding box center [171, 53] width 114 height 10
click at [788, 8] on font "Publicar" at bounding box center [797, 12] width 27 height 10
click at [114, 204] on input "https://" at bounding box center [173, 199] width 119 height 10
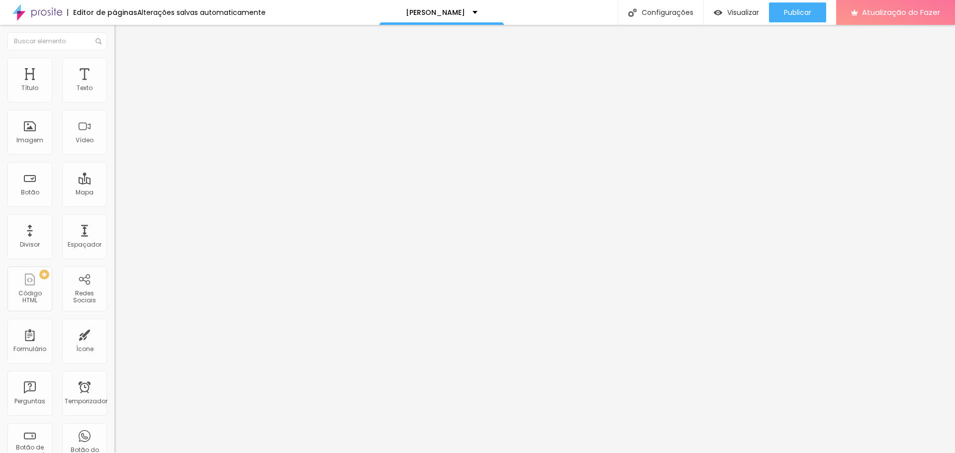
paste input "cdn.alboompro.com/671bf5849a1b6d00010f46a6_68ae1a5baee572000114a56f/xlarge/img_…"
type input "https://cdn.alboompro.com/671bf5849a1b6d00010f46a6_68ae1a5baee572000114a56f/xla…"
click at [789, 9] on font "Publicar" at bounding box center [797, 12] width 27 height 10
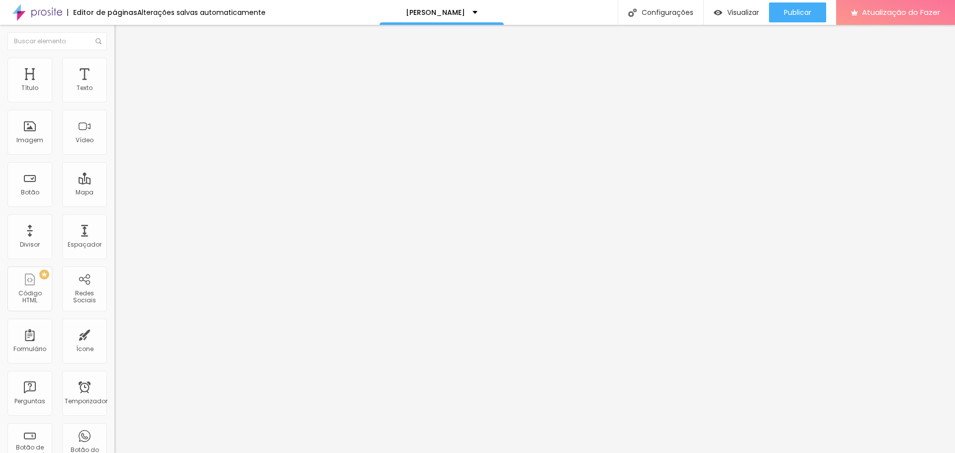
click at [114, 204] on input "https://" at bounding box center [173, 199] width 119 height 10
paste input "cdn.alboompro.com/671bf5849a1b6d00010f46a6_68ae1a5aaee572000114a535/xlarge/img_…"
type input "https://cdn.alboompro.com/671bf5849a1b6d00010f46a6_68ae1a5aaee572000114a535/xla…"
click at [786, 19] on div "Publicar" at bounding box center [797, 12] width 27 height 20
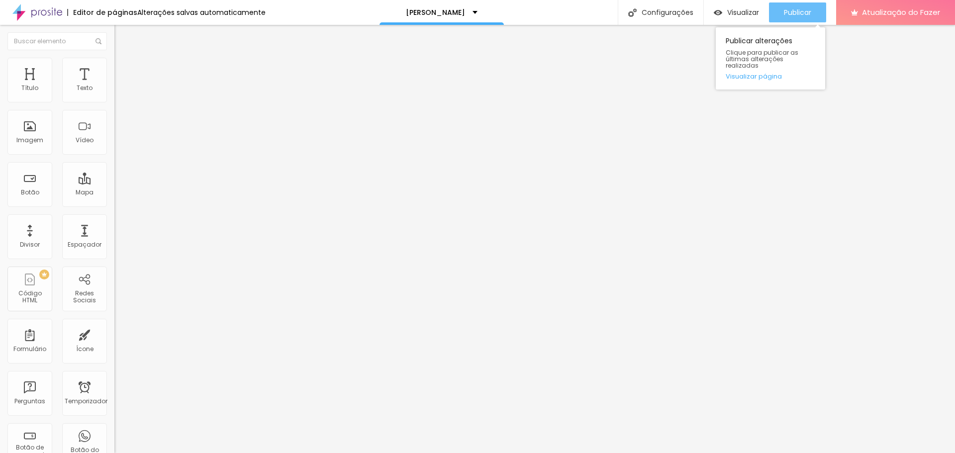
scroll to position [0, 0]
click at [122, 33] on img "button" at bounding box center [126, 36] width 8 height 8
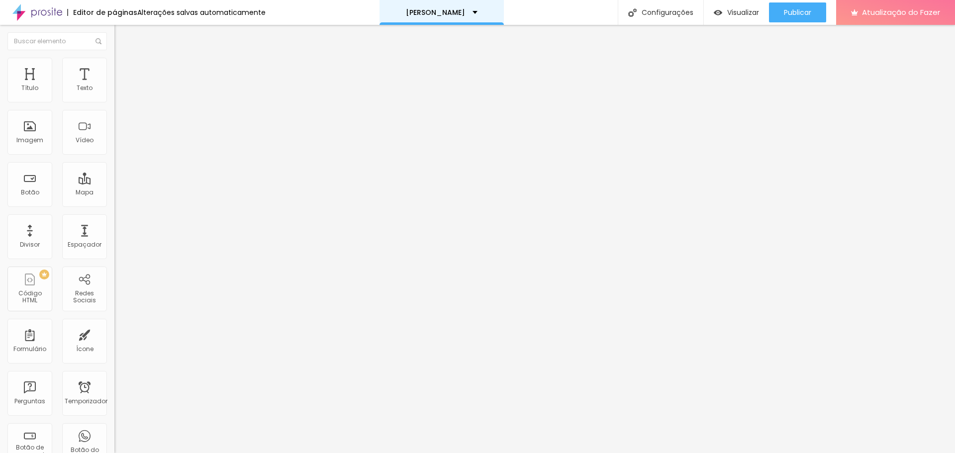
click at [467, 11] on div "Raquel Alves" at bounding box center [442, 12] width 124 height 25
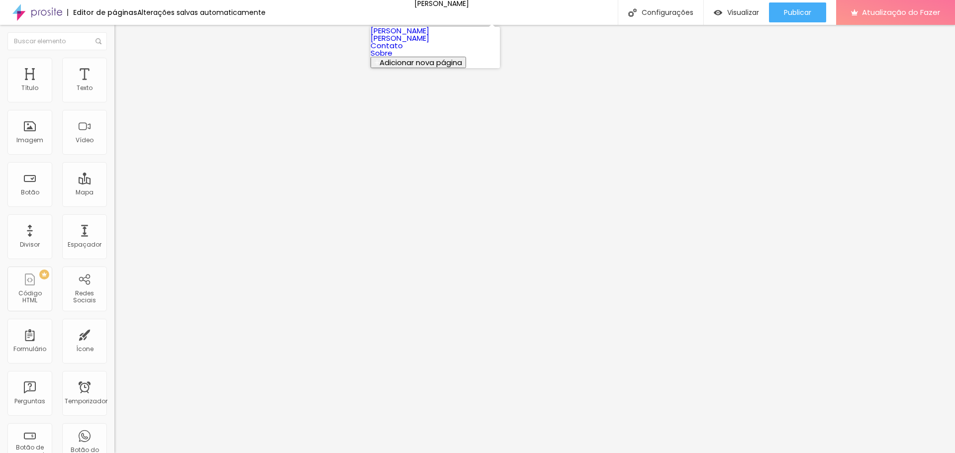
click at [419, 43] on font "ROSILDA VALES" at bounding box center [400, 38] width 59 height 10
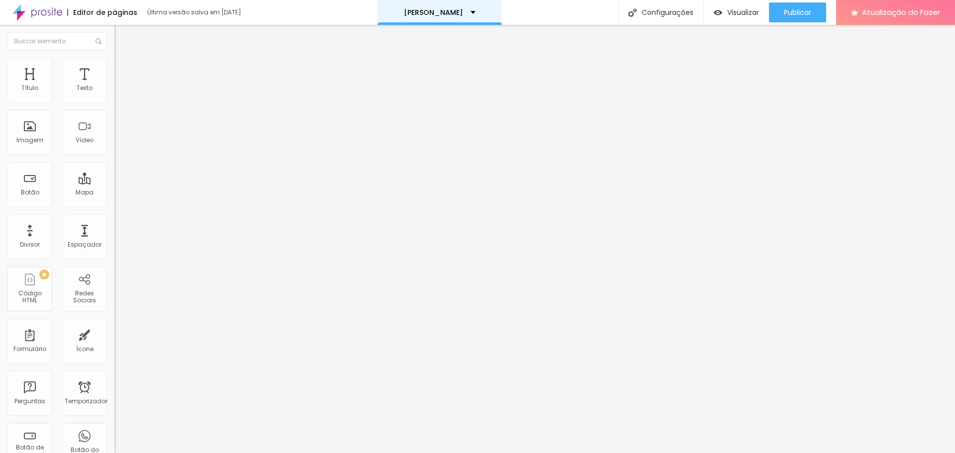
drag, startPoint x: 434, startPoint y: 9, endPoint x: 432, endPoint y: 21, distance: 12.2
click at [434, 9] on font "ROSILDA VALES" at bounding box center [433, 12] width 59 height 10
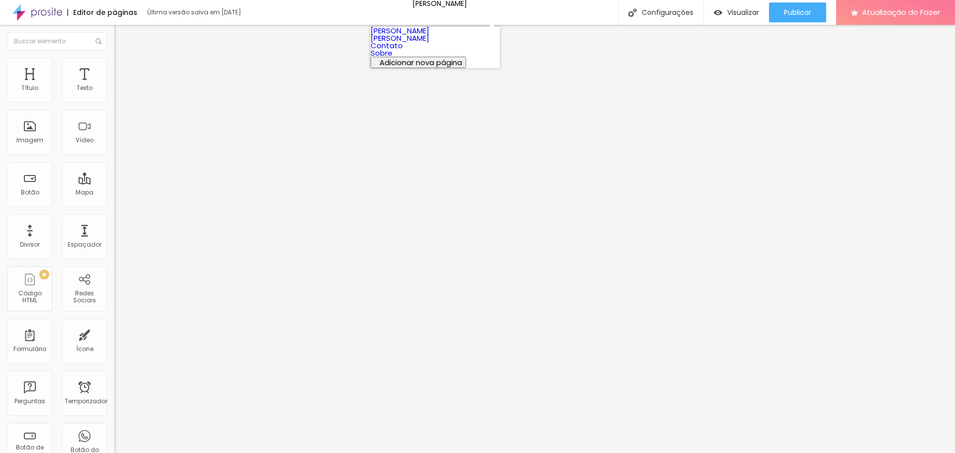
drag, startPoint x: 425, startPoint y: 40, endPoint x: 421, endPoint y: 63, distance: 22.7
click at [424, 36] on link "[PERSON_NAME]" at bounding box center [400, 30] width 59 height 10
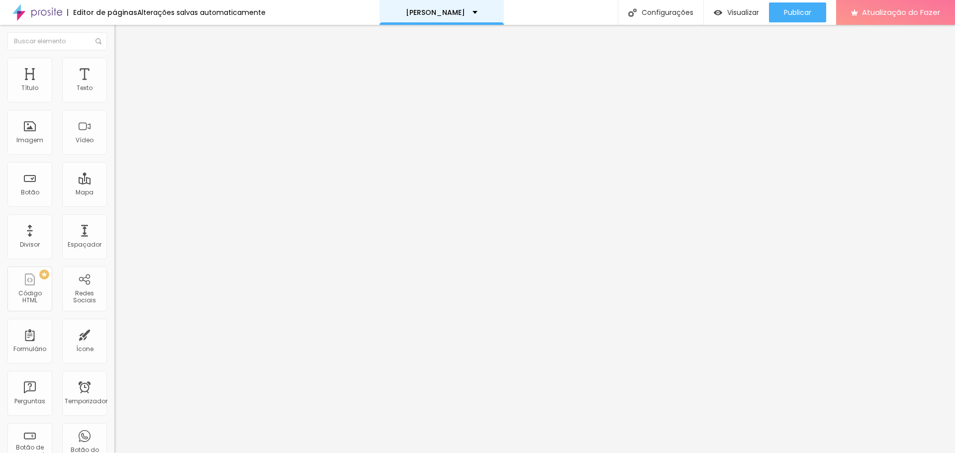
click at [455, 10] on div "[PERSON_NAME]" at bounding box center [442, 12] width 72 height 7
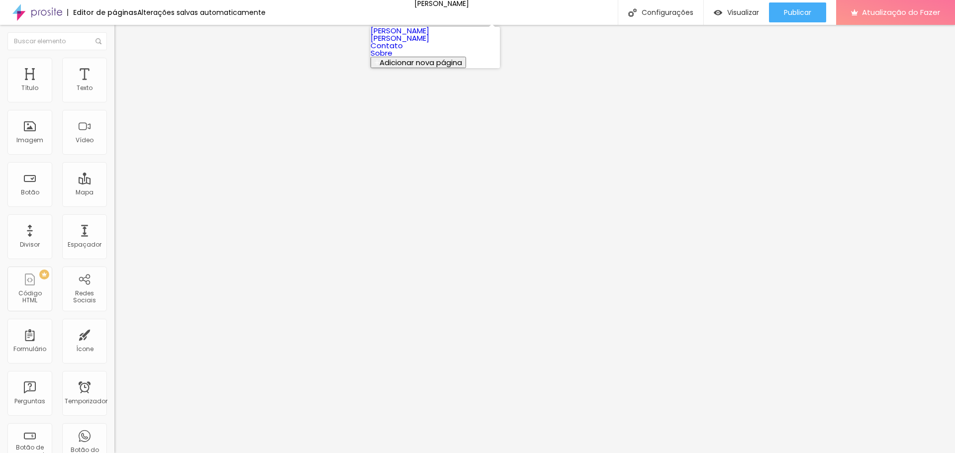
click at [440, 68] on font "Adicionar nova página" at bounding box center [421, 62] width 83 height 10
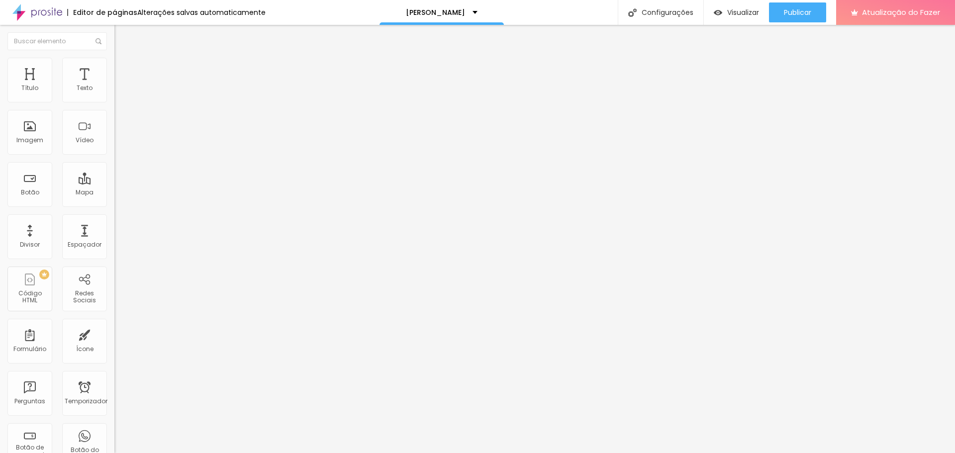
type input "Glória"
click at [692, 7] on font "Configurações" at bounding box center [668, 12] width 52 height 10
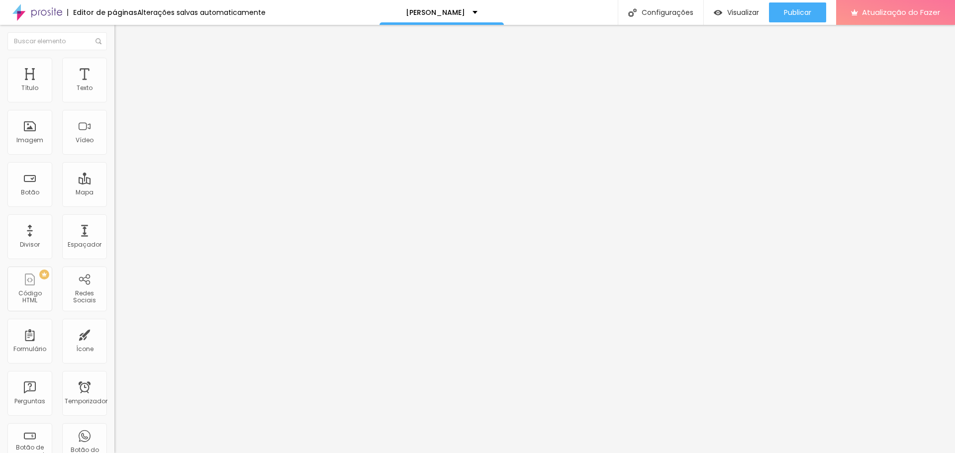
paste input "gabrielsouzapereira1.alboompro.com/galerias"
type input "/gabrielsouzapereira1.alboompro.com/galerias/raquel-alves"
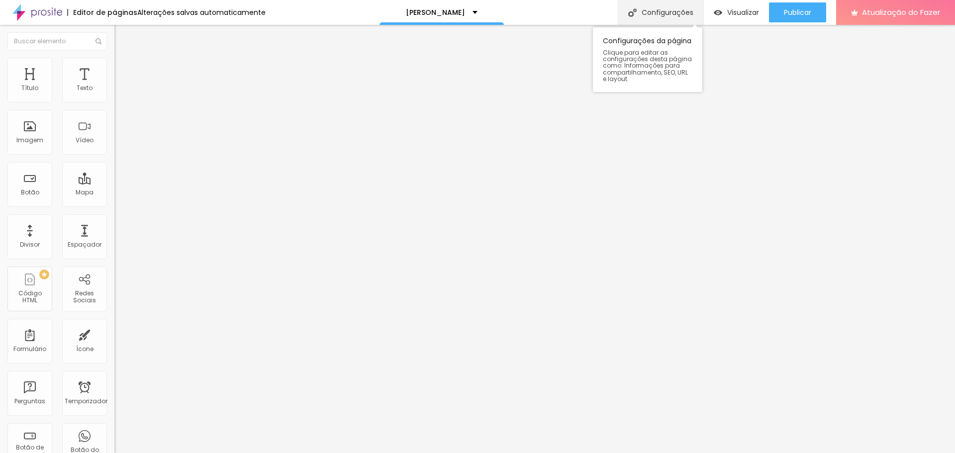
click at [650, 9] on font "Configurações" at bounding box center [668, 12] width 52 height 10
drag, startPoint x: 559, startPoint y: 161, endPoint x: 387, endPoint y: 167, distance: 172.2
type input "/raquel-alves"
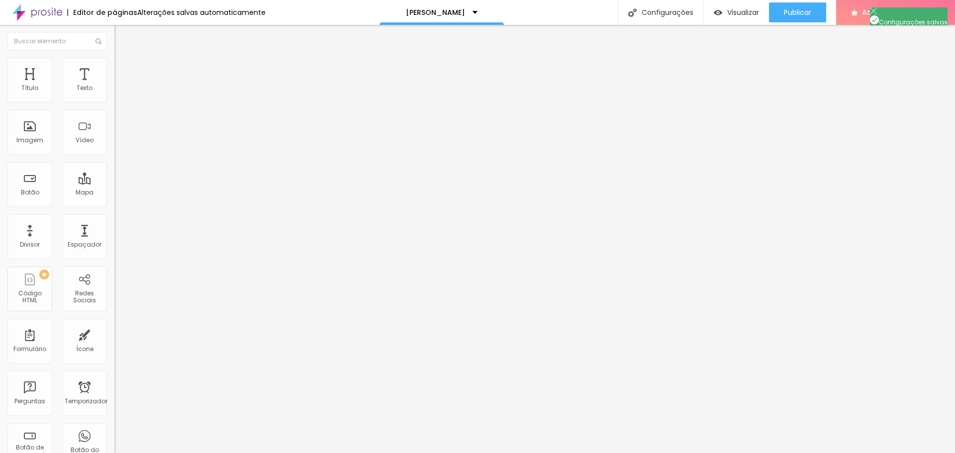
click at [33, 139] on font "Imagem" at bounding box center [29, 140] width 27 height 8
click at [114, 65] on li "Estilo" at bounding box center [171, 63] width 114 height 10
click at [114, 103] on div at bounding box center [171, 98] width 114 height 9
type input "35"
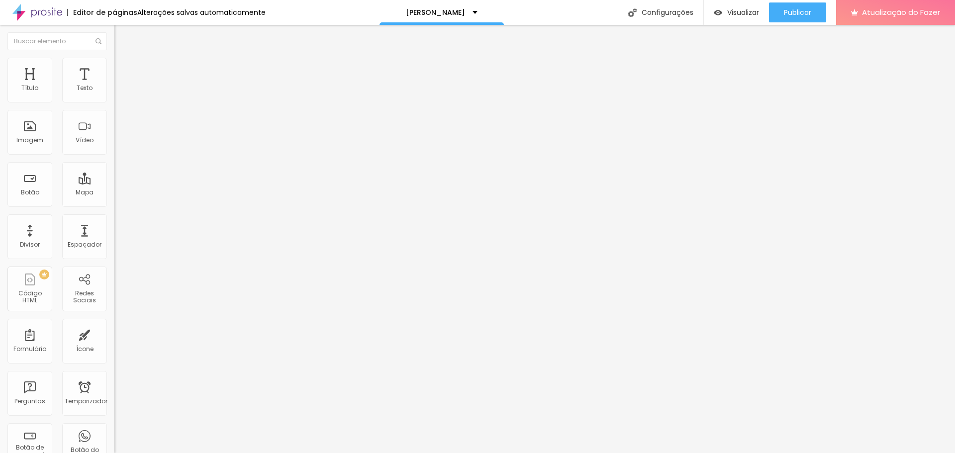
type input "35"
click at [114, 102] on input "range" at bounding box center [146, 98] width 64 height 8
type input "20"
click at [114, 102] on input "range" at bounding box center [146, 98] width 64 height 8
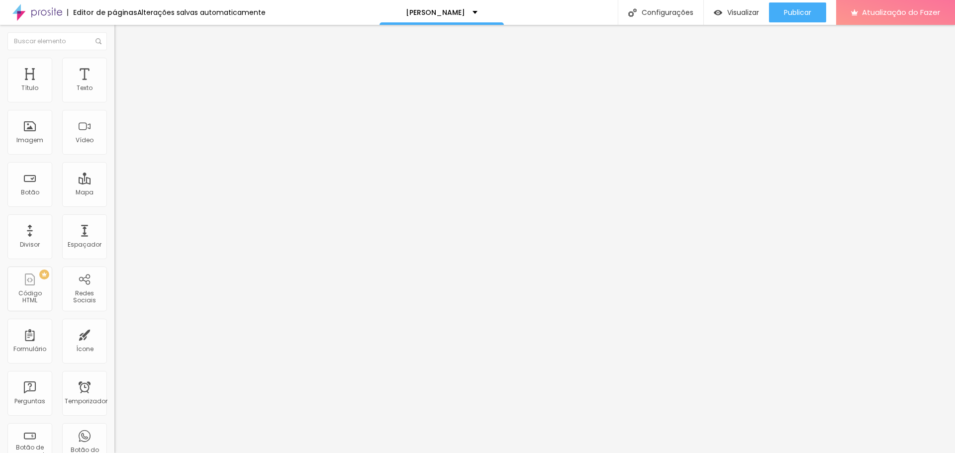
click at [123, 59] on font "Conteúdo" at bounding box center [138, 54] width 31 height 8
click at [114, 86] on span "Adicionar imagem" at bounding box center [146, 81] width 64 height 8
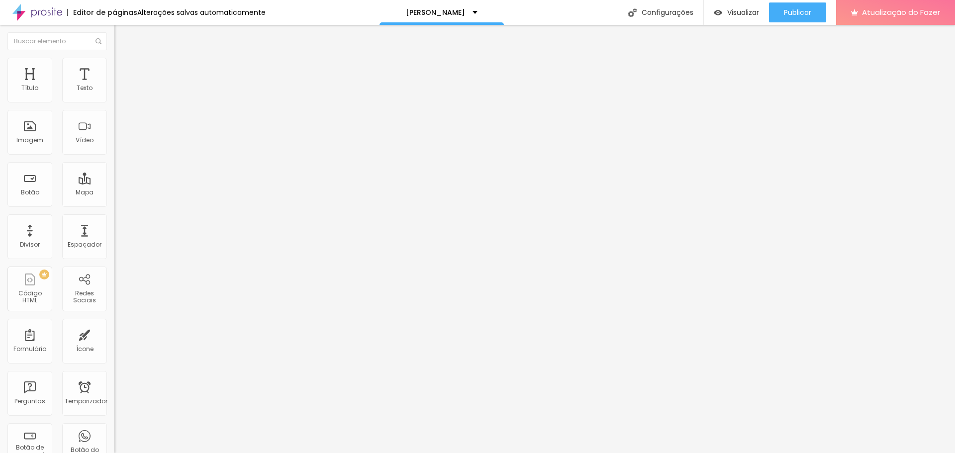
click at [123, 68] on font "Estilo" at bounding box center [130, 64] width 15 height 8
type input "35"
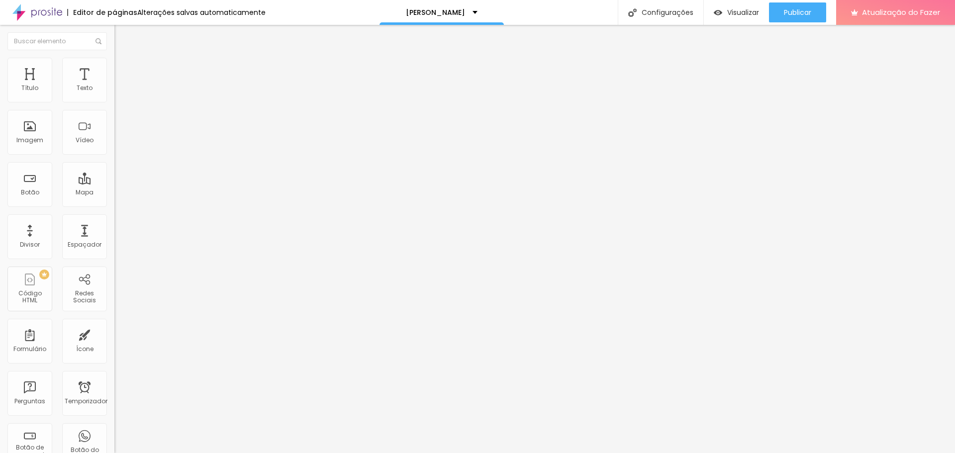
click at [114, 102] on input "range" at bounding box center [146, 98] width 64 height 8
type input "40"
type input "45"
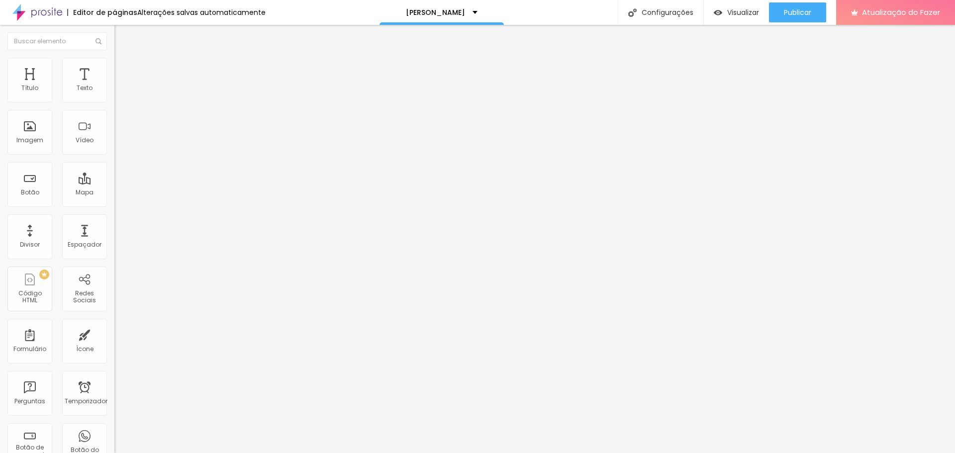
type input "50"
type input "45"
type input "40"
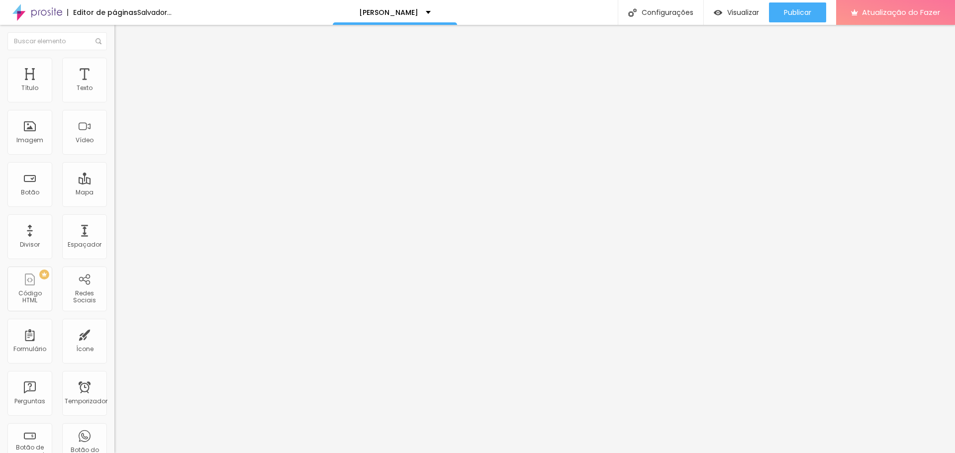
type input "40"
type input "35"
type input "30"
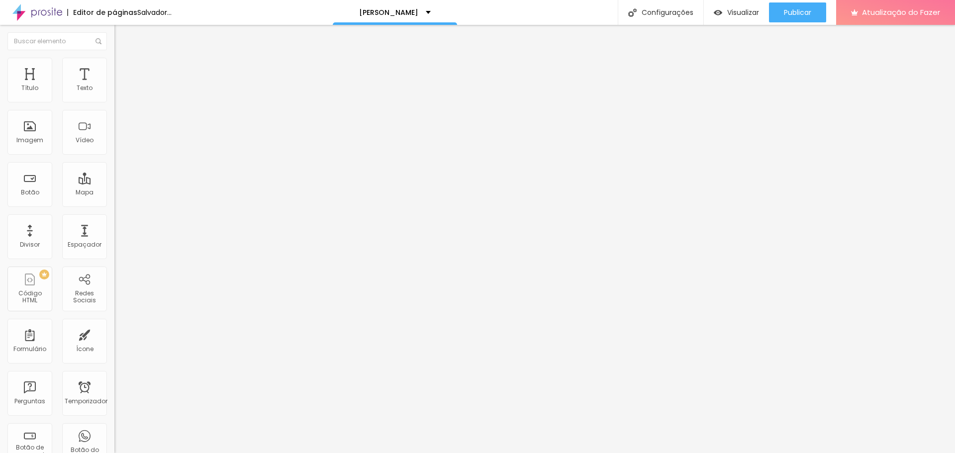
type input "25"
type input "20"
drag, startPoint x: 39, startPoint y: 106, endPoint x: 23, endPoint y: 107, distance: 15.5
type input "20"
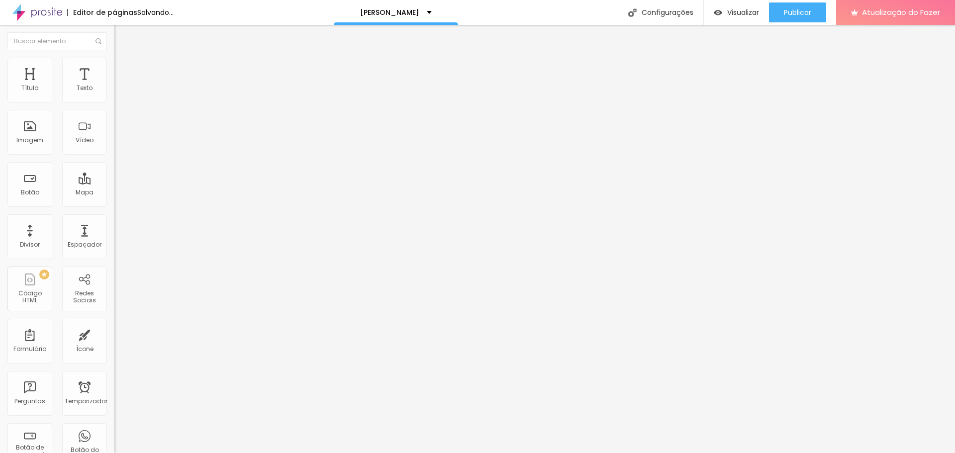
click at [114, 102] on input "range" at bounding box center [146, 98] width 64 height 8
click at [114, 58] on li "Conteúdo" at bounding box center [171, 53] width 114 height 10
click at [114, 182] on div "Proporção Original Cinema 16:9 Padrão 4:3 Quadrado 1:1 Original" at bounding box center [171, 162] width 114 height 39
click at [114, 156] on font "Original" at bounding box center [126, 151] width 24 height 8
click at [114, 162] on span "Cinema" at bounding box center [126, 157] width 25 height 8
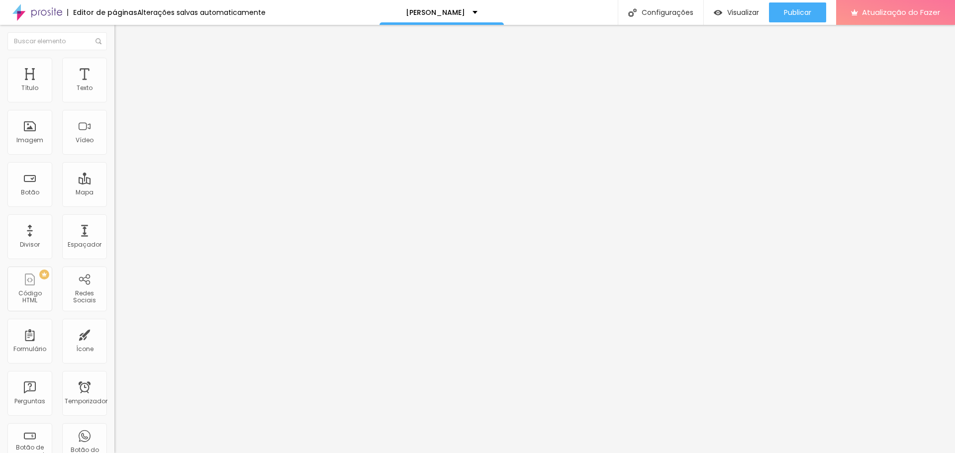
click at [114, 171] on font "Padrão" at bounding box center [125, 167] width 22 height 8
click at [114, 177] on font "Quadrado" at bounding box center [130, 173] width 32 height 8
click at [114, 183] on font "Original" at bounding box center [126, 179] width 24 height 8
click at [114, 162] on font "Cinema" at bounding box center [126, 157] width 25 height 8
click at [114, 183] on font "Original" at bounding box center [126, 179] width 24 height 8
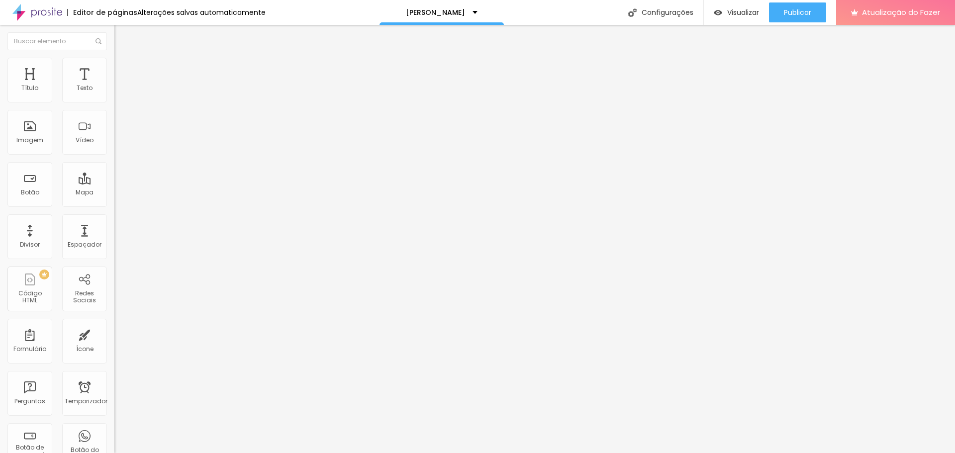
click at [114, 58] on img at bounding box center [118, 62] width 9 height 9
type input "45"
click at [114, 102] on input "range" at bounding box center [146, 98] width 64 height 8
type input "40"
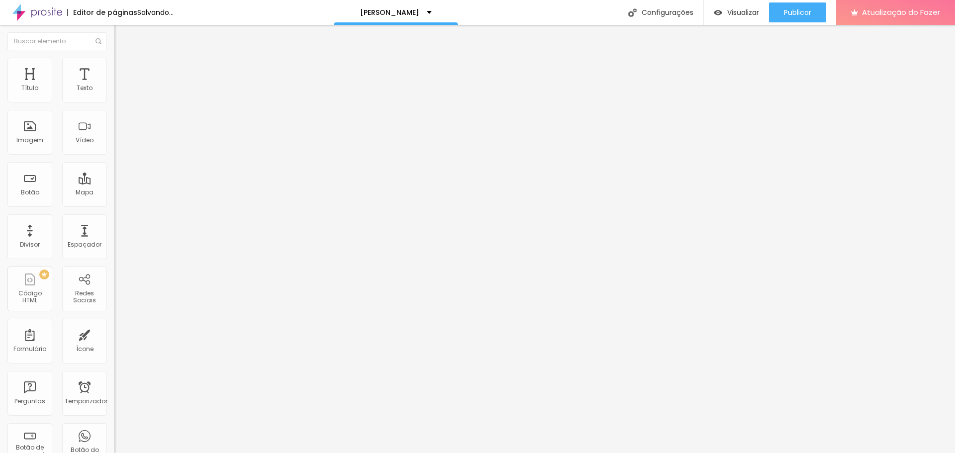
type input "40"
type input "35"
type input "40"
drag, startPoint x: 48, startPoint y: 106, endPoint x: 41, endPoint y: 108, distance: 7.1
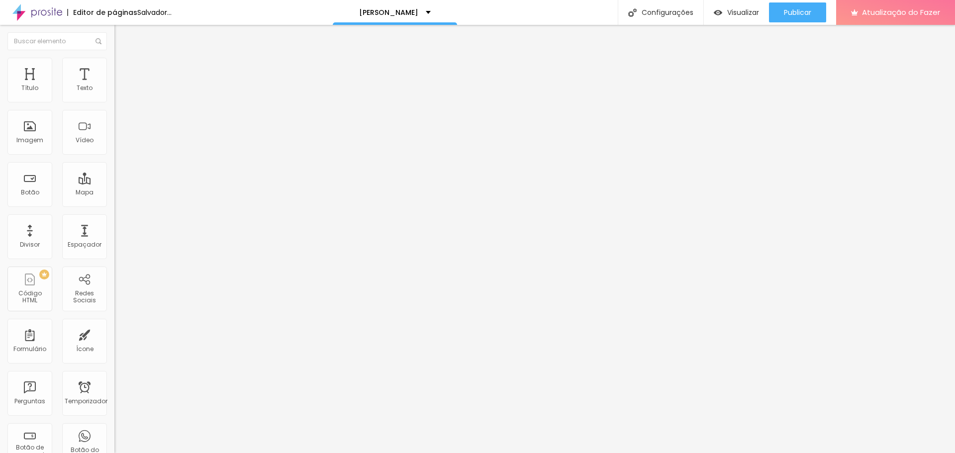
type input "40"
click at [114, 102] on input "range" at bounding box center [146, 98] width 64 height 8
click at [114, 57] on img at bounding box center [118, 52] width 9 height 9
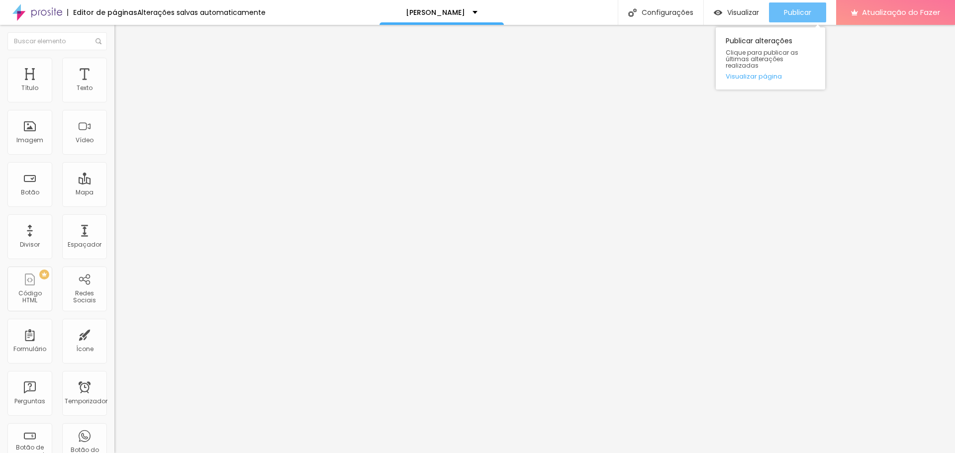
click at [789, 10] on font "Publicar" at bounding box center [797, 12] width 27 height 10
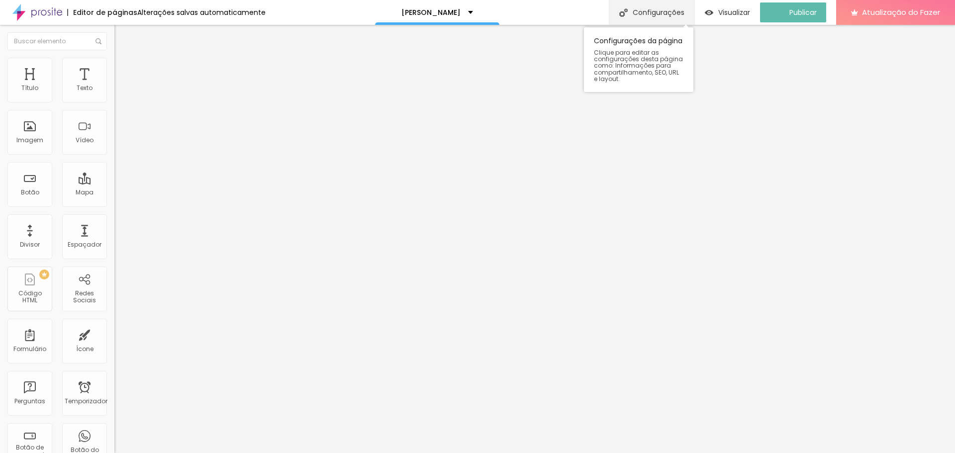
click at [657, 11] on font "Configurações" at bounding box center [659, 12] width 52 height 10
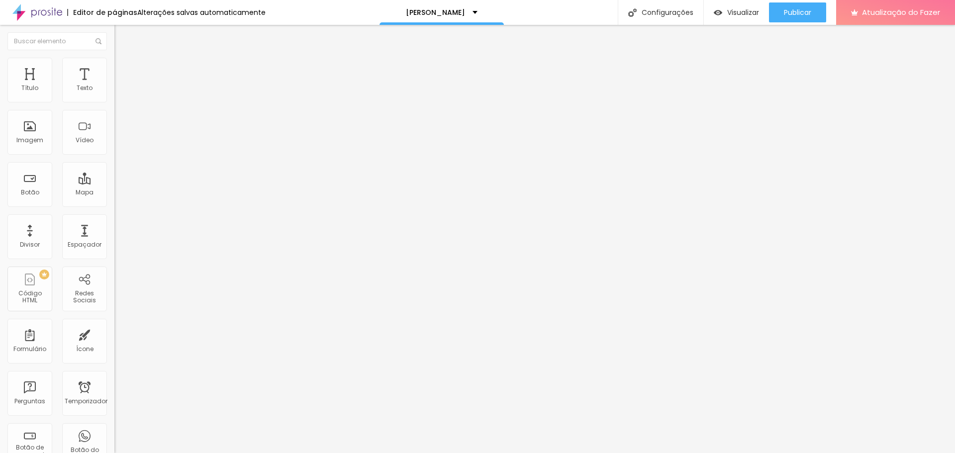
click at [806, 9] on font "Publicar" at bounding box center [797, 12] width 27 height 10
click at [114, 204] on input "https://" at bounding box center [173, 199] width 119 height 10
paste input "cdn.alboompro.com/671bf5849a1b6d00010f46a6_68ae249daee572000114a67c/large/dsc_4…"
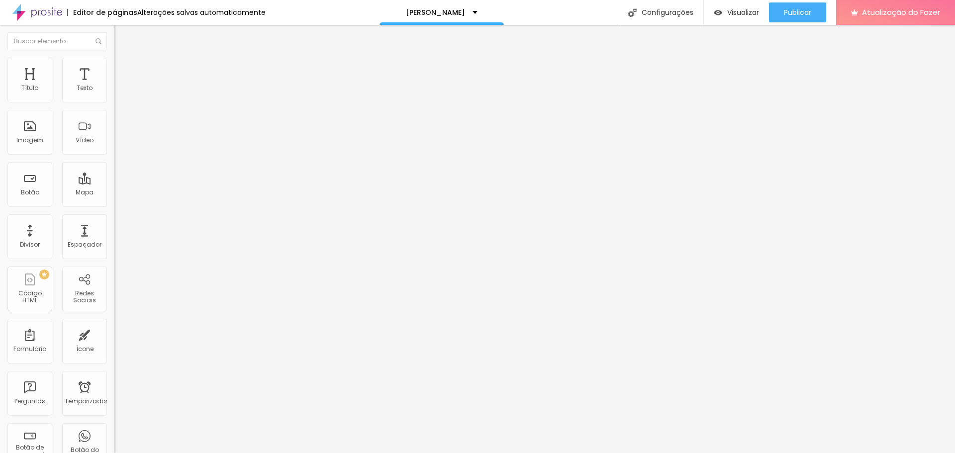
scroll to position [0, 292]
type input "https://cdn.alboompro.com/671bf5849a1b6d00010f46a6_68ae249daee572000114a67c/lar…"
click at [815, 10] on button "Publicar" at bounding box center [797, 12] width 57 height 20
click at [122, 32] on div "Editar nulo" at bounding box center [148, 36] width 52 height 8
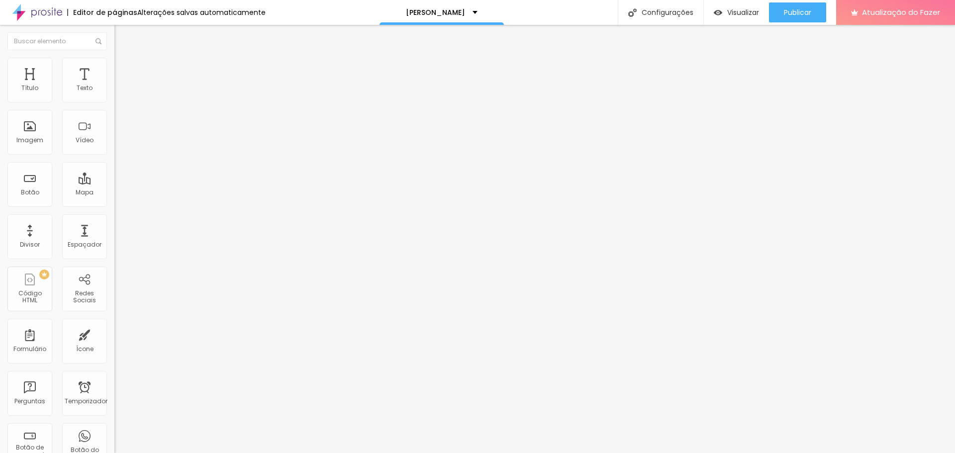
click at [114, 68] on li "Estilo" at bounding box center [171, 63] width 114 height 10
click at [123, 59] on font "Conteúdo" at bounding box center [138, 54] width 31 height 8
click at [114, 58] on li "Estilo" at bounding box center [171, 63] width 114 height 10
type input "45"
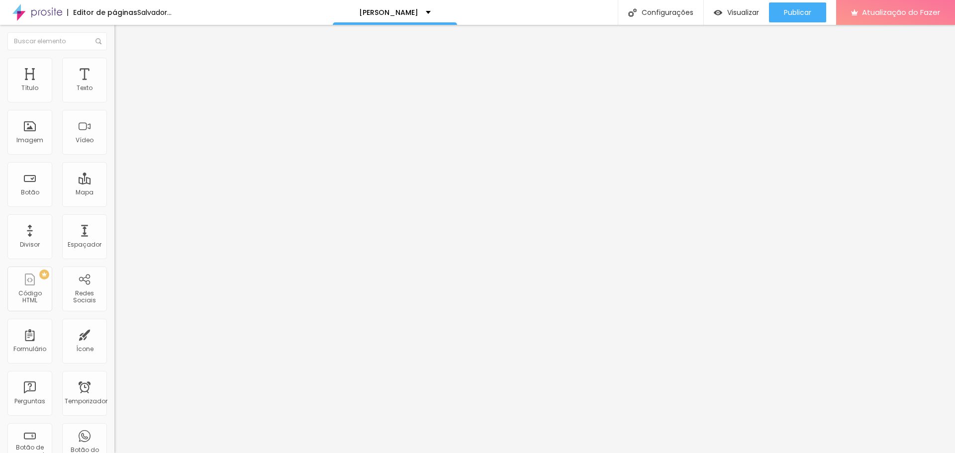
click at [114, 102] on input "range" at bounding box center [146, 98] width 64 height 8
type input "40"
click at [114, 102] on input "range" at bounding box center [146, 98] width 64 height 8
click at [114, 58] on li "Conteúdo" at bounding box center [171, 53] width 114 height 10
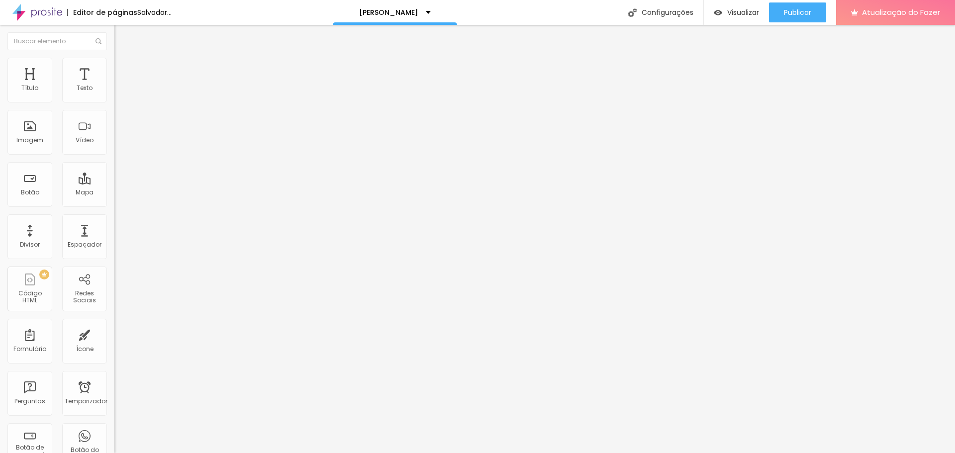
click at [114, 85] on div "Adicionar imagem" at bounding box center [171, 81] width 114 height 7
click at [120, 86] on font "Adicionar imagem" at bounding box center [149, 81] width 58 height 8
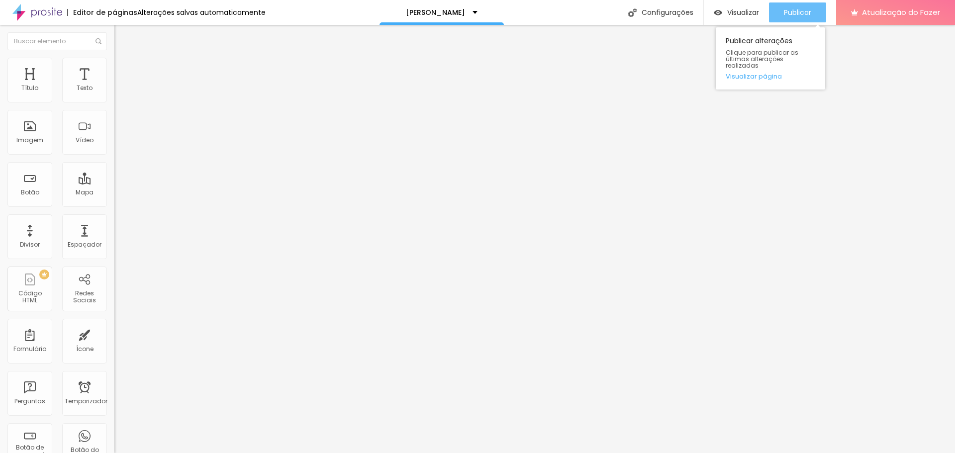
click at [798, 11] on font "Publicar" at bounding box center [797, 12] width 27 height 10
drag, startPoint x: 58, startPoint y: 279, endPoint x: 58, endPoint y: 270, distance: 8.5
click at [114, 212] on div "URL https://" at bounding box center [171, 200] width 114 height 24
click at [114, 194] on div "URL" at bounding box center [171, 191] width 114 height 6
click at [114, 204] on input "https://" at bounding box center [173, 199] width 119 height 10
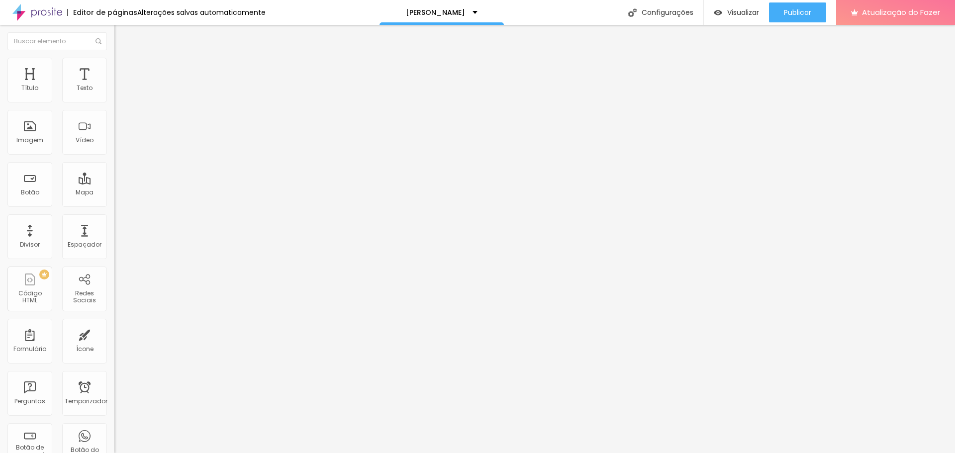
paste input "cdn.alboompro.com/671bf5849a1b6d00010f46a6_68ae249daee572000114a67a/large/dsc_4…"
type input "https://cdn.alboompro.com/671bf5849a1b6d00010f46a6_68ae249daee572000114a67a/lar…"
click at [796, 5] on div "Publicar" at bounding box center [797, 12] width 27 height 20
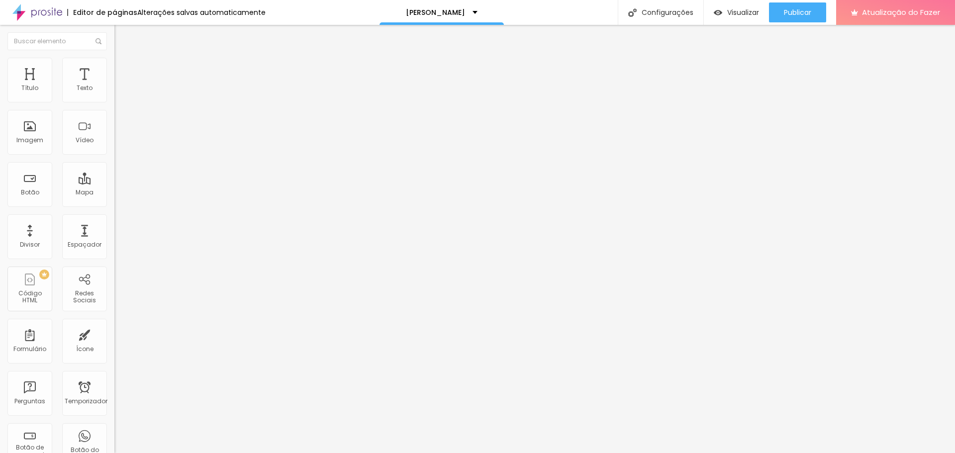
click at [122, 33] on div "Editar nulo" at bounding box center [148, 36] width 52 height 8
click at [114, 66] on li "Estilo" at bounding box center [171, 63] width 114 height 10
type input "30"
click at [114, 102] on input "range" at bounding box center [146, 98] width 64 height 8
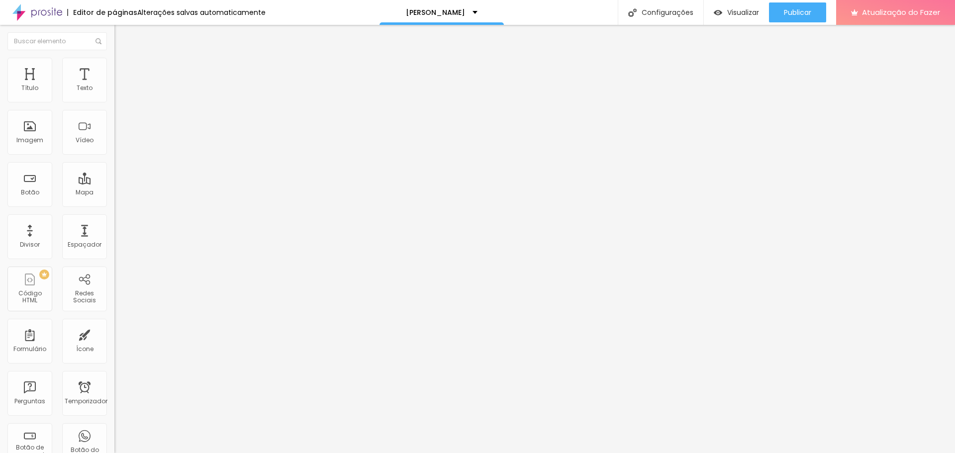
type input "35"
click at [114, 102] on input "range" at bounding box center [146, 98] width 64 height 8
type input "40"
drag, startPoint x: 38, startPoint y: 106, endPoint x: 43, endPoint y: 107, distance: 5.6
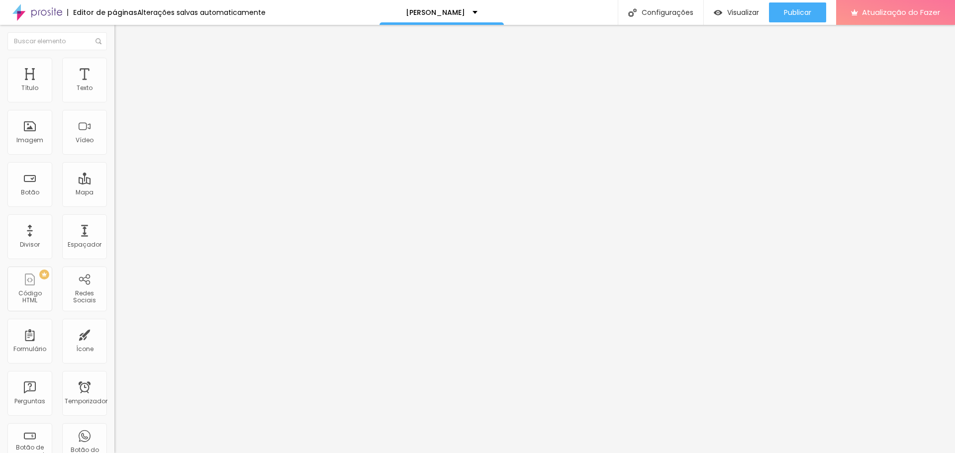
type input "40"
click at [114, 102] on input "range" at bounding box center [146, 98] width 64 height 8
click at [123, 59] on font "Conteúdo" at bounding box center [138, 54] width 31 height 8
click at [120, 86] on font "Adicionar imagem" at bounding box center [149, 81] width 58 height 8
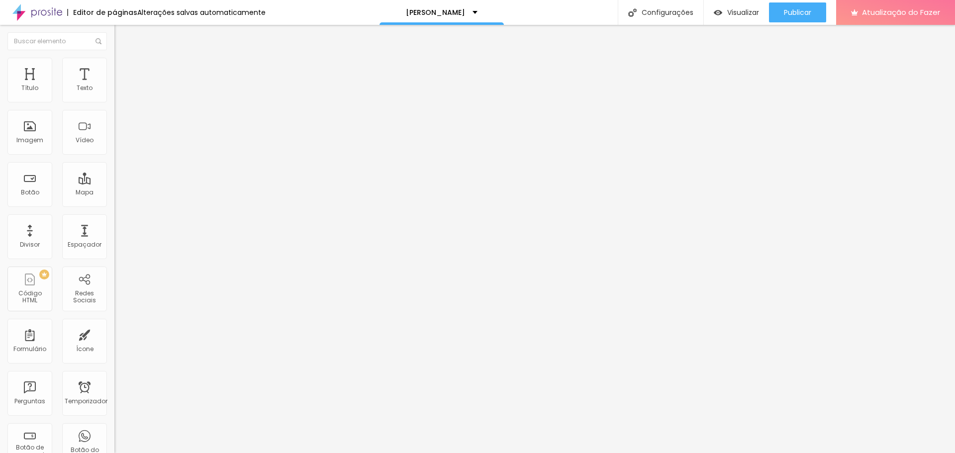
click at [806, 9] on font "Publicar" at bounding box center [797, 12] width 27 height 10
click at [114, 204] on input "https://" at bounding box center [173, 199] width 119 height 10
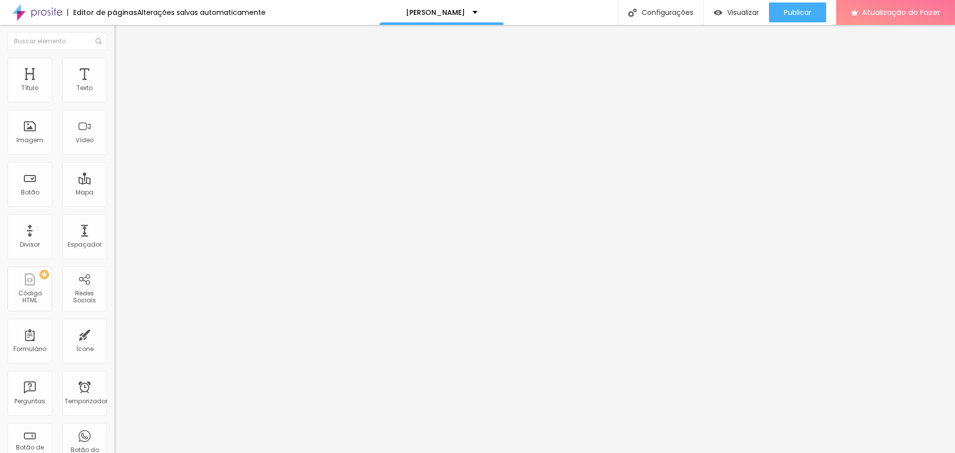
paste input "cdn.alboompro.com/671bf5849a1b6d00010f46a6_68ae249eaee572000114a690/large/dsc_4…"
type input "https://cdn.alboompro.com/671bf5849a1b6d00010f46a6_68ae249eaee572000114a690/lar…"
click at [800, 10] on font "Publicar" at bounding box center [797, 12] width 27 height 10
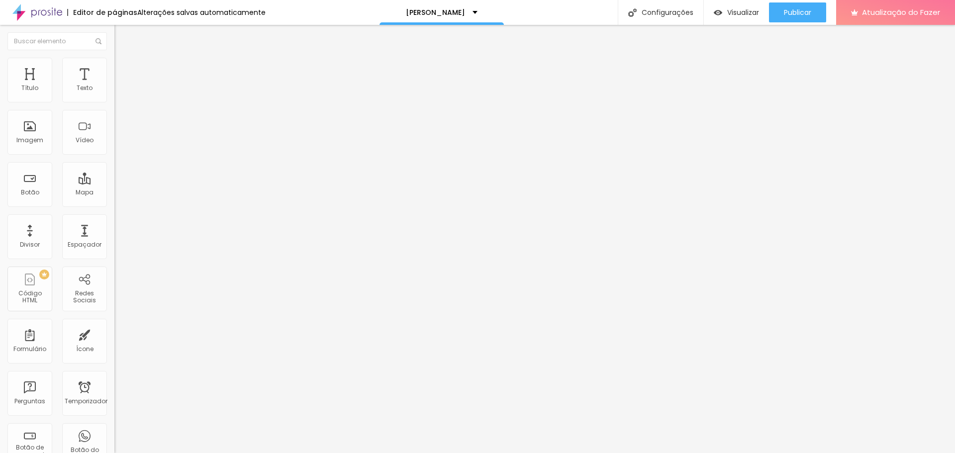
click at [114, 41] on button "Editar nulo" at bounding box center [171, 36] width 114 height 23
drag, startPoint x: 54, startPoint y: 64, endPoint x: 62, endPoint y: 88, distance: 24.7
click at [114, 64] on img at bounding box center [118, 62] width 9 height 9
type input "35"
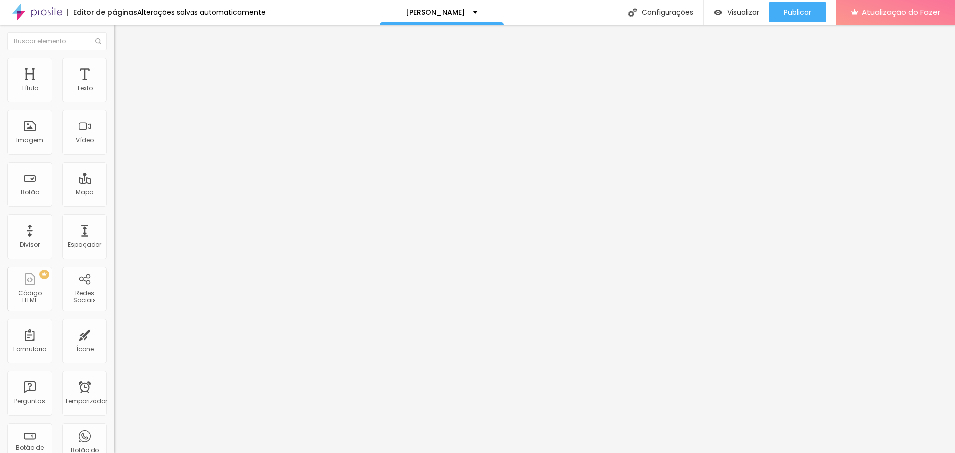
click at [114, 102] on input "range" at bounding box center [146, 98] width 64 height 8
type input "40"
click at [114, 102] on input "range" at bounding box center [146, 98] width 64 height 8
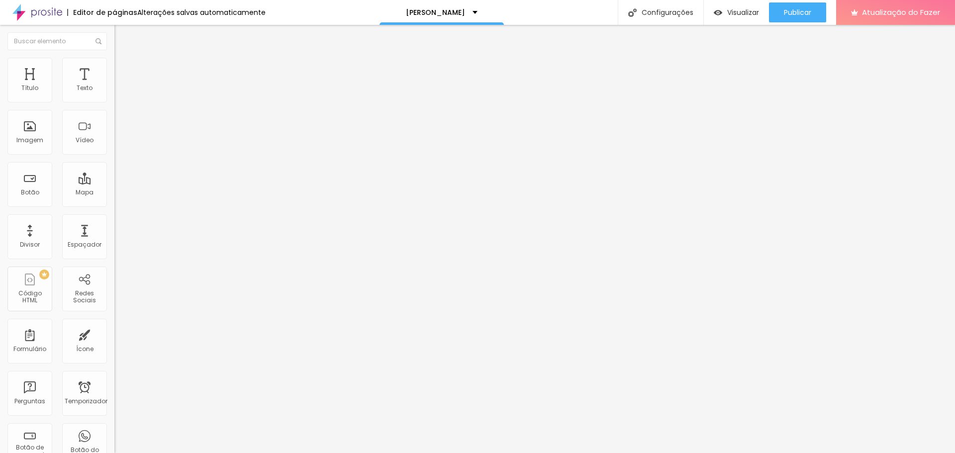
click at [123, 59] on font "Conteúdo" at bounding box center [138, 54] width 31 height 8
click at [120, 86] on font "Adicionar imagem" at bounding box center [149, 81] width 58 height 8
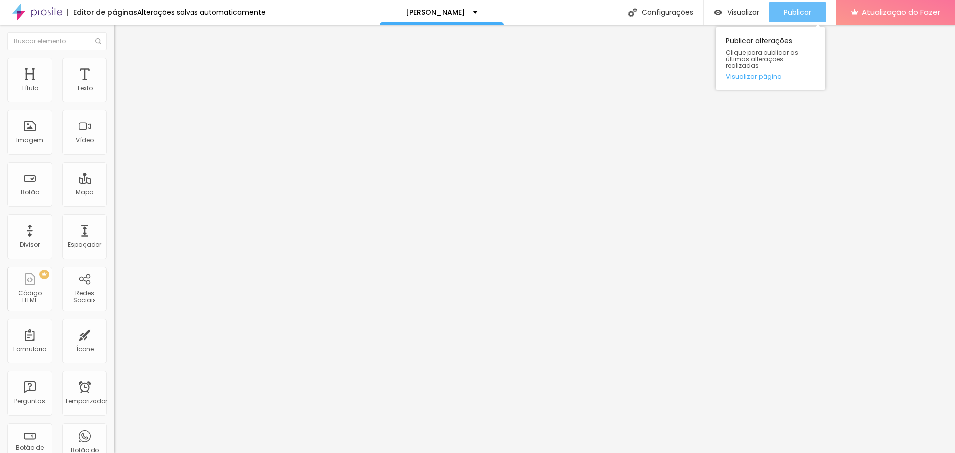
click at [807, 9] on font "Publicar" at bounding box center [797, 12] width 27 height 10
click at [120, 86] on font "Adicionar imagem" at bounding box center [149, 81] width 58 height 8
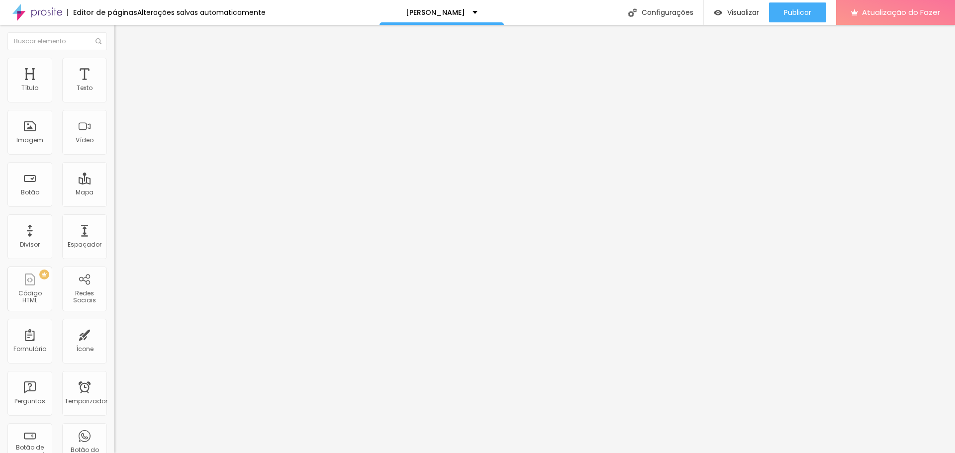
click at [794, 9] on font "Publicar" at bounding box center [797, 12] width 27 height 10
drag, startPoint x: 782, startPoint y: 14, endPoint x: 781, endPoint y: 24, distance: 10.0
click at [782, 14] on button "Publicar" at bounding box center [797, 12] width 57 height 20
click at [114, 204] on input "https://" at bounding box center [173, 199] width 119 height 10
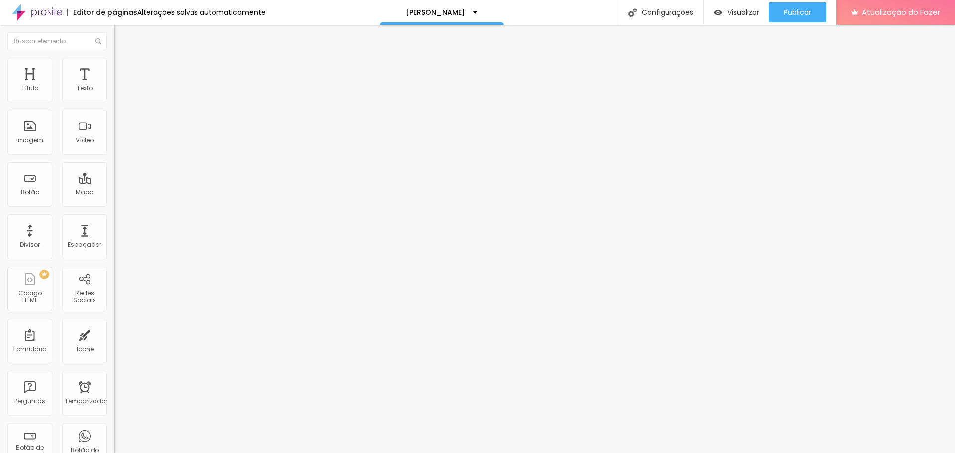
paste input "cdn.alboompro.com/671bf5849a1b6d00010f46a6_68ae249eaee572000114a688/large/dsc_4…"
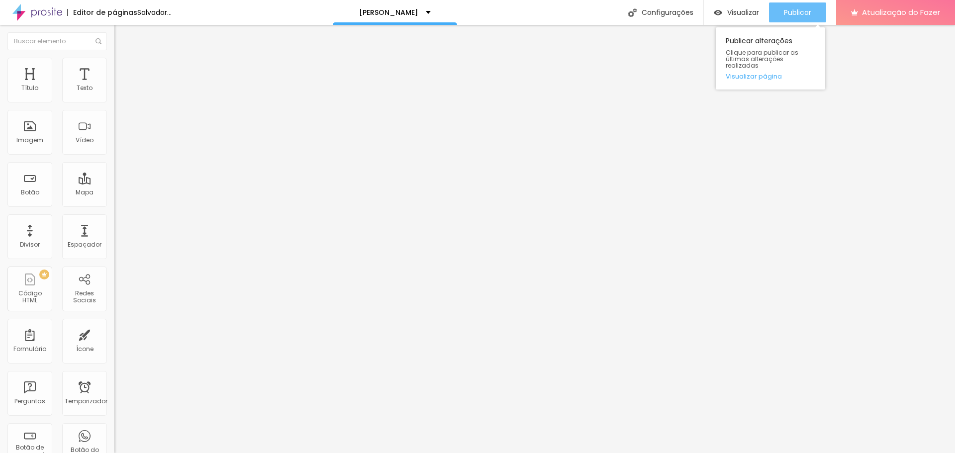
type input "https://cdn.alboompro.com/671bf5849a1b6d00010f46a6_68ae249eaee572000114a688/lar…"
click at [808, 6] on div "Publicar" at bounding box center [797, 12] width 27 height 20
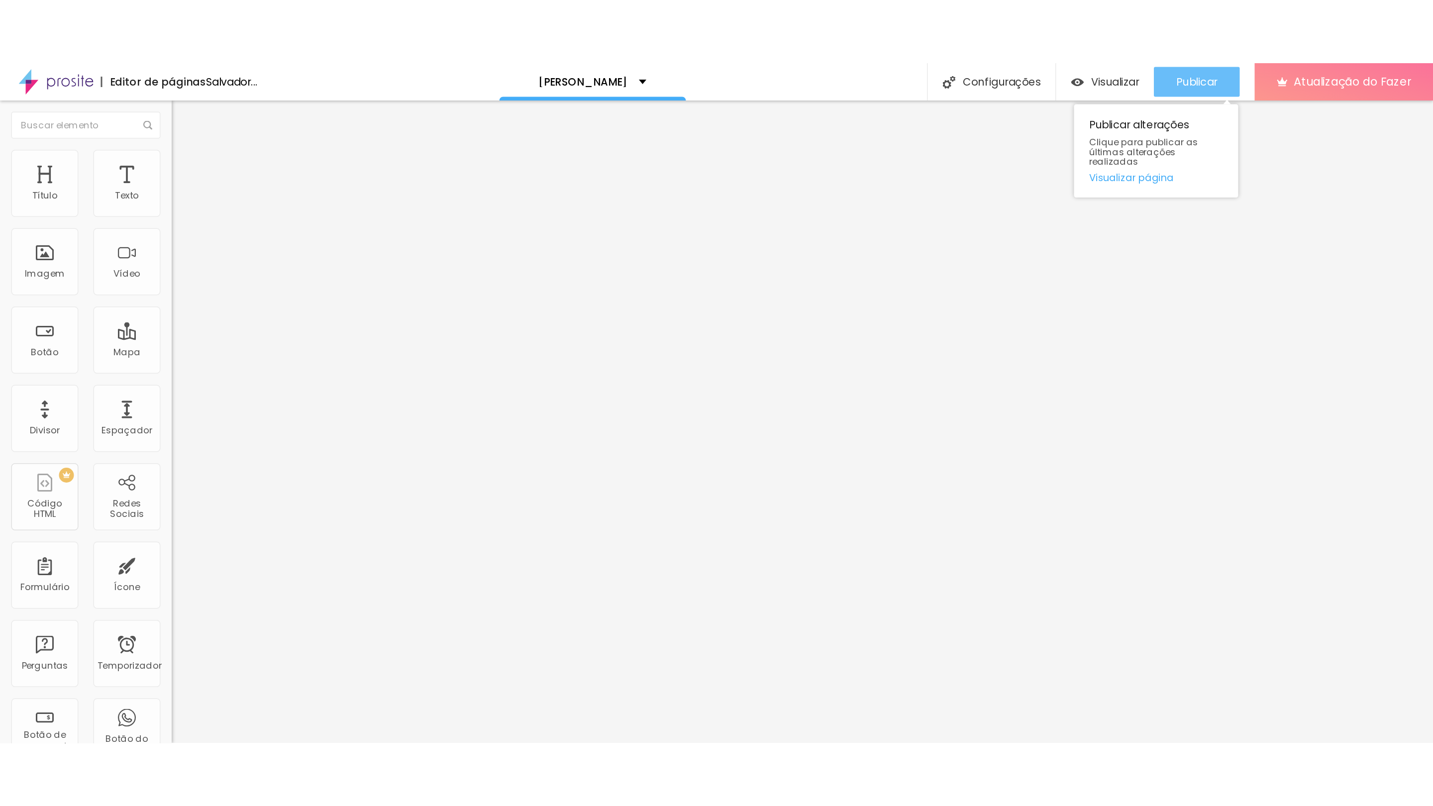
scroll to position [0, 0]
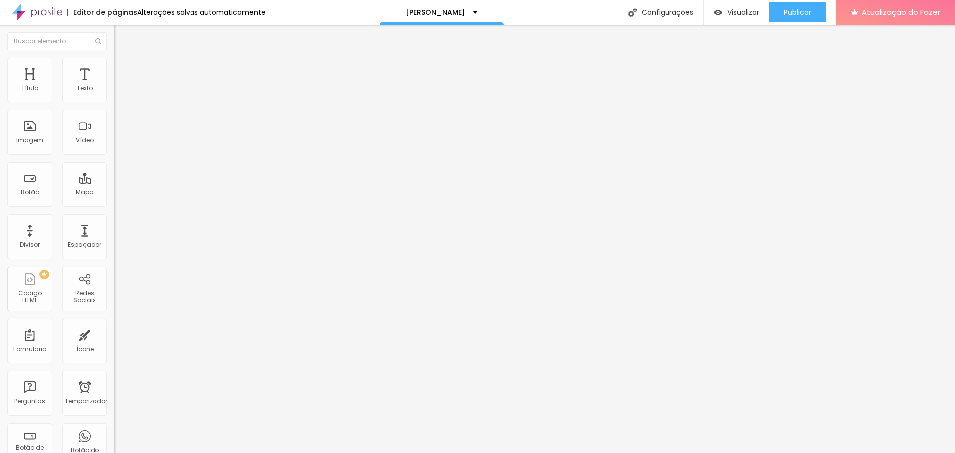
click at [122, 39] on img "button" at bounding box center [126, 36] width 8 height 8
click at [120, 86] on font "Adicionar imagem" at bounding box center [149, 81] width 58 height 8
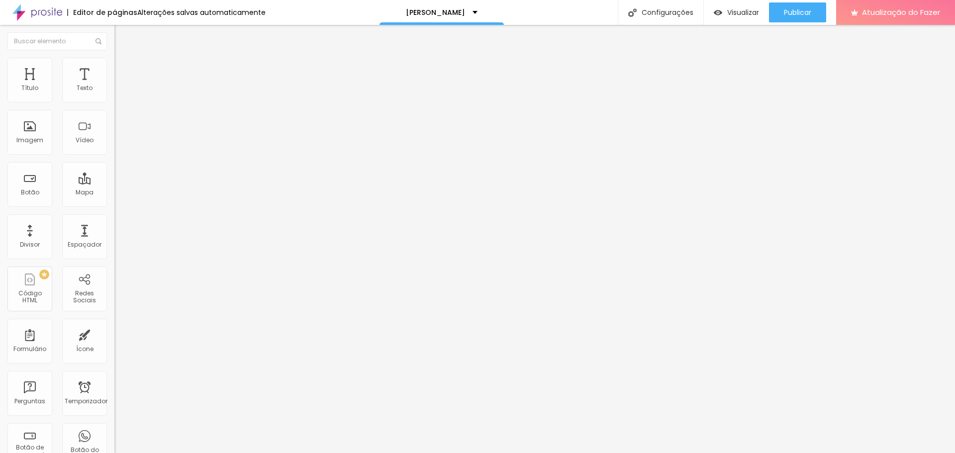
click at [807, 4] on div "Publicar" at bounding box center [797, 12] width 27 height 20
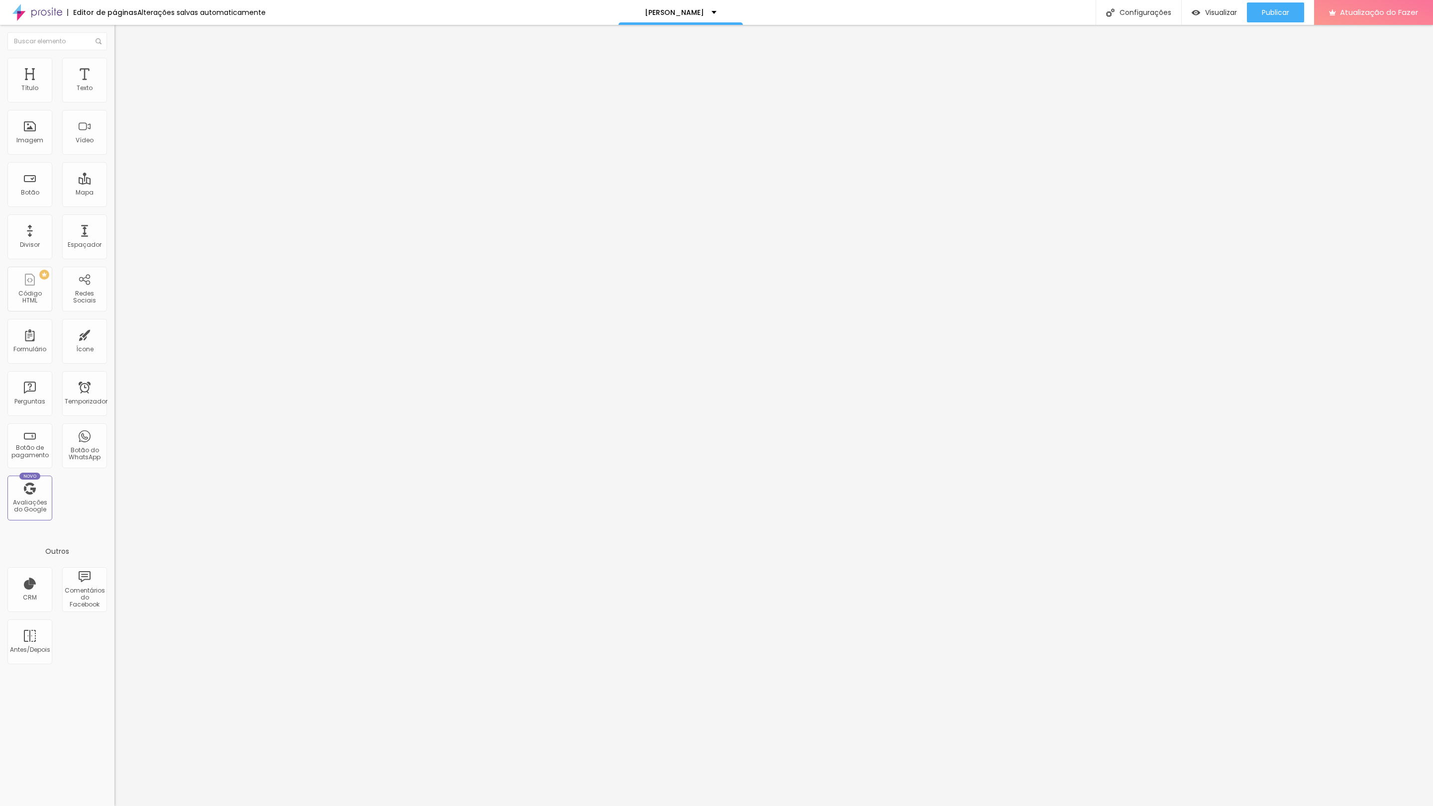
click at [123, 67] on font "Estilo" at bounding box center [130, 64] width 15 height 8
type input "45"
type input "40"
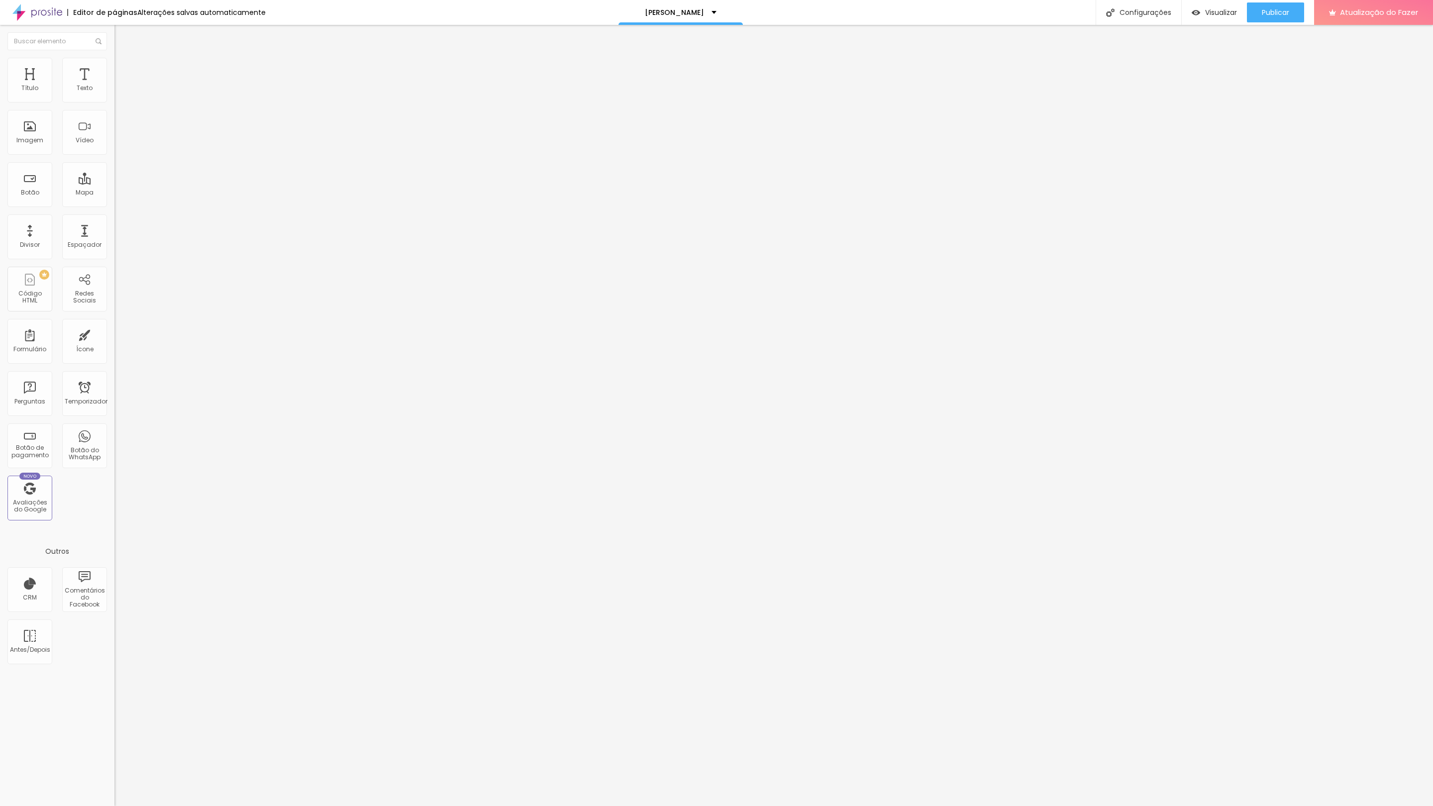
click at [114, 102] on input "range" at bounding box center [146, 98] width 64 height 8
click at [123, 59] on font "Conteúdo" at bounding box center [138, 54] width 31 height 8
click at [120, 86] on font "Adicionar imagem" at bounding box center [149, 81] width 58 height 8
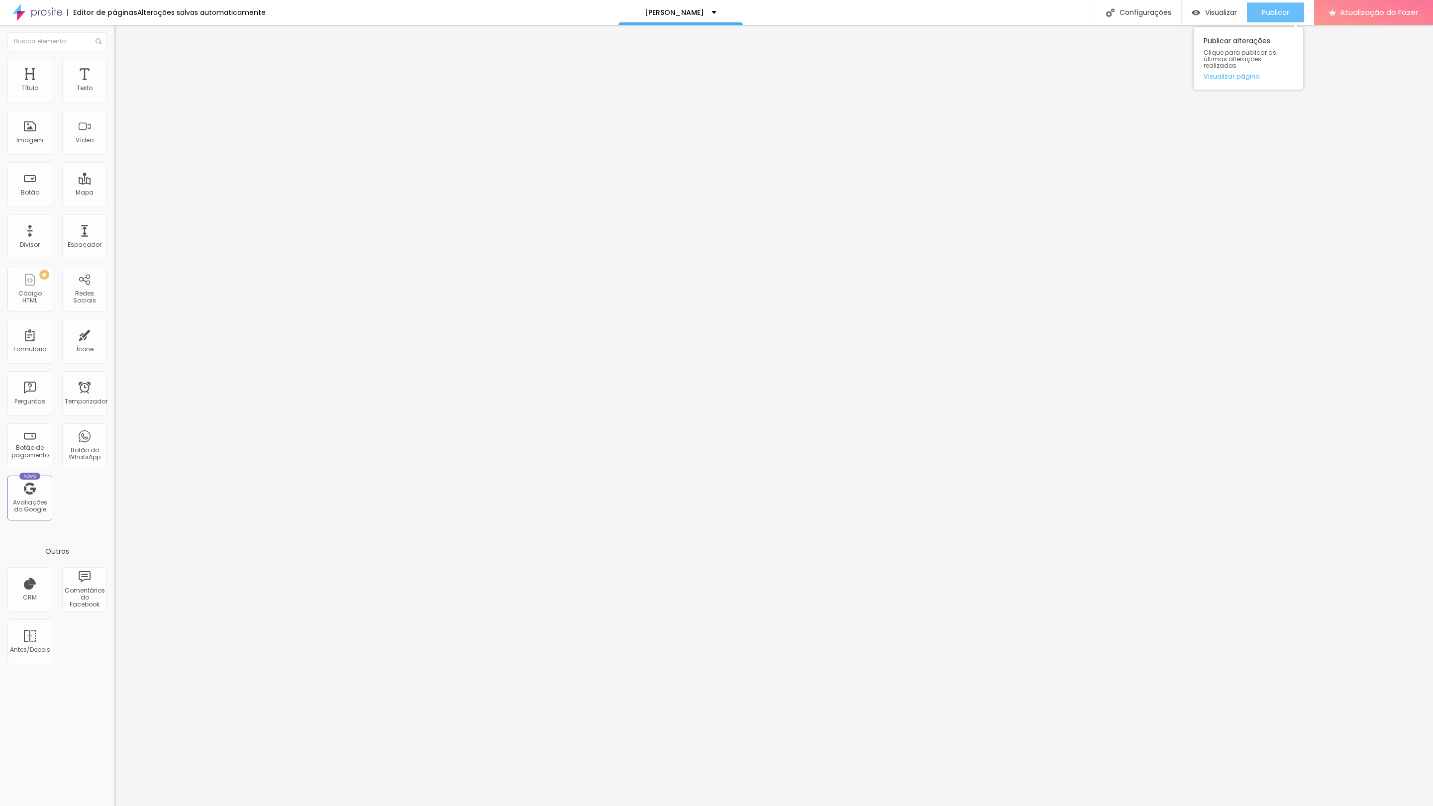
click at [955, 14] on button "Publicar" at bounding box center [1275, 12] width 57 height 20
click at [114, 204] on input "https://" at bounding box center [173, 199] width 119 height 10
paste input "cdn.alboompro.com/671bf5849a1b6d00010f46a6_68ae249daee572000114a674/large/dsc_4…"
type input "https://cdn.alboompro.com/671bf5849a1b6d00010f46a6_68ae249daee572000114a674/lar…"
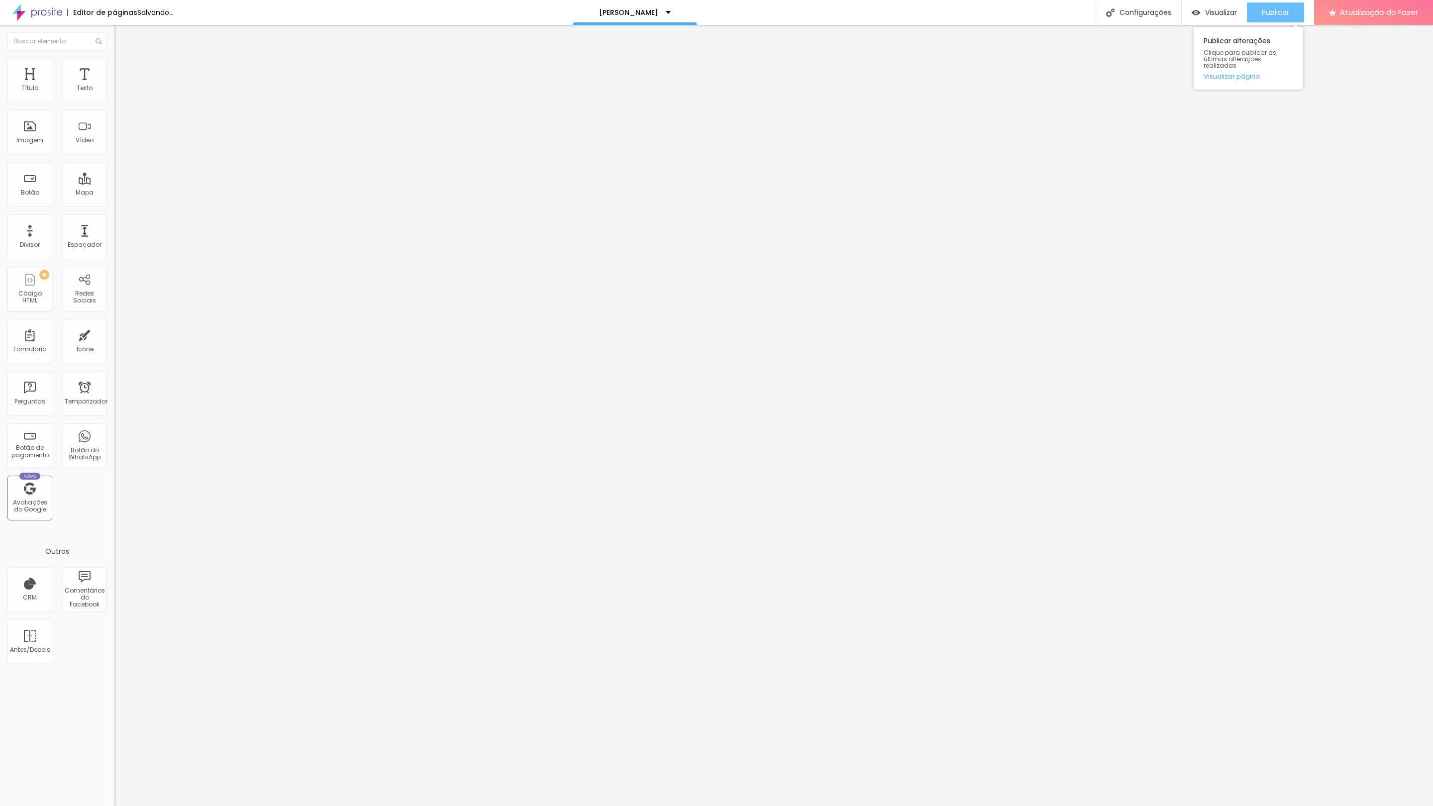
click at [955, 11] on font "Publicar" at bounding box center [1274, 12] width 27 height 10
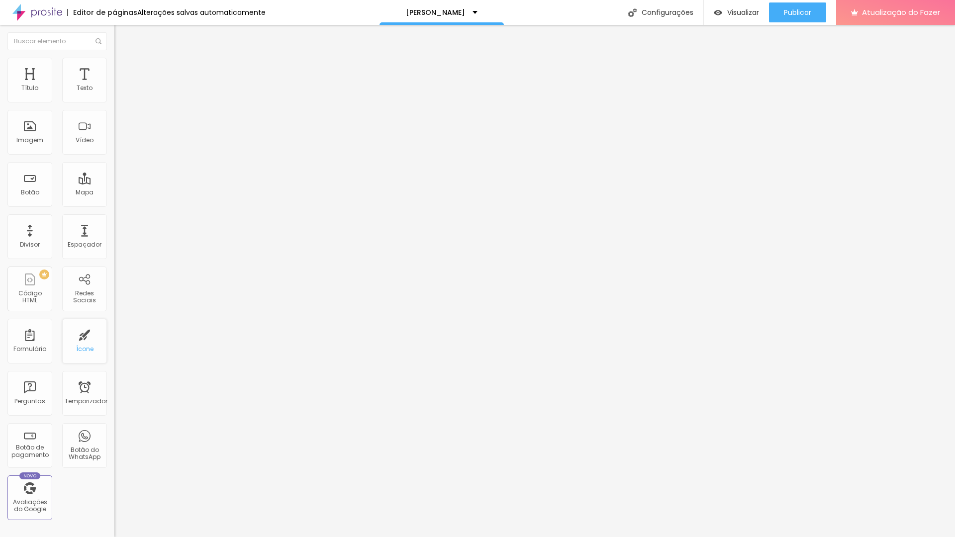
click at [82, 341] on div "Ícone" at bounding box center [84, 341] width 45 height 45
click at [126, 92] on font "Ícone de trocarte" at bounding box center [152, 87] width 52 height 8
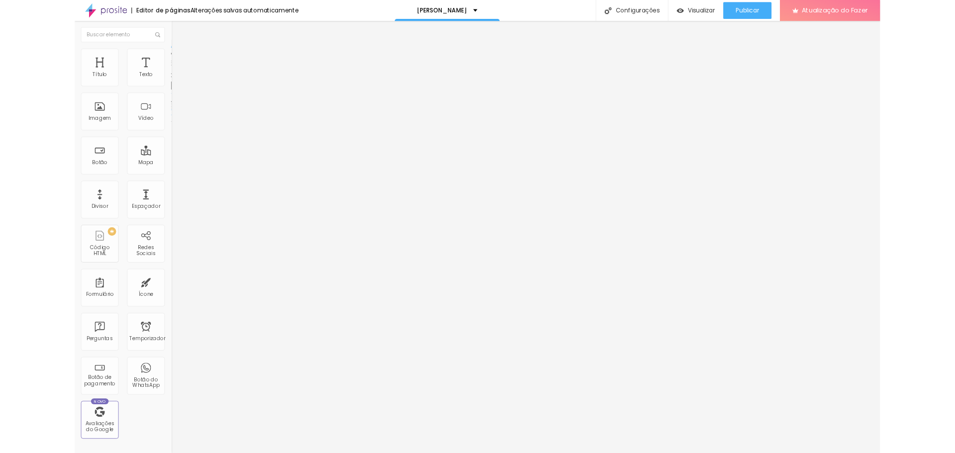
scroll to position [326, 390]
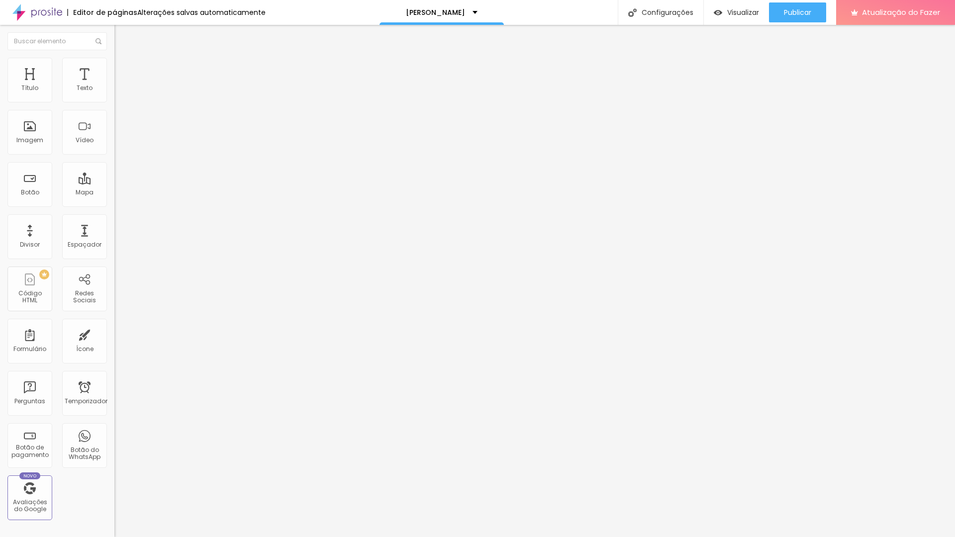
click at [114, 61] on img at bounding box center [118, 62] width 9 height 9
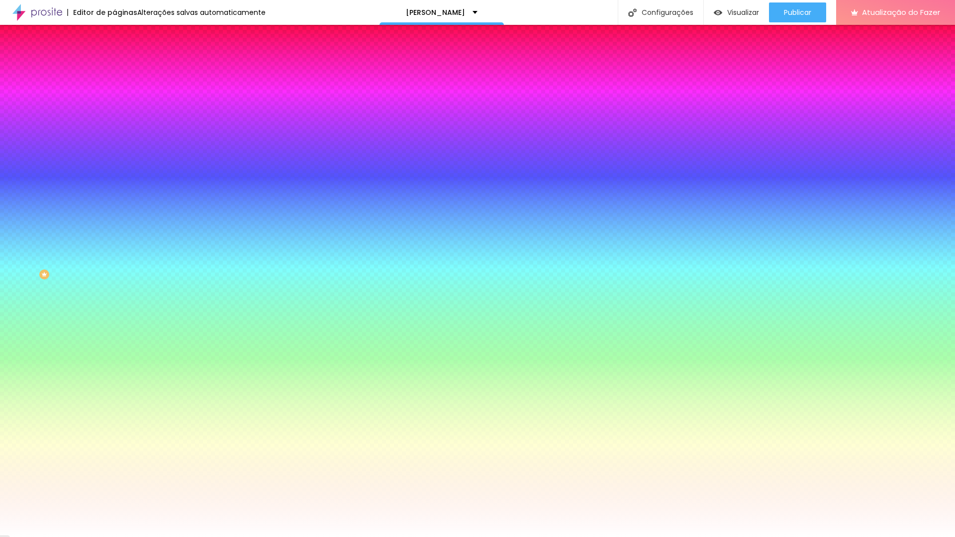
click at [114, 68] on img at bounding box center [118, 72] width 9 height 9
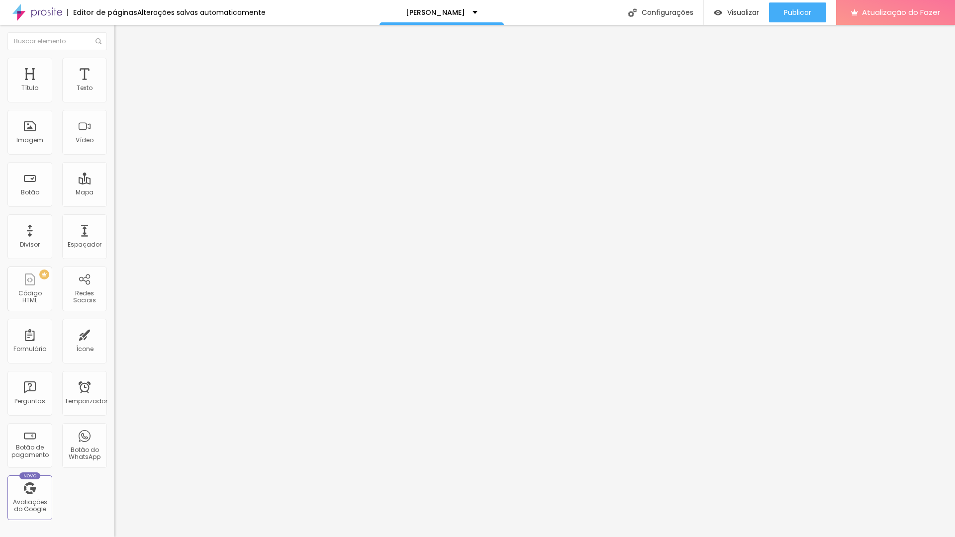
click at [114, 58] on li "Conteúdo" at bounding box center [171, 53] width 114 height 10
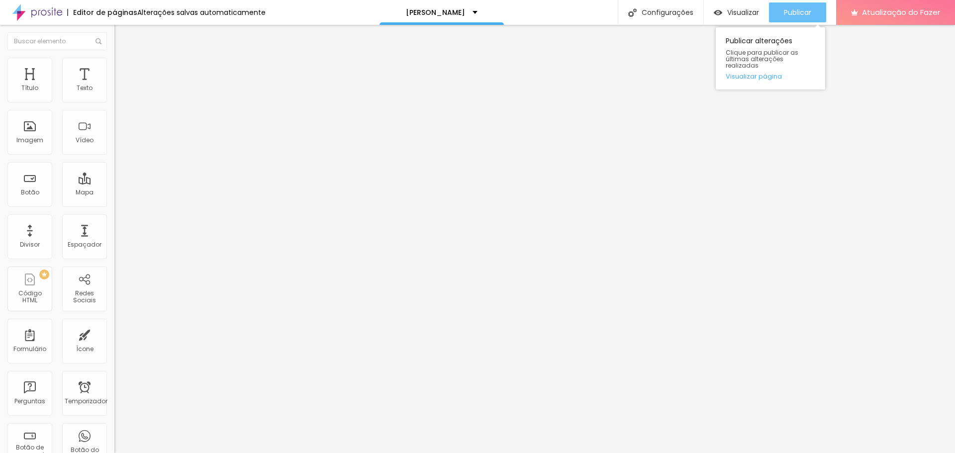
click at [807, 13] on font "Publicar" at bounding box center [797, 12] width 27 height 10
click at [742, 3] on div "Visualizar" at bounding box center [736, 12] width 45 height 20
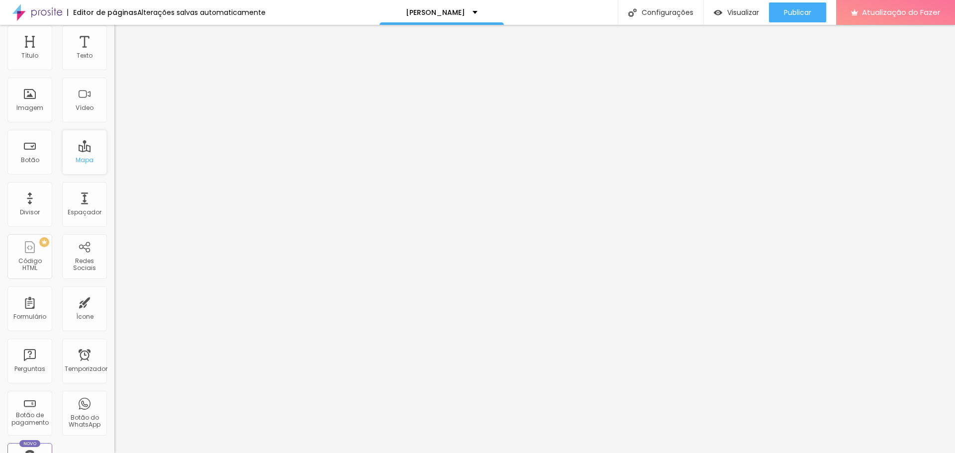
scroll to position [50, 0]
